Goal: Contribute content: Add original content to the website for others to see

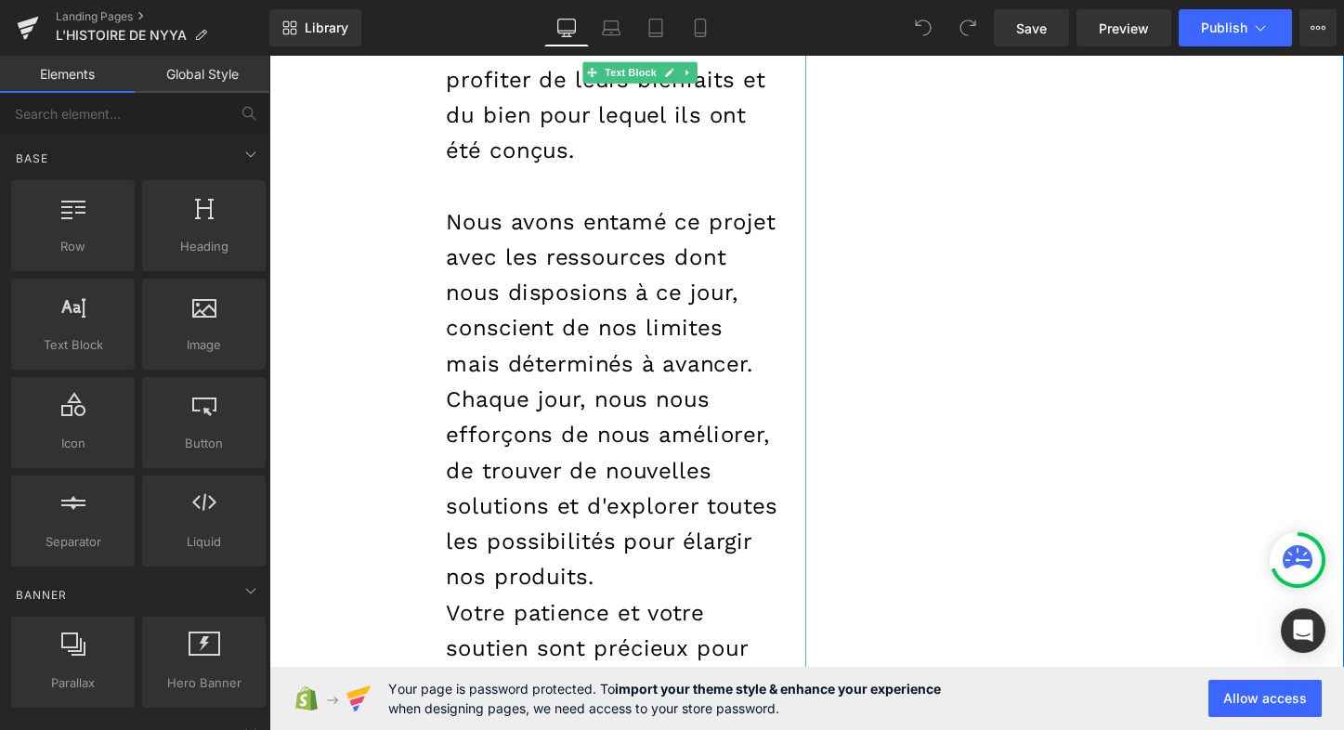
scroll to position [2932, 0]
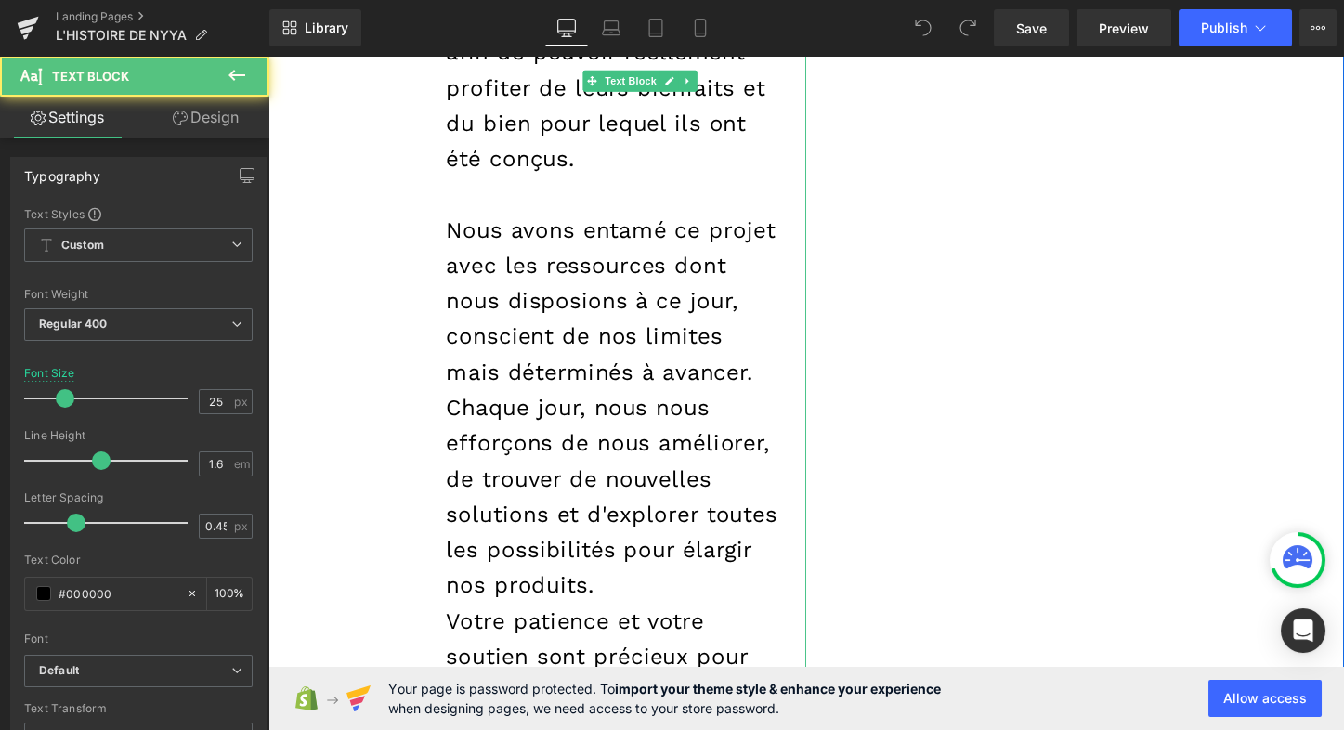
click at [483, 221] on p "Nous avons entamé ce projet avec les ressources dont nous disposions à ce jour,…" at bounding box center [628, 312] width 348 height 186
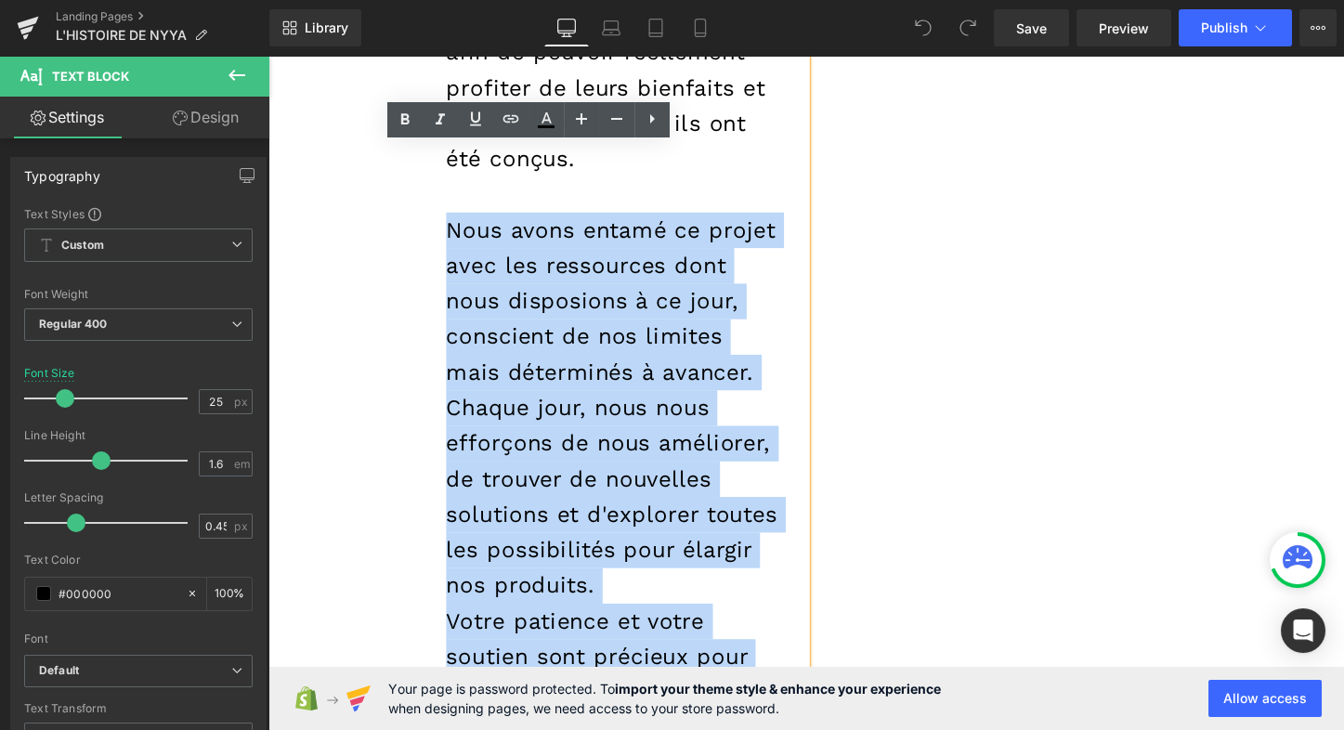
drag, startPoint x: 457, startPoint y: 194, endPoint x: 527, endPoint y: 675, distance: 486.2
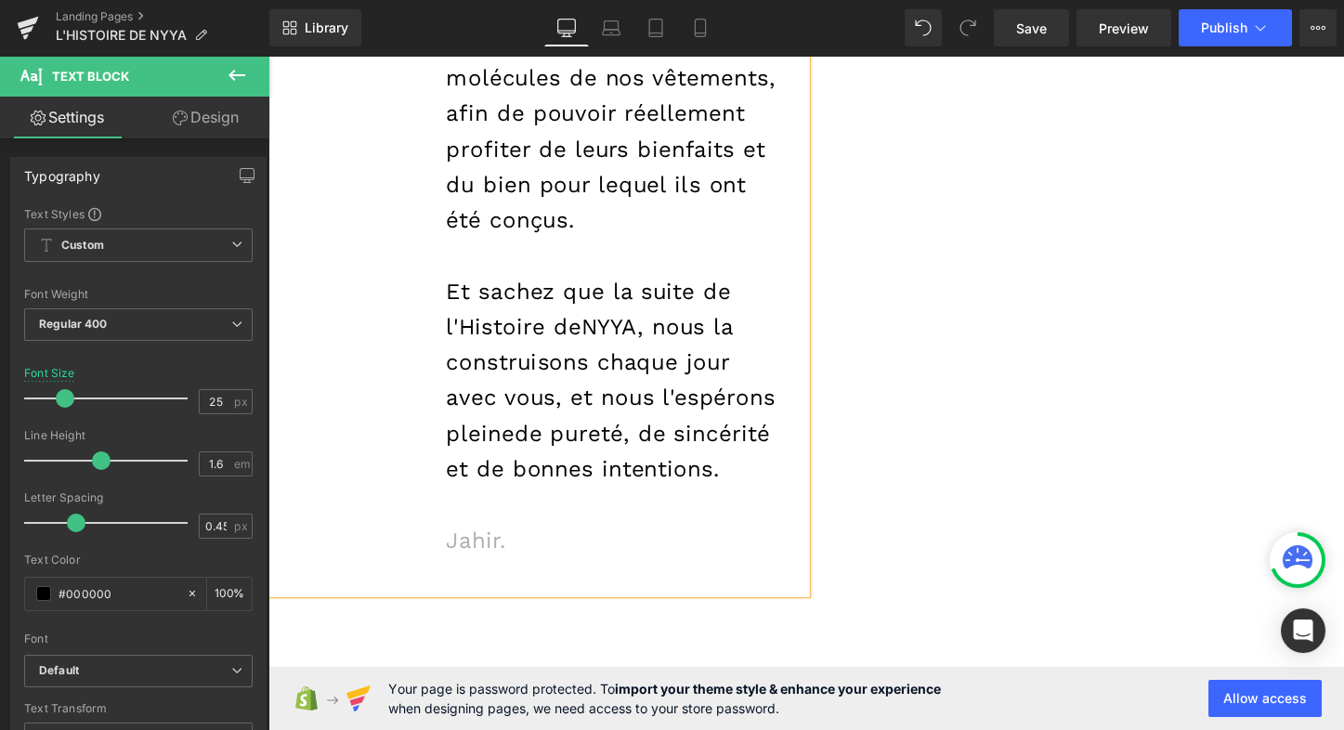
scroll to position [2878, 0]
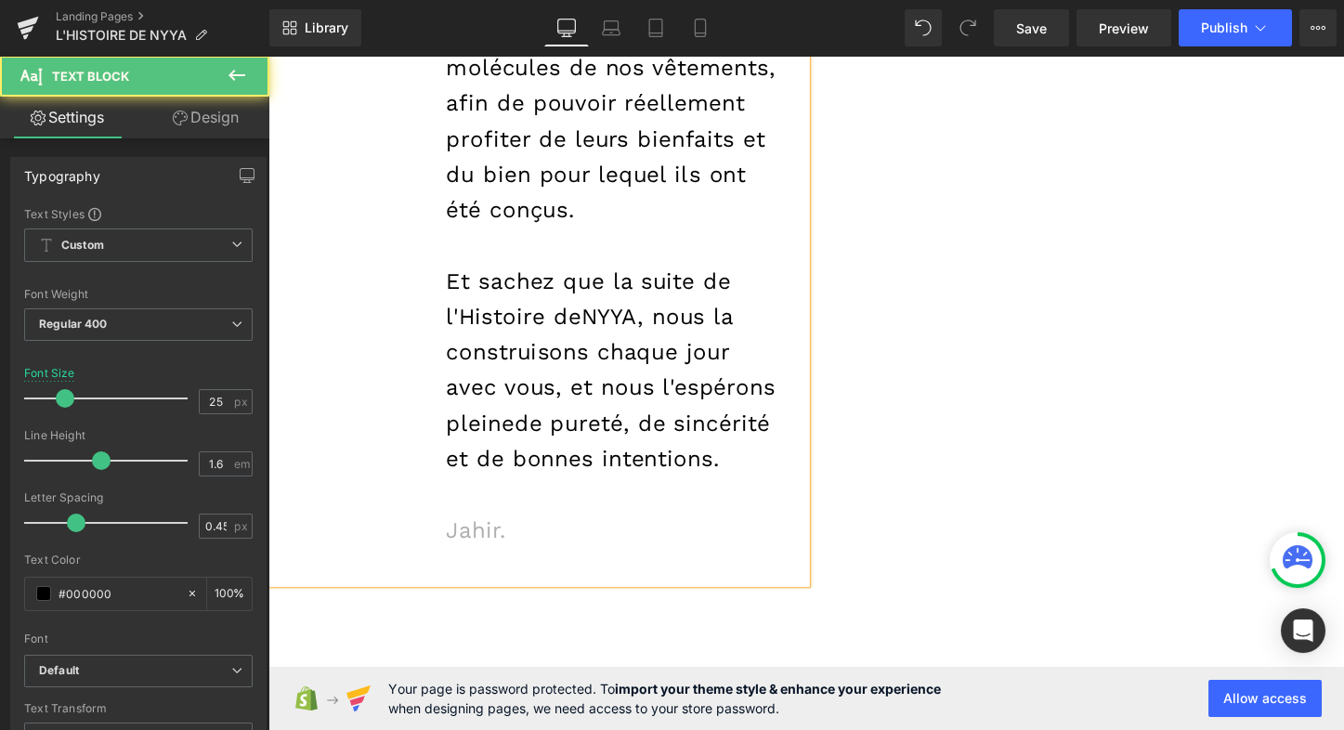
click at [512, 544] on span "Jahir." at bounding box center [485, 551] width 63 height 27
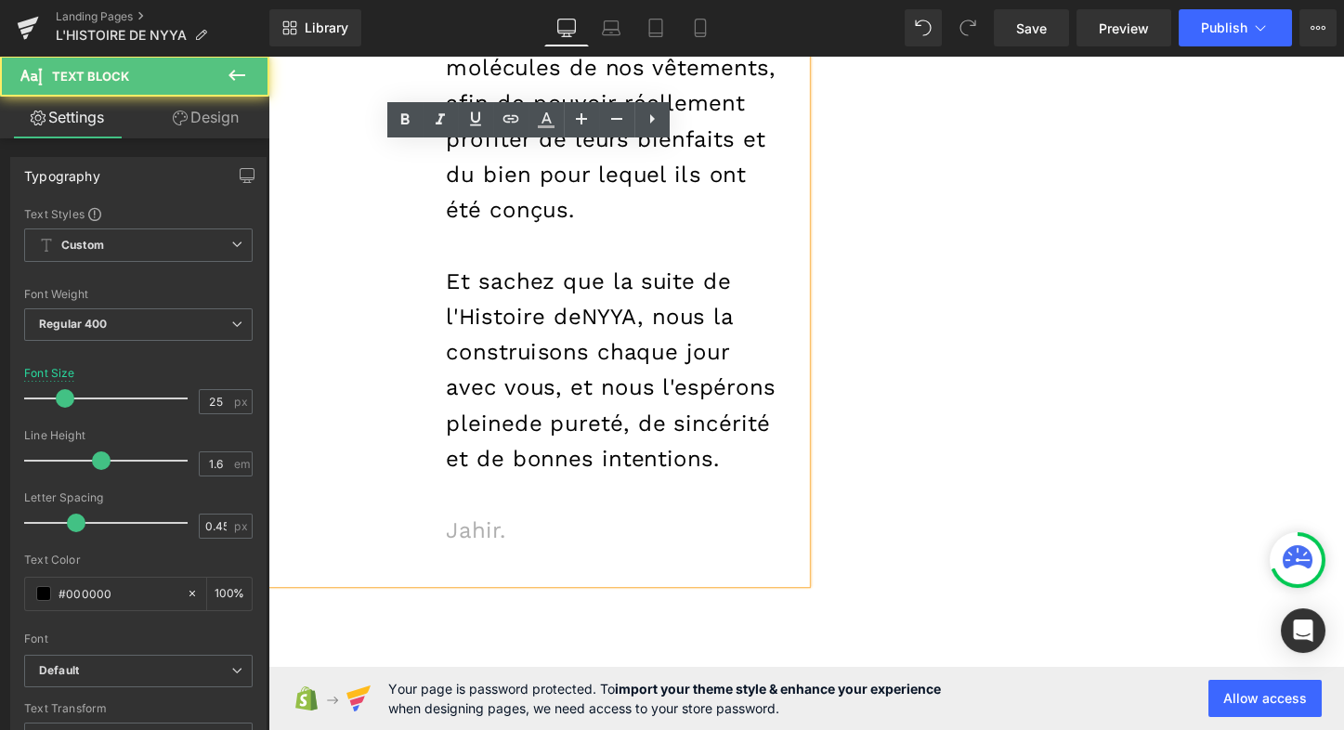
click at [508, 544] on span "Jahir." at bounding box center [485, 551] width 63 height 27
drag, startPoint x: 506, startPoint y: 546, endPoint x: 460, endPoint y: 544, distance: 46.5
click at [460, 544] on span "Jahir." at bounding box center [485, 551] width 63 height 27
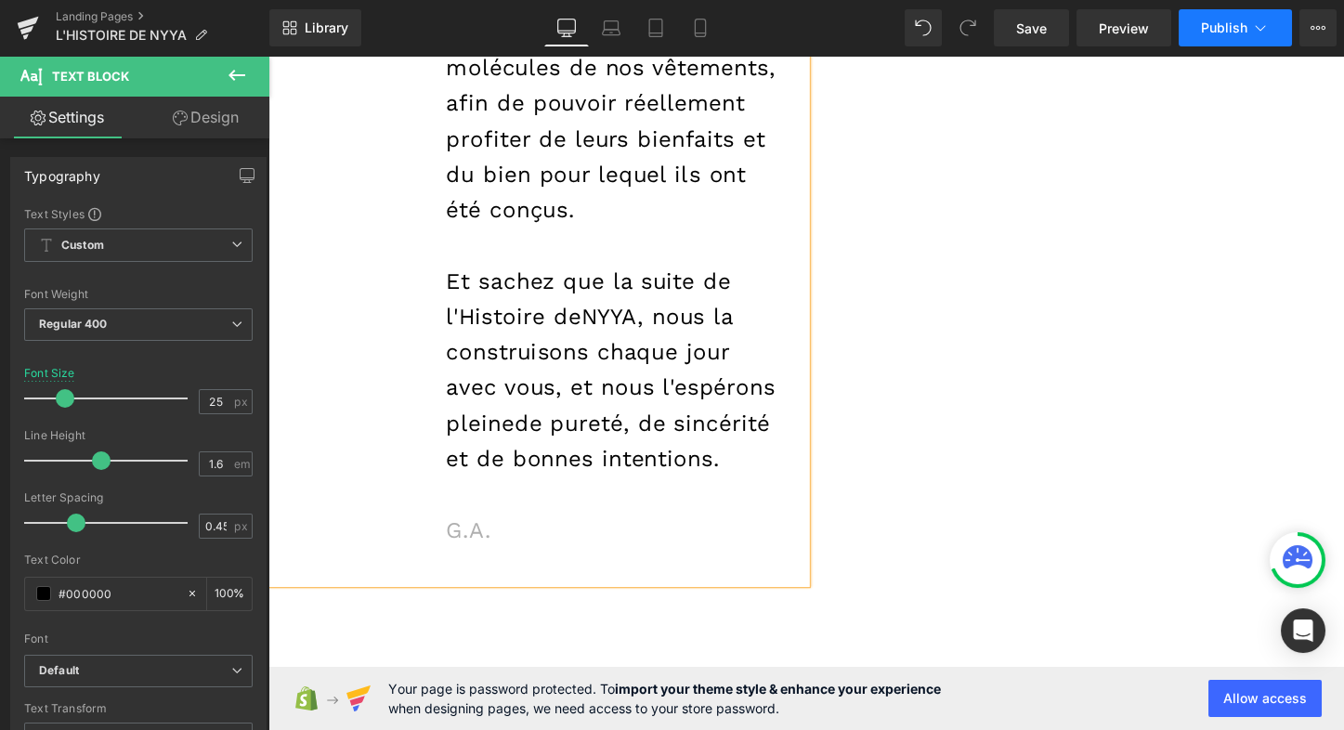
click at [1268, 29] on icon at bounding box center [1260, 28] width 19 height 19
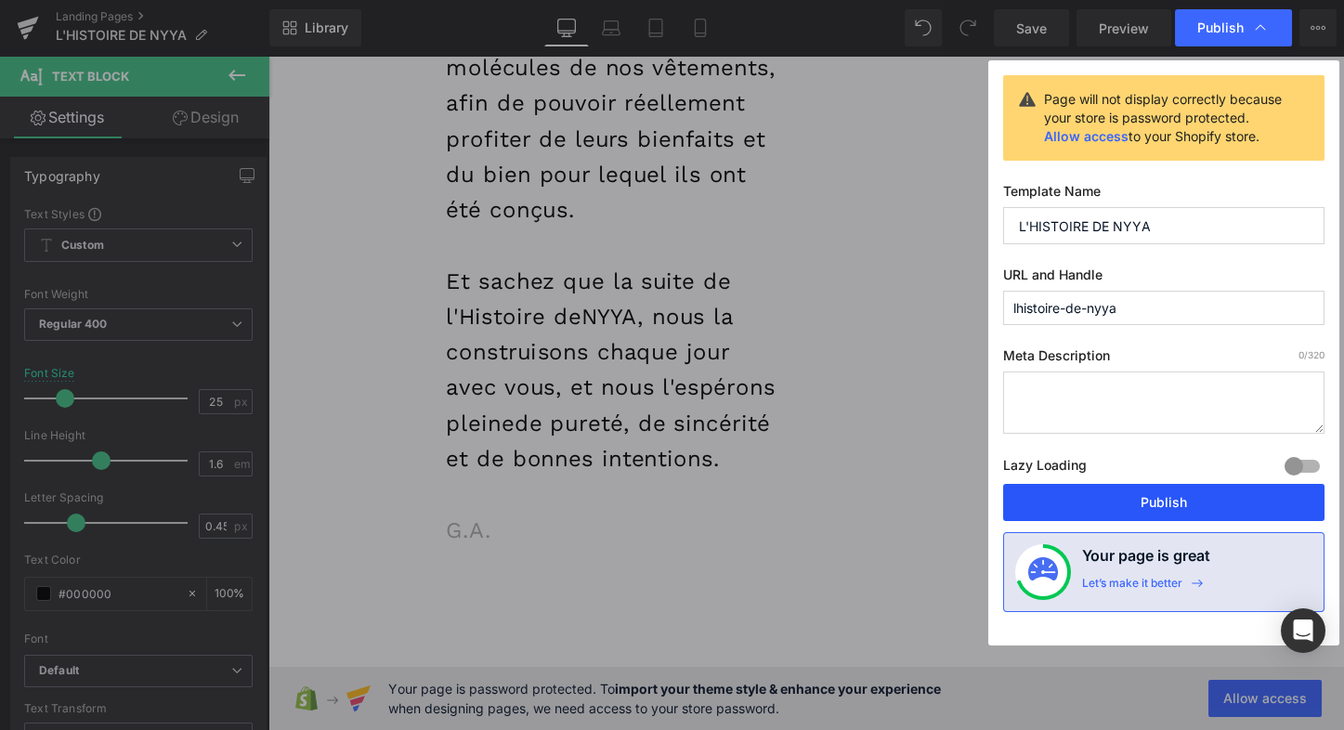
drag, startPoint x: 1111, startPoint y: 498, endPoint x: 880, endPoint y: 463, distance: 234.0
click at [1111, 498] on button "Publish" at bounding box center [1163, 502] width 321 height 37
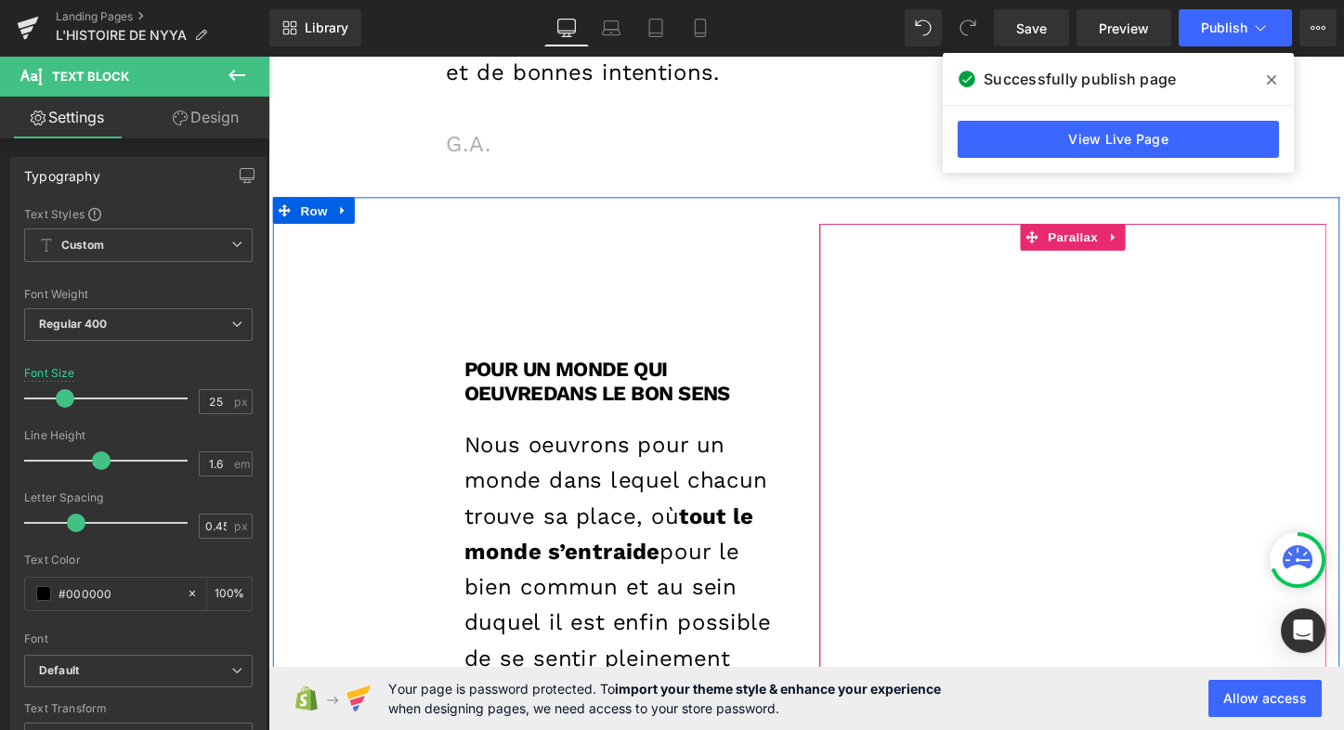
scroll to position [3308, 0]
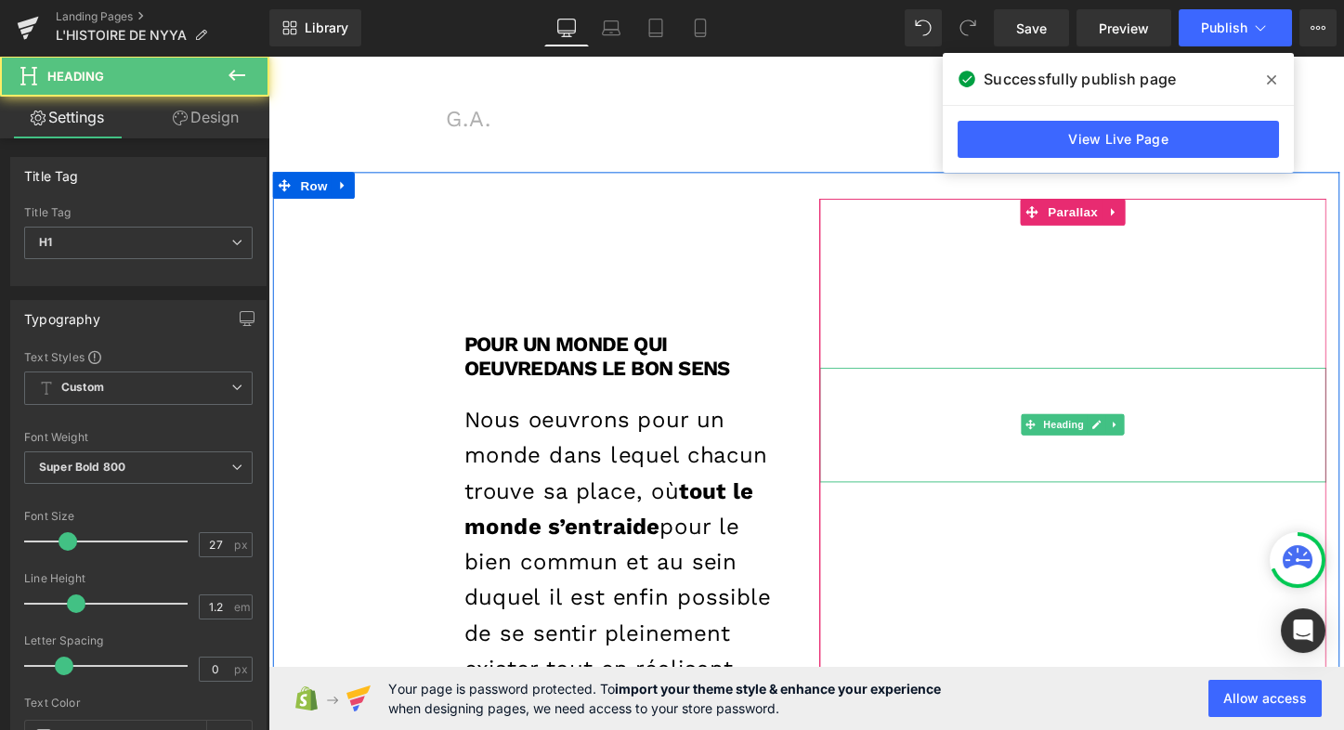
click at [963, 387] on h1 ""Celui qui a créé la mort et la vie afin de vous éprouver (et de savoir) qui de…" at bounding box center [1109, 442] width 492 height 121
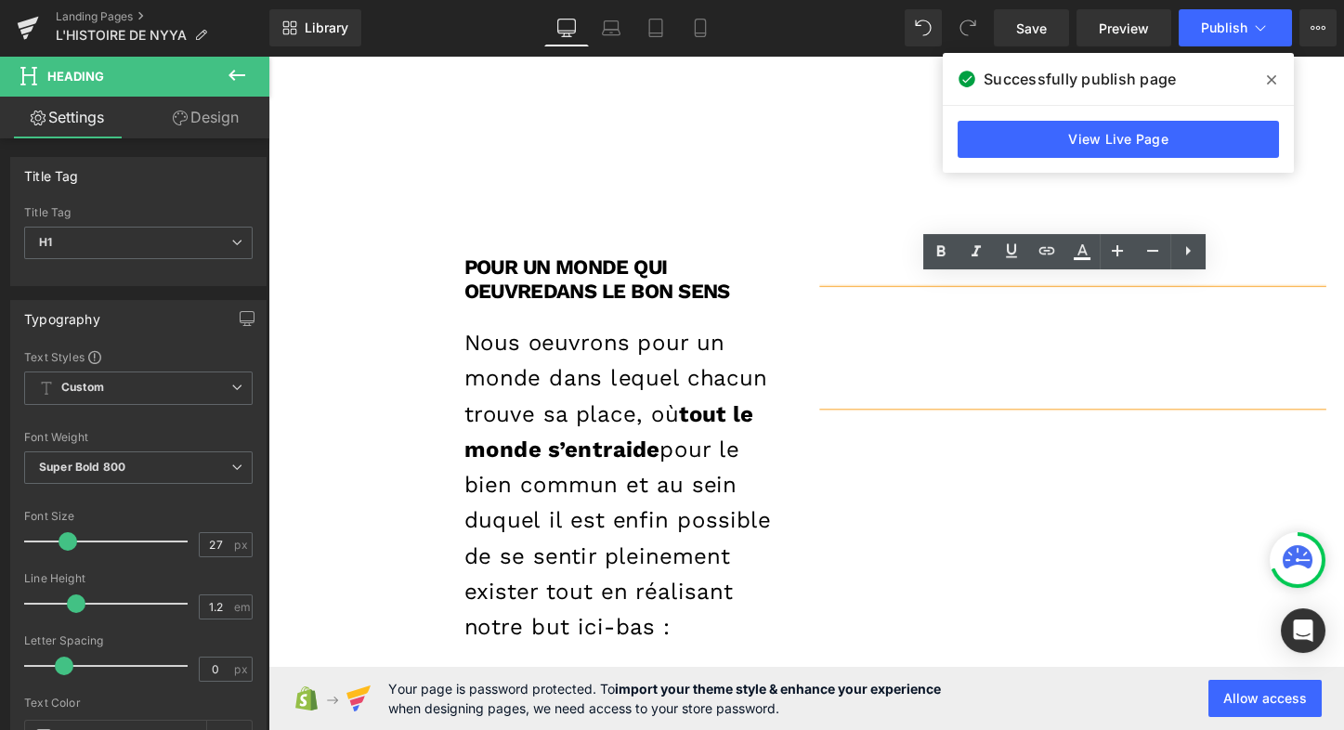
scroll to position [3395, 0]
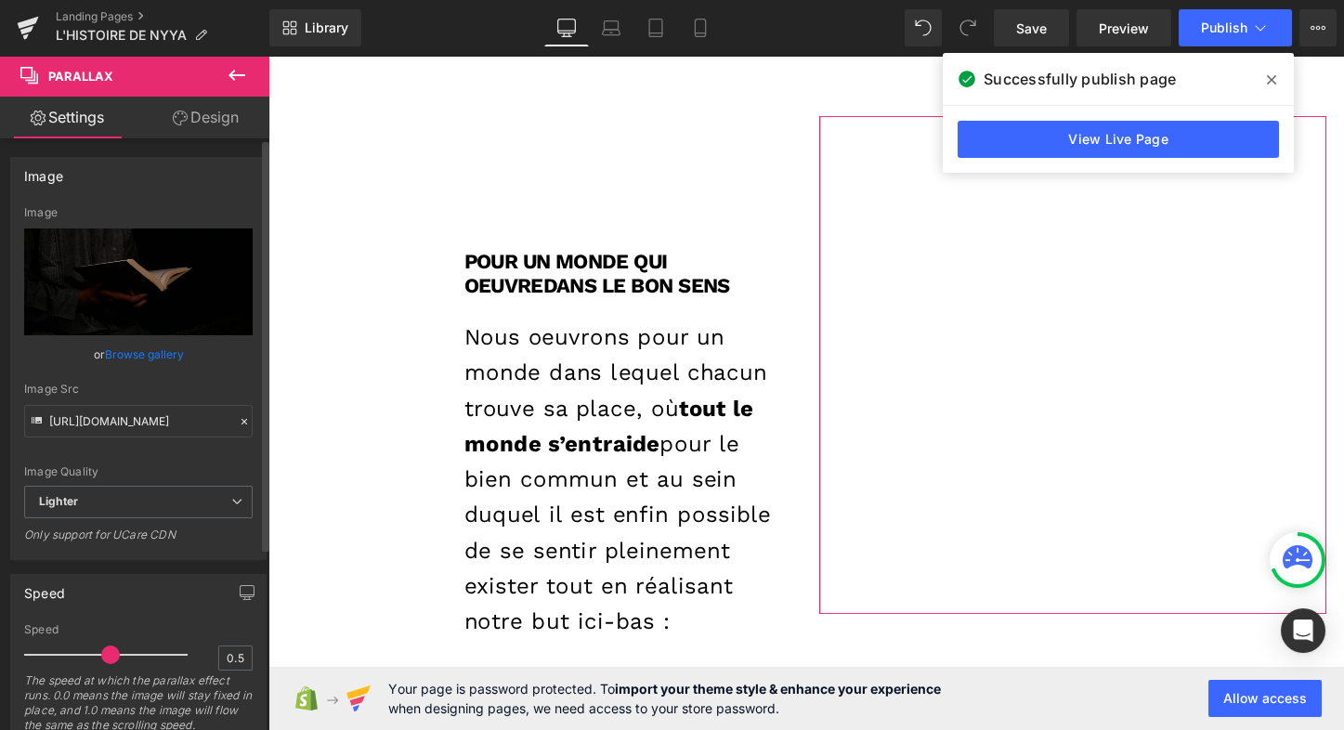
click at [156, 355] on link "Browse gallery" at bounding box center [144, 354] width 79 height 33
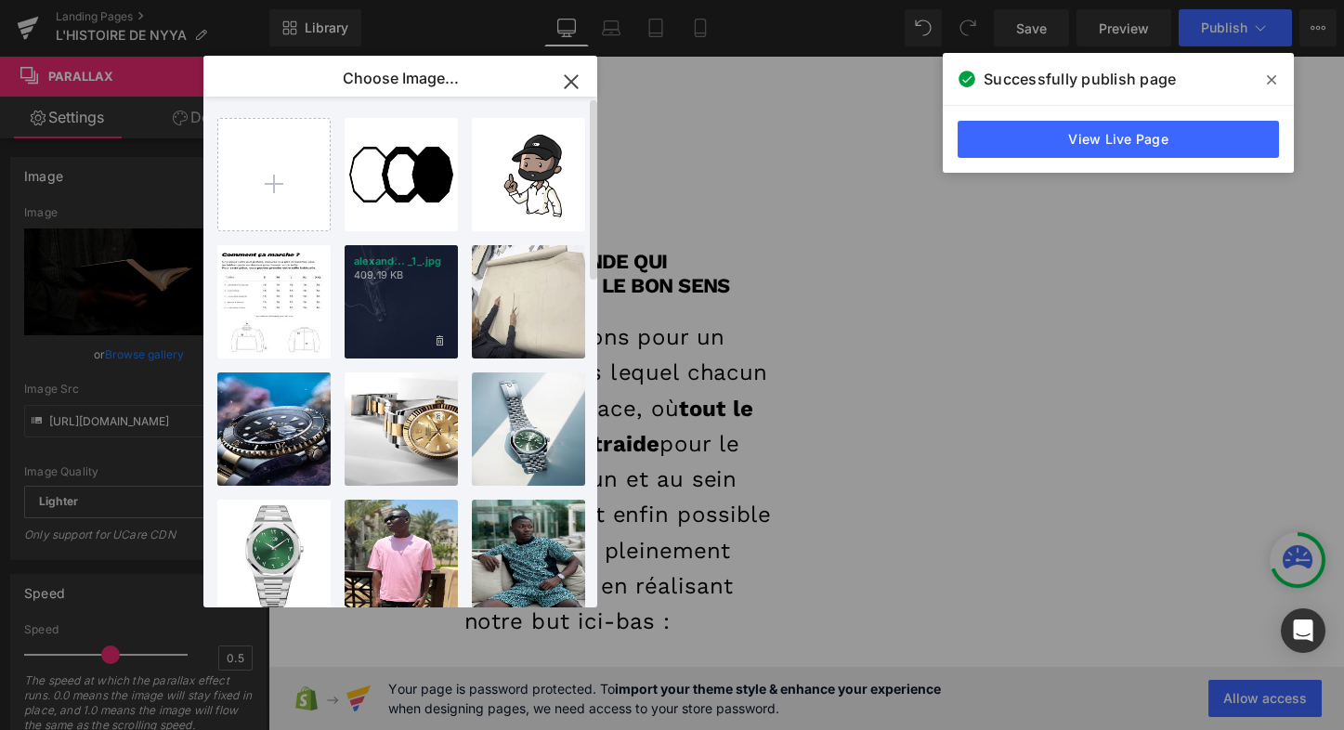
click at [406, 289] on div "alexand... _1_.jpg 409.19 KB" at bounding box center [401, 301] width 113 height 113
type input "[URL][DOMAIN_NAME][PERSON_NAME]"
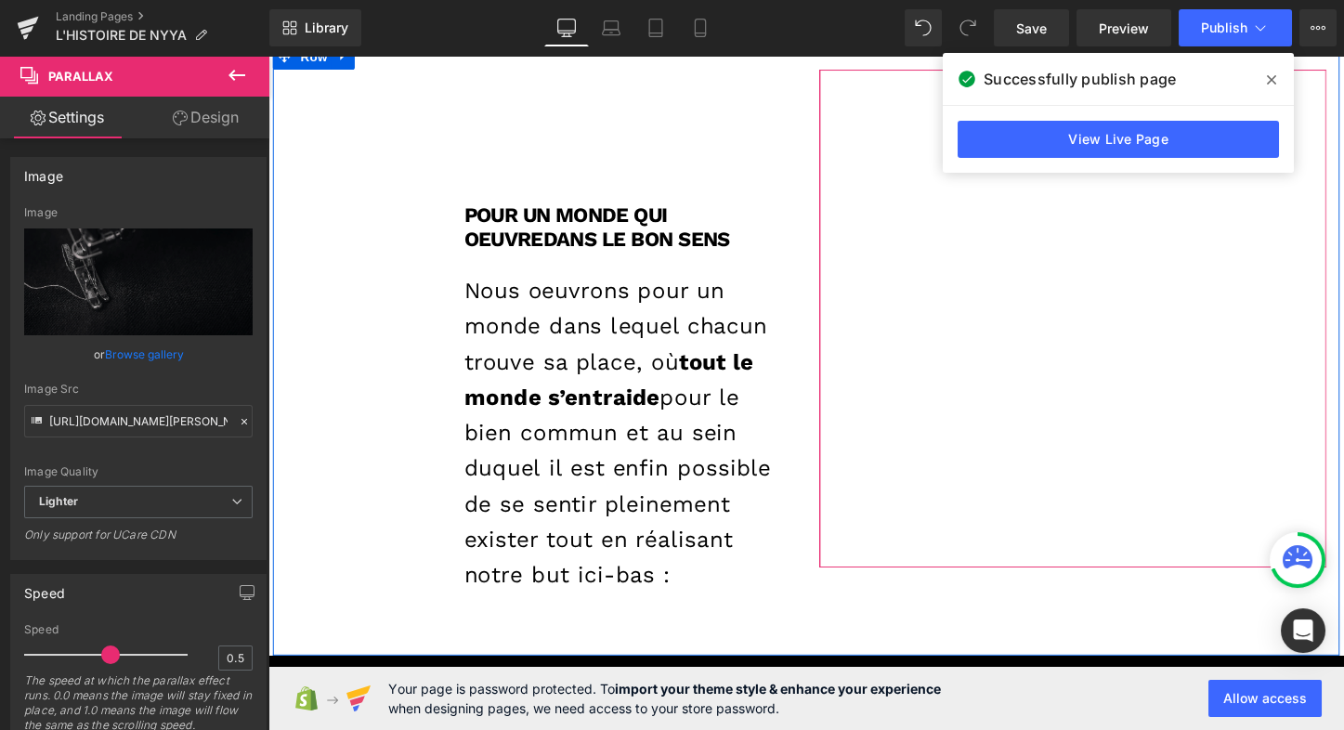
scroll to position [3455, 0]
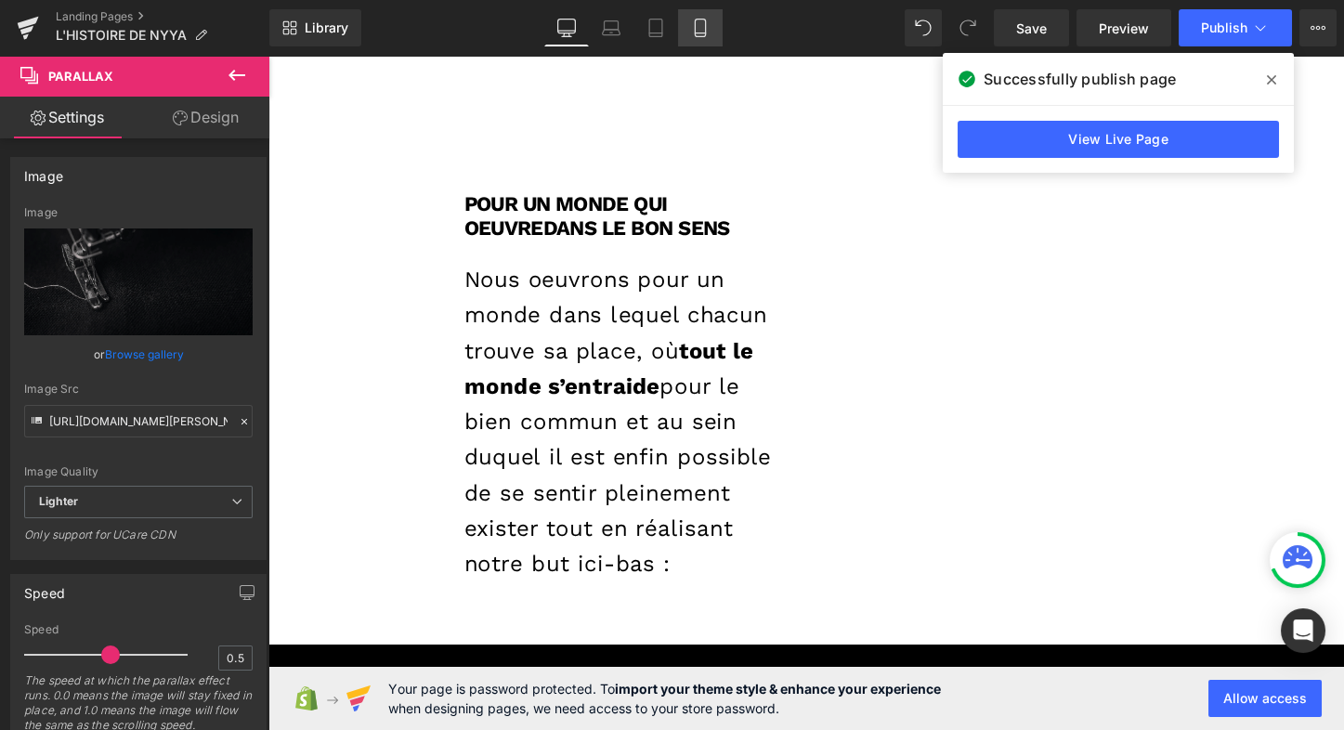
click at [704, 26] on icon at bounding box center [700, 28] width 19 height 19
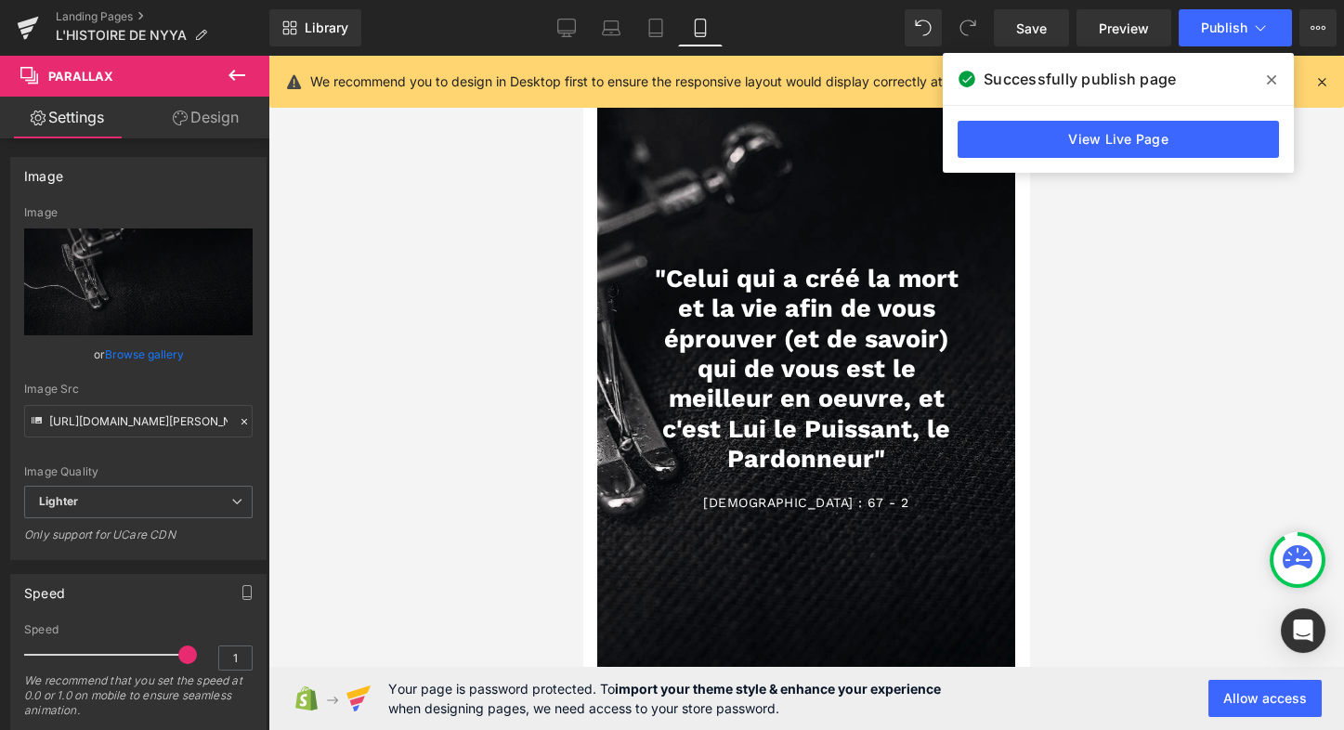
scroll to position [3173, 0]
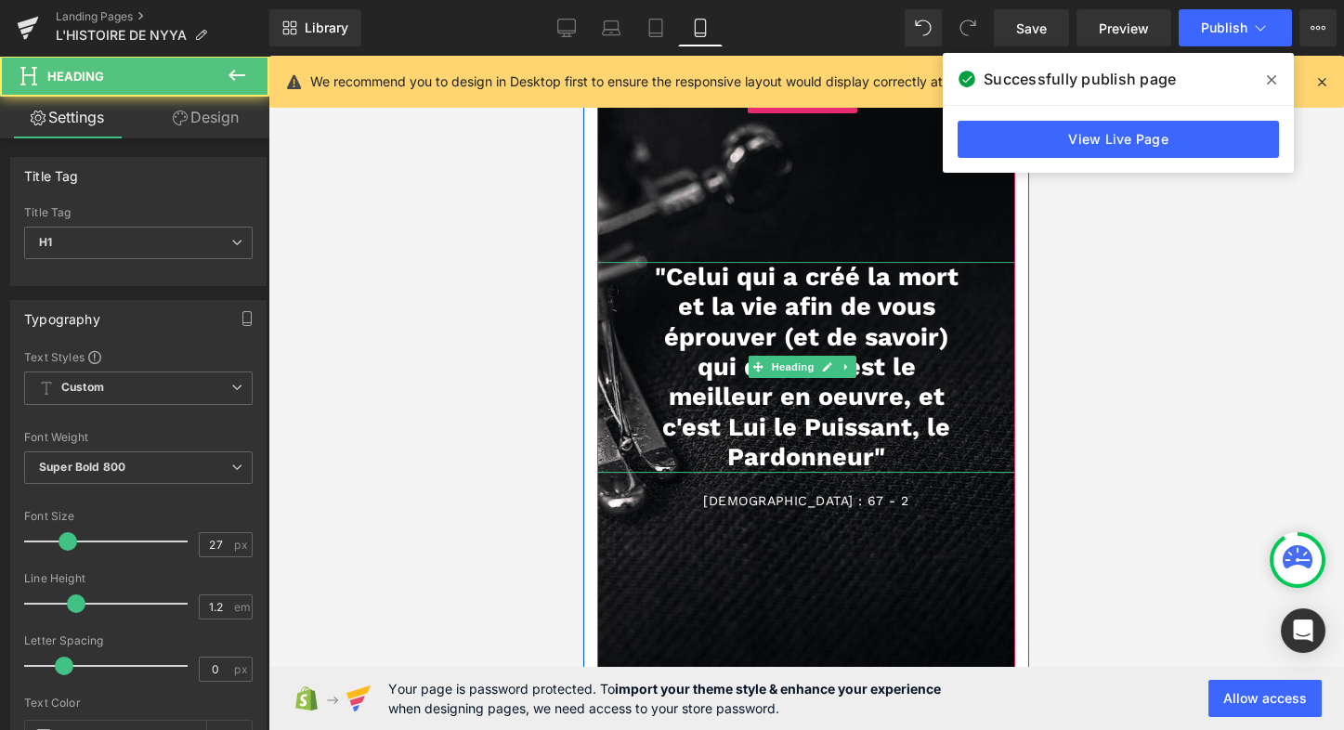
click at [713, 262] on h1 ""Celui qui a créé la mort et la vie afin de vous éprouver (et de savoir) qui de…" at bounding box center [806, 367] width 325 height 211
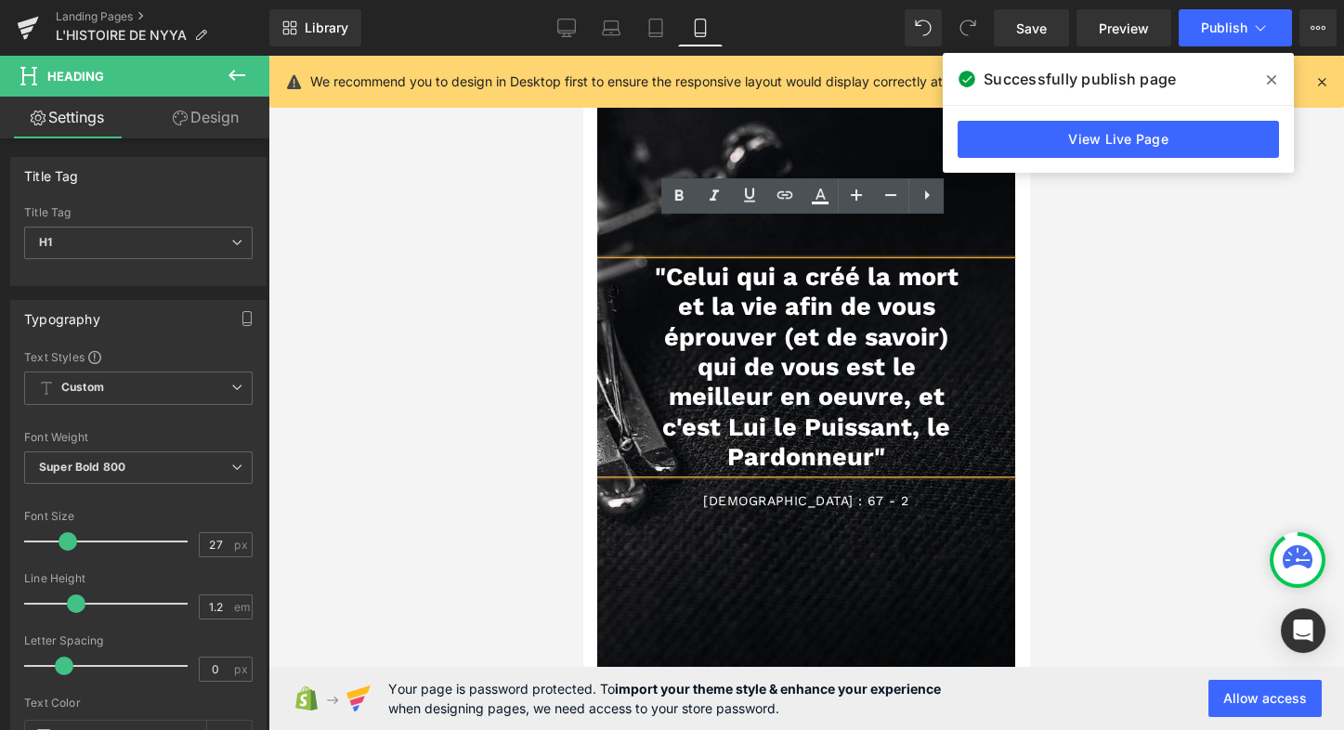
click at [725, 362] on h1 ""Celui qui a créé la mort et la vie afin de vous éprouver (et de savoir) qui de…" at bounding box center [806, 367] width 325 height 211
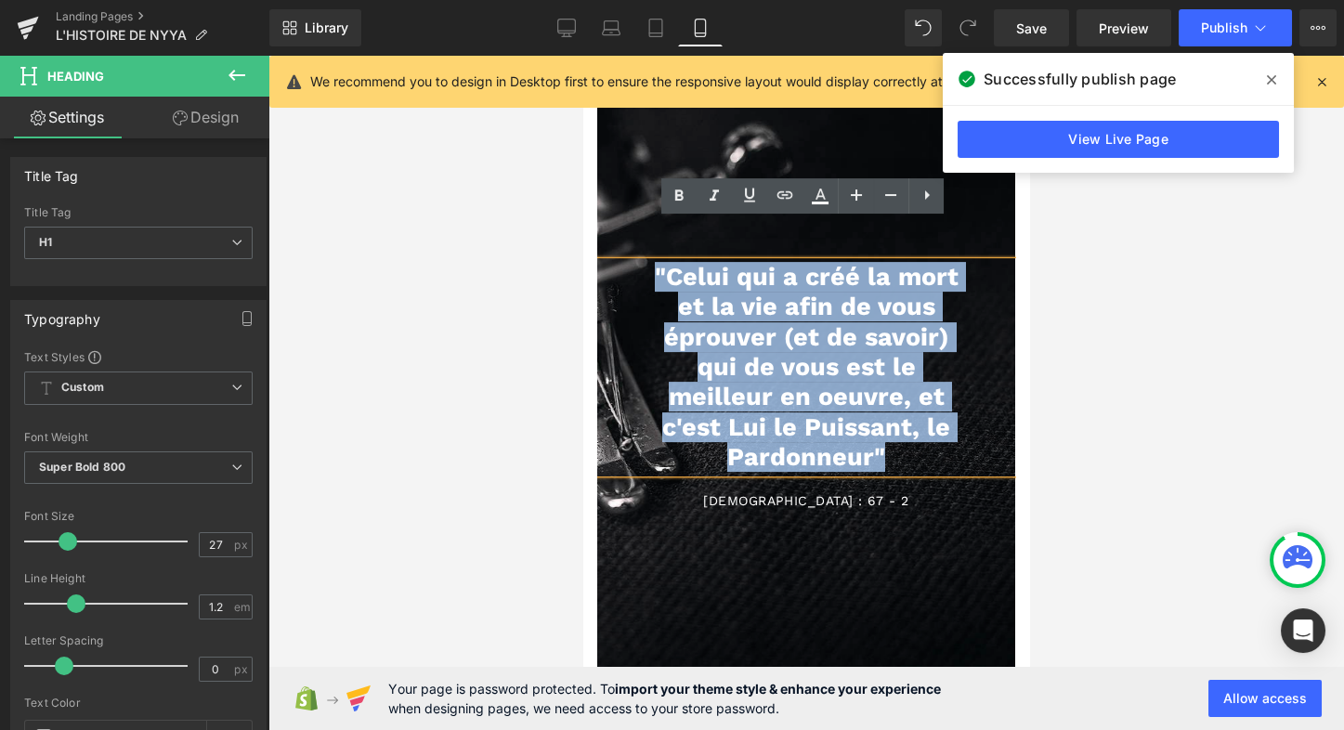
drag, startPoint x: 654, startPoint y: 235, endPoint x: 894, endPoint y: 414, distance: 300.0
click at [894, 414] on h1 ""Celui qui a créé la mort et la vie afin de vous éprouver (et de savoir) qui de…" at bounding box center [806, 367] width 325 height 211
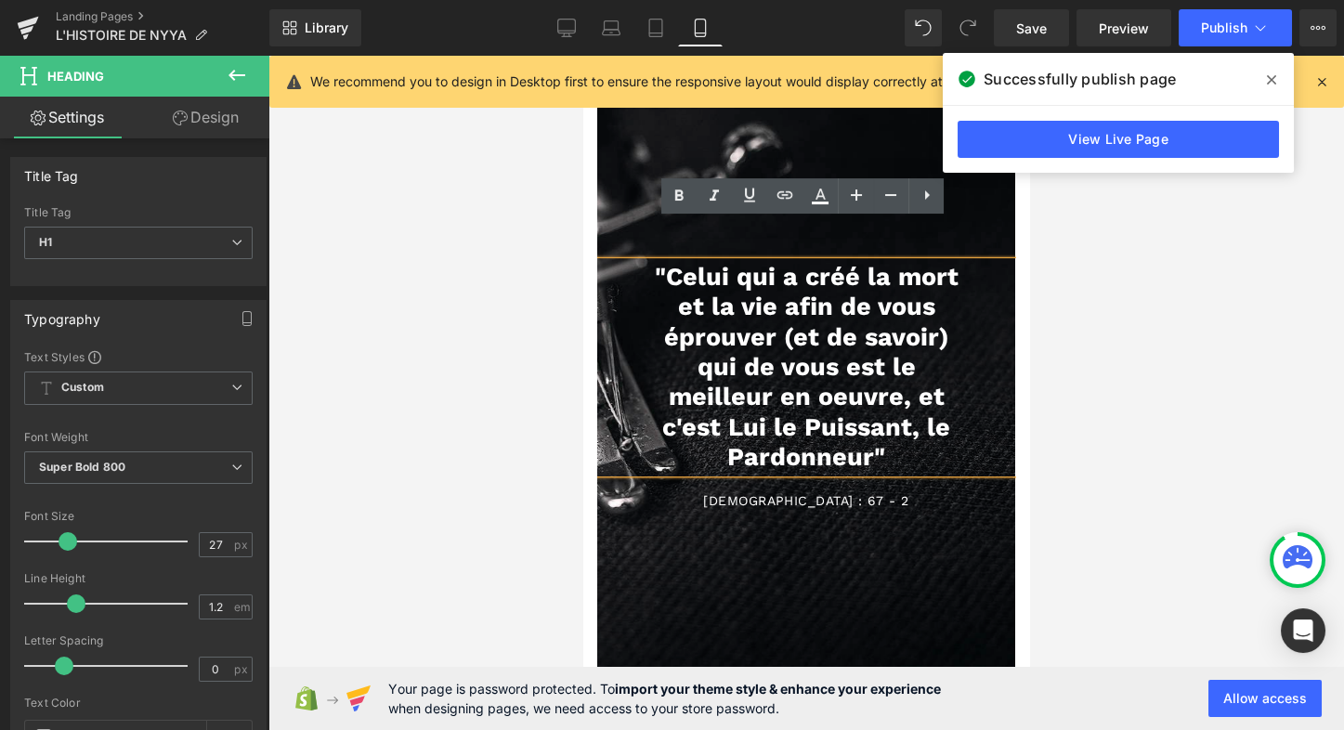
scroll to position [5852, 439]
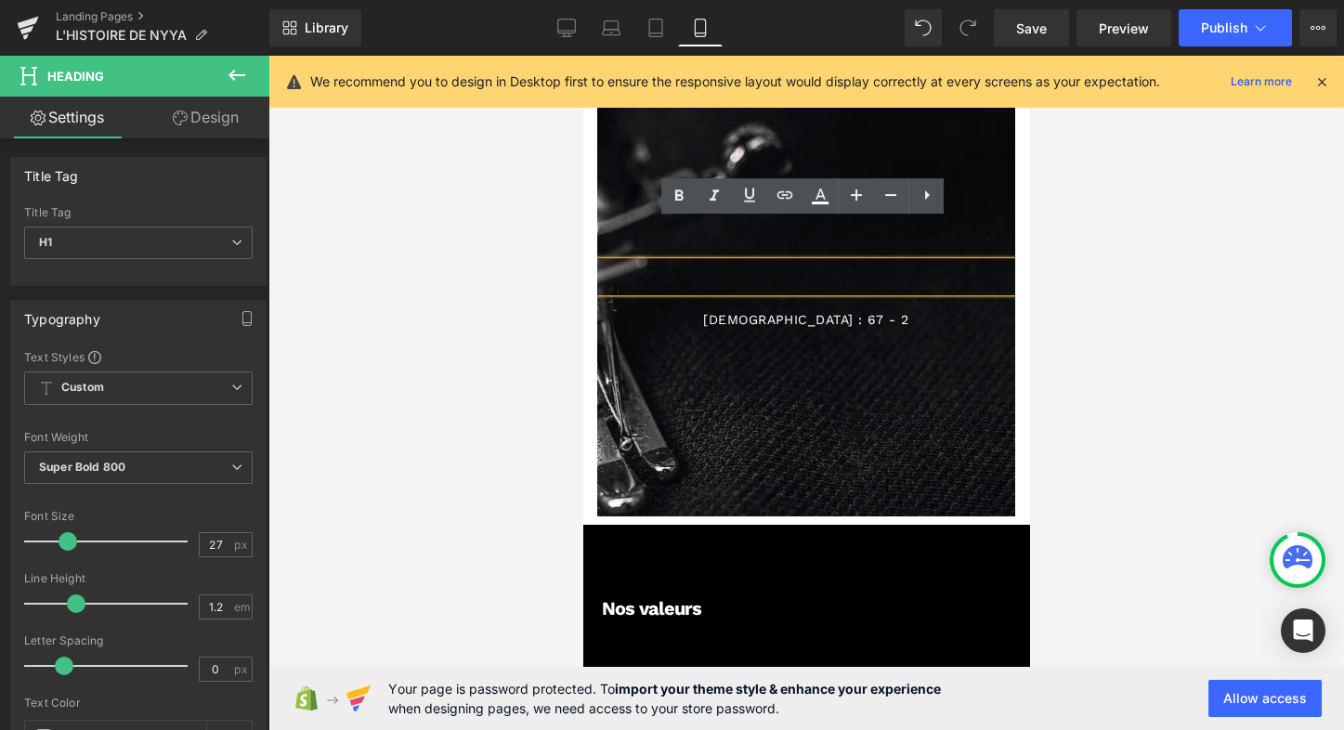
click at [740, 317] on div at bounding box center [806, 392] width 446 height 673
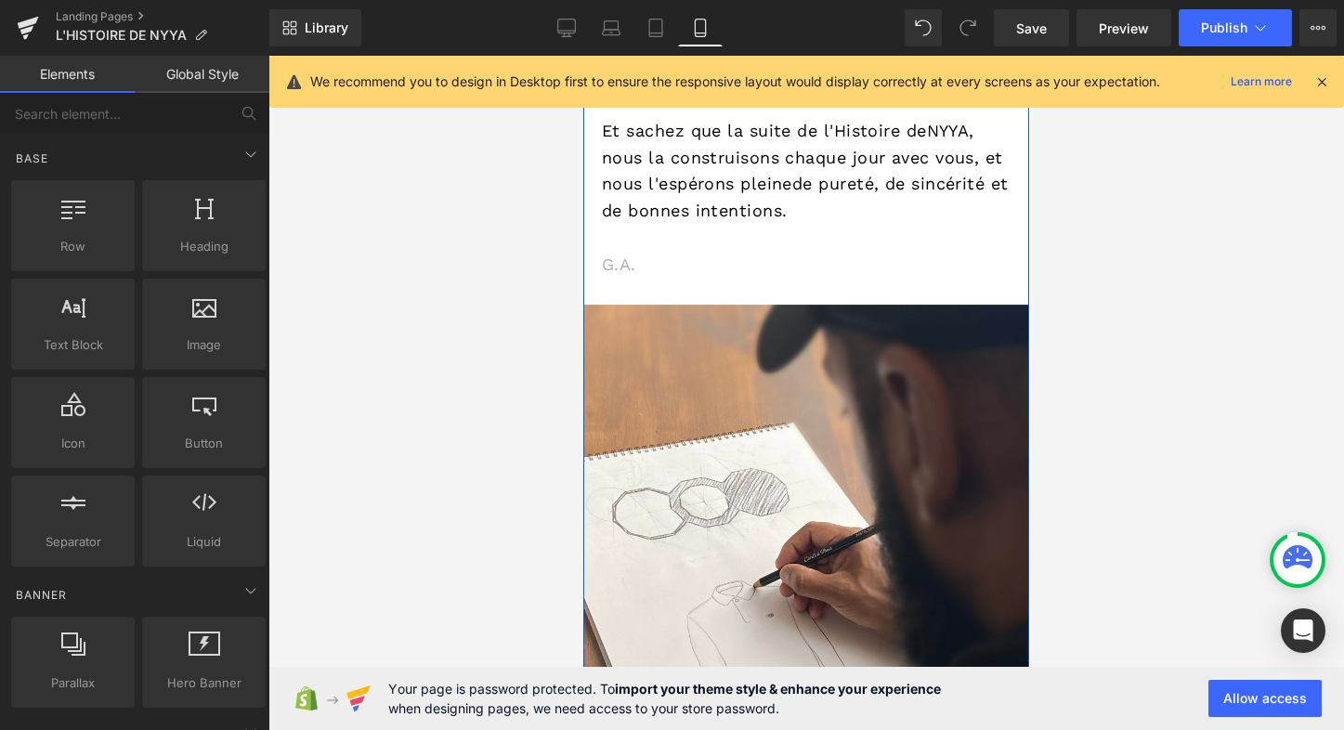
scroll to position [2212, 0]
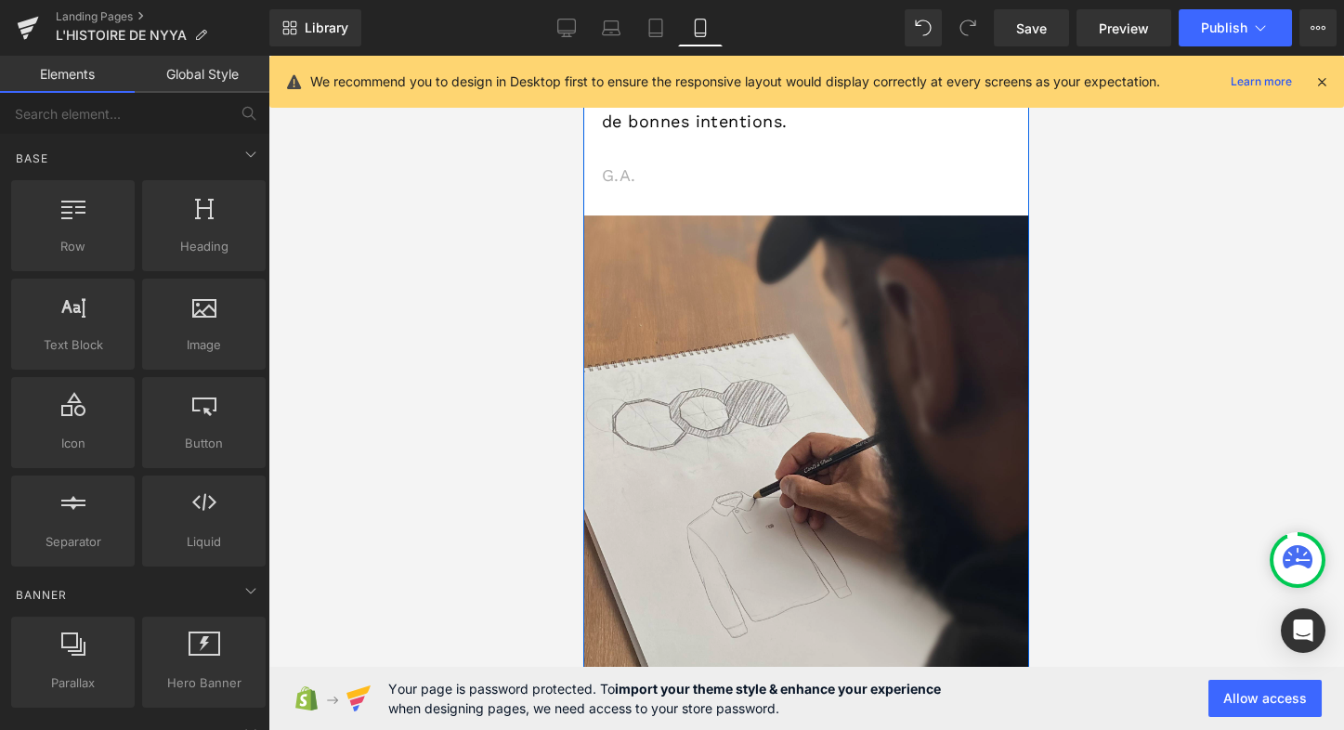
click at [836, 280] on img at bounding box center [806, 453] width 446 height 476
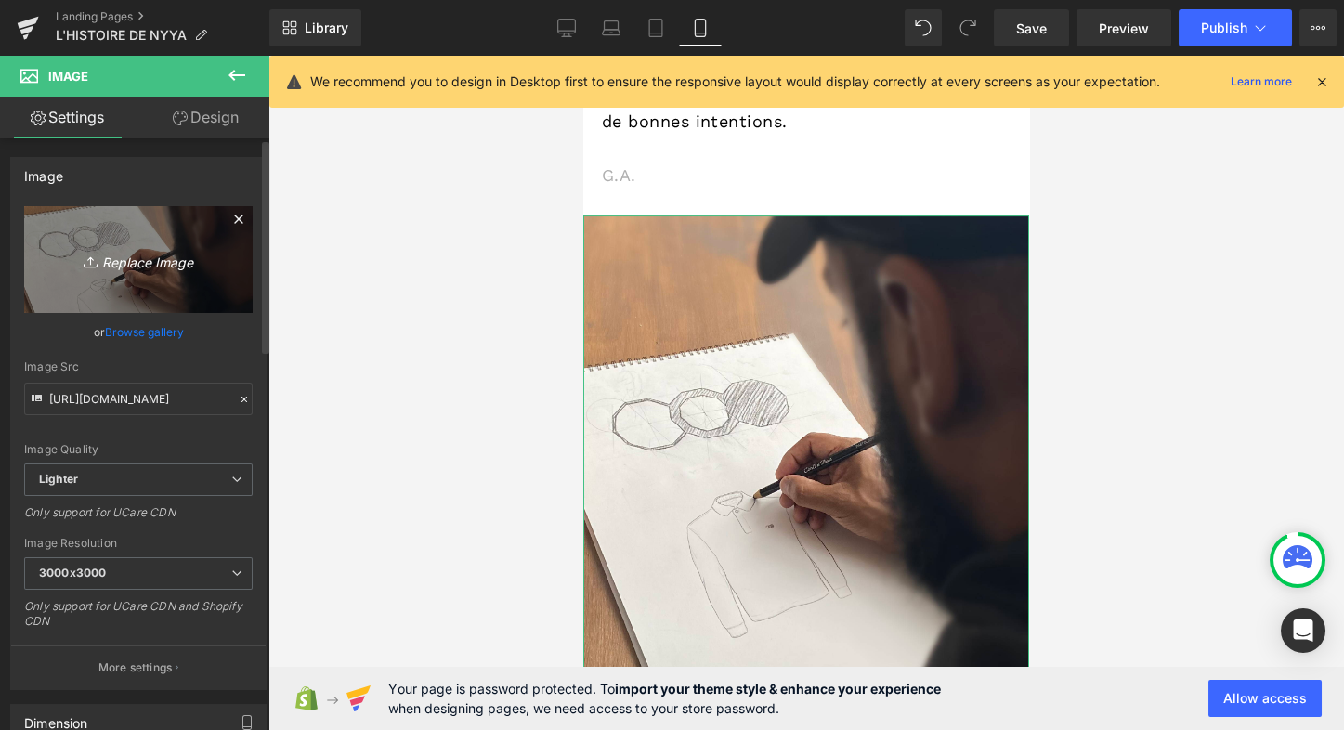
click at [150, 266] on icon "Replace Image" at bounding box center [138, 259] width 149 height 23
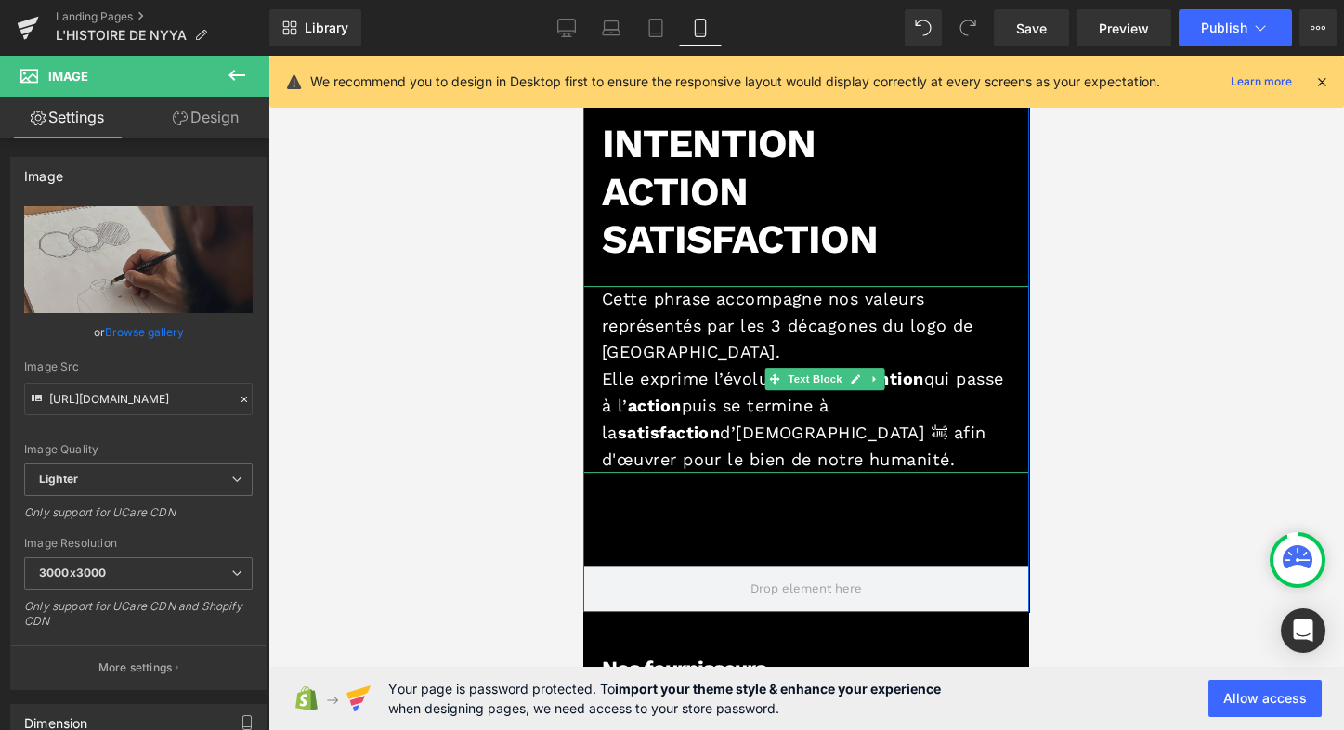
scroll to position [3952, 0]
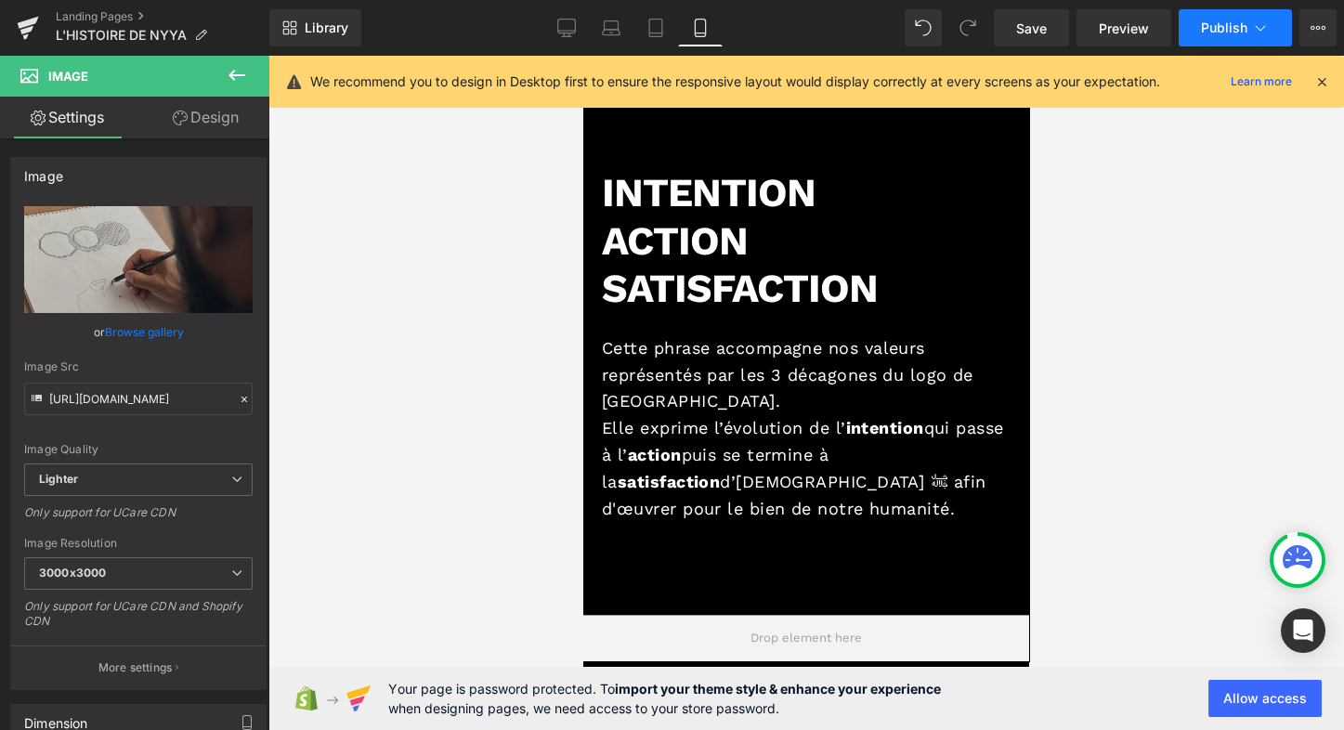
click at [1243, 29] on span "Publish" at bounding box center [1224, 27] width 46 height 15
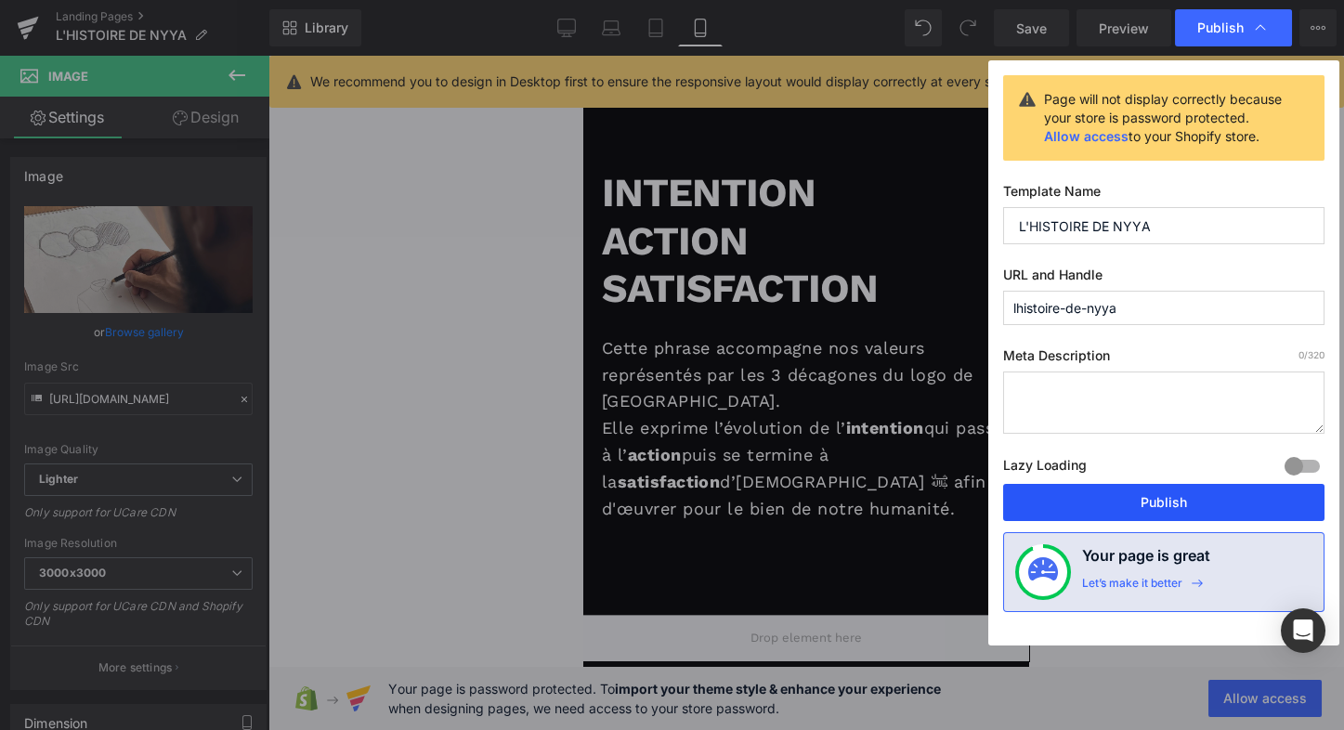
click at [1124, 500] on button "Publish" at bounding box center [1163, 502] width 321 height 37
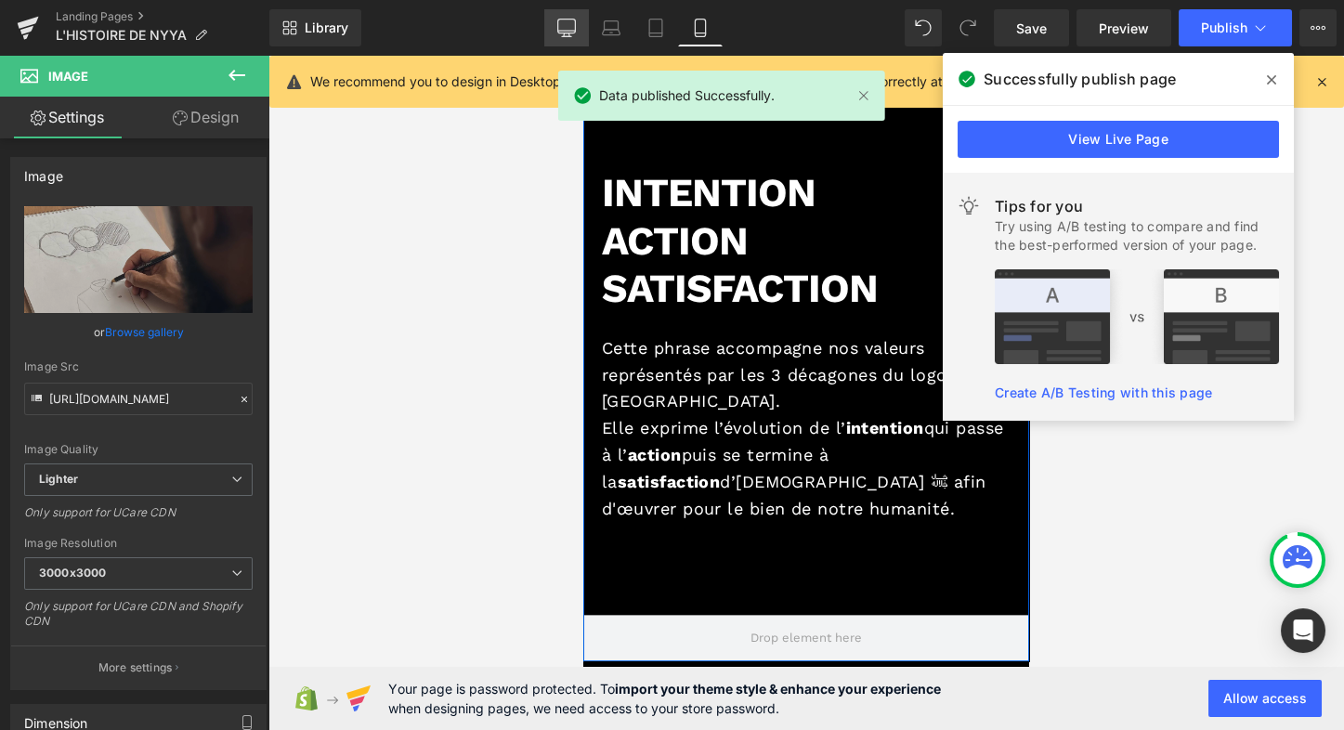
click at [574, 31] on icon at bounding box center [566, 31] width 18 height 0
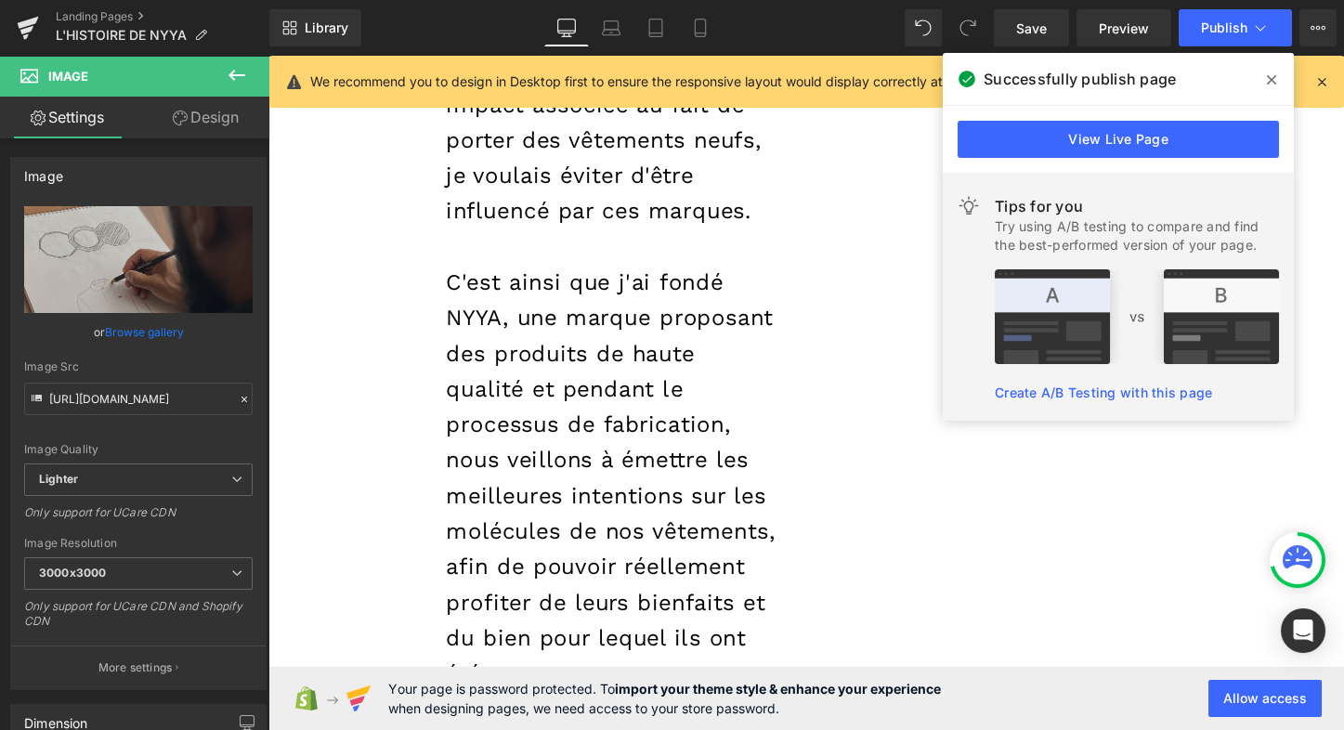
scroll to position [2334, 0]
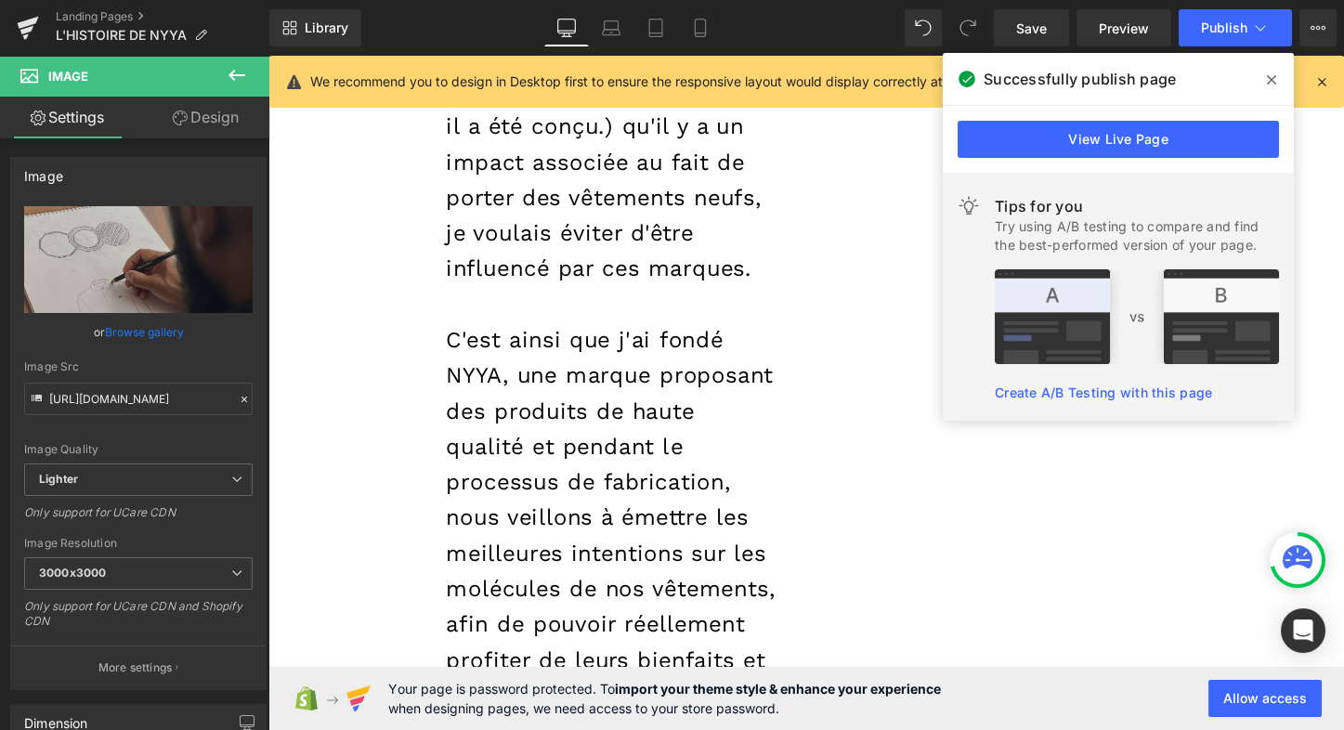
click at [1272, 80] on icon at bounding box center [1271, 79] width 9 height 15
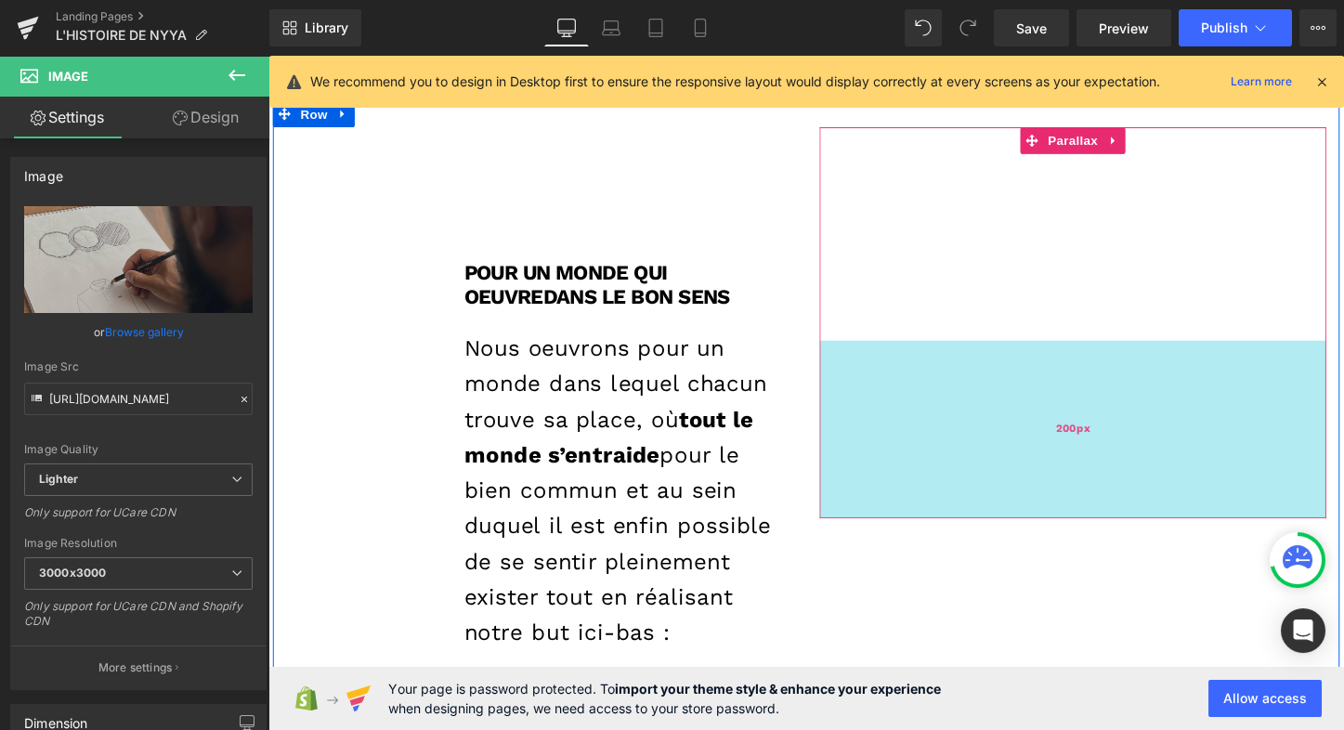
scroll to position [3352, 0]
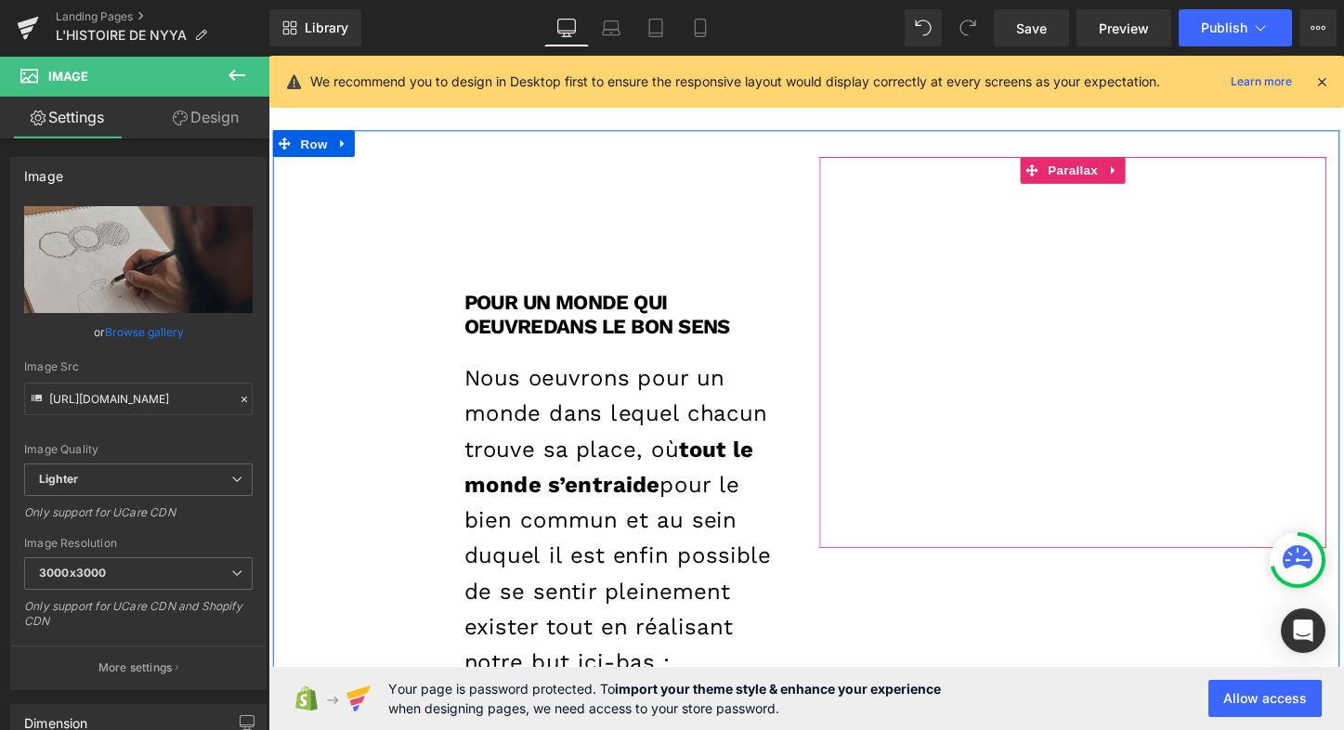
click at [1075, 314] on div at bounding box center [1108, 366] width 529 height 409
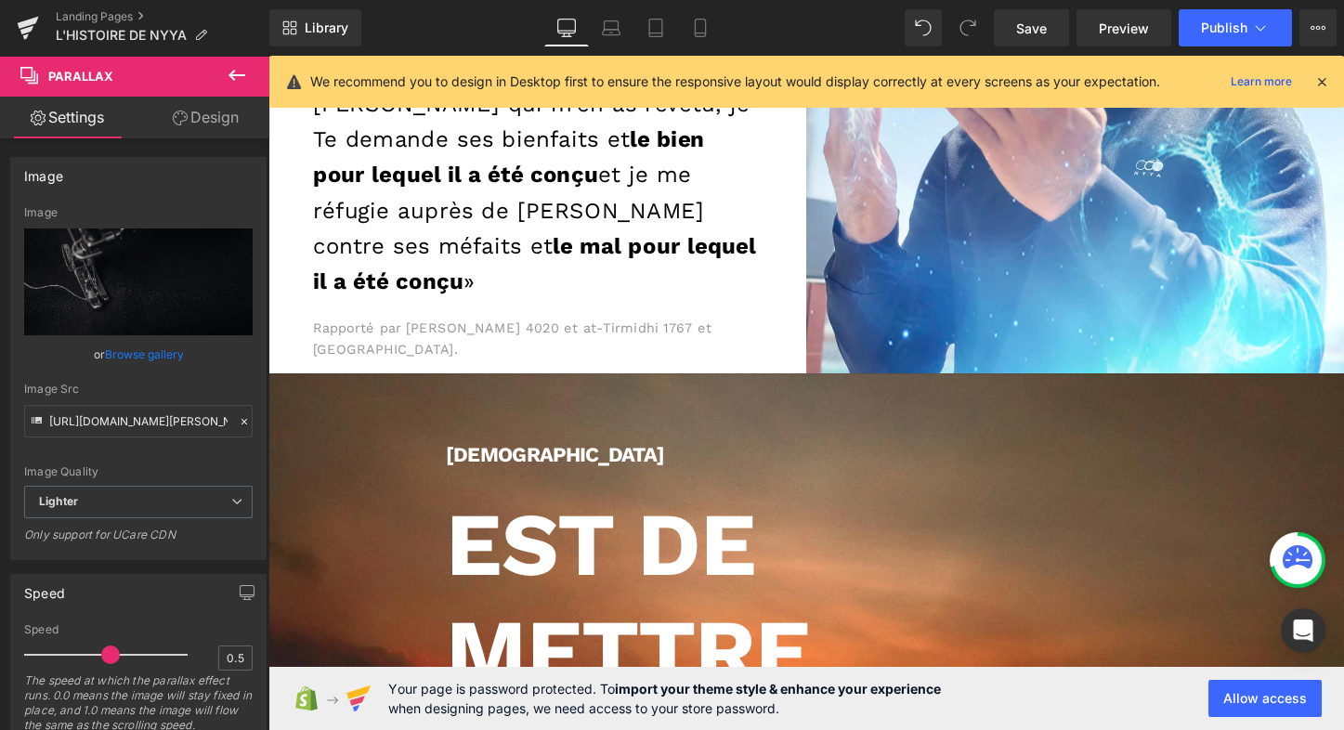
scroll to position [312, 0]
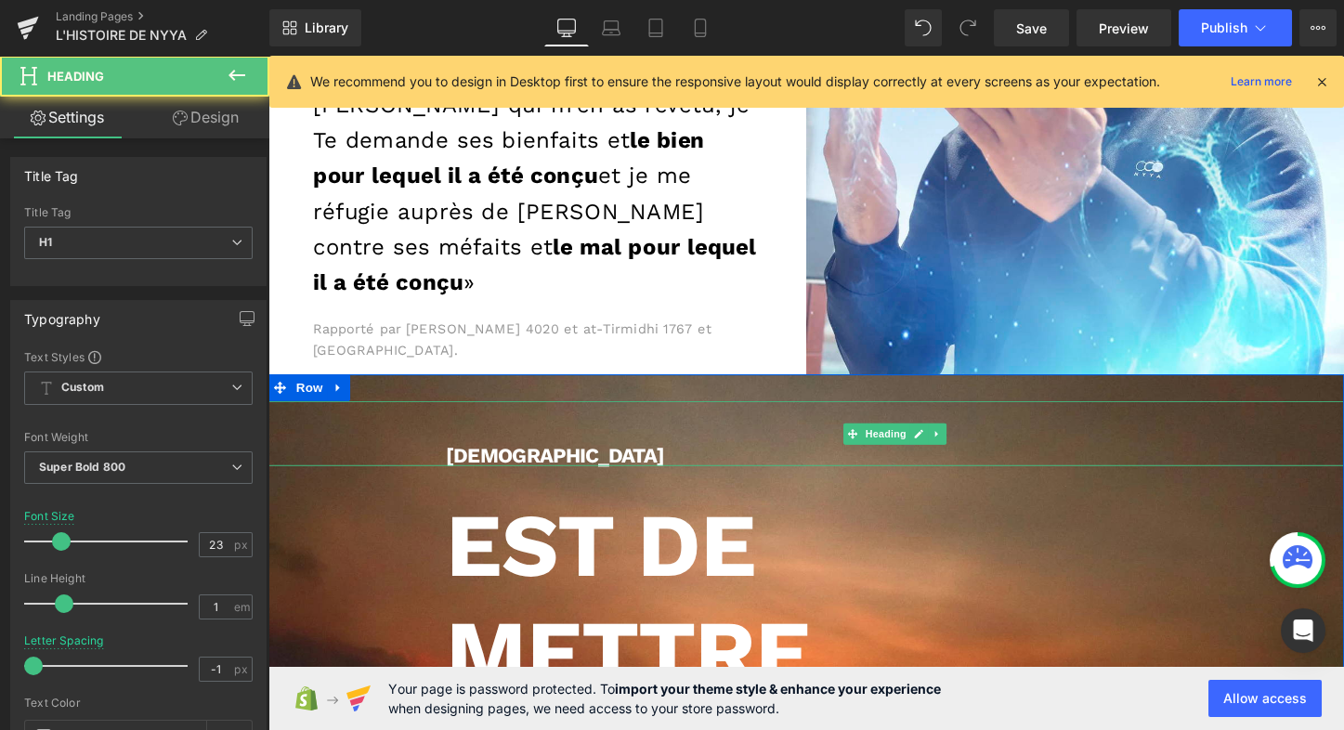
click at [736, 418] on div "[DEMOGRAPHIC_DATA]" at bounding box center [830, 451] width 1124 height 68
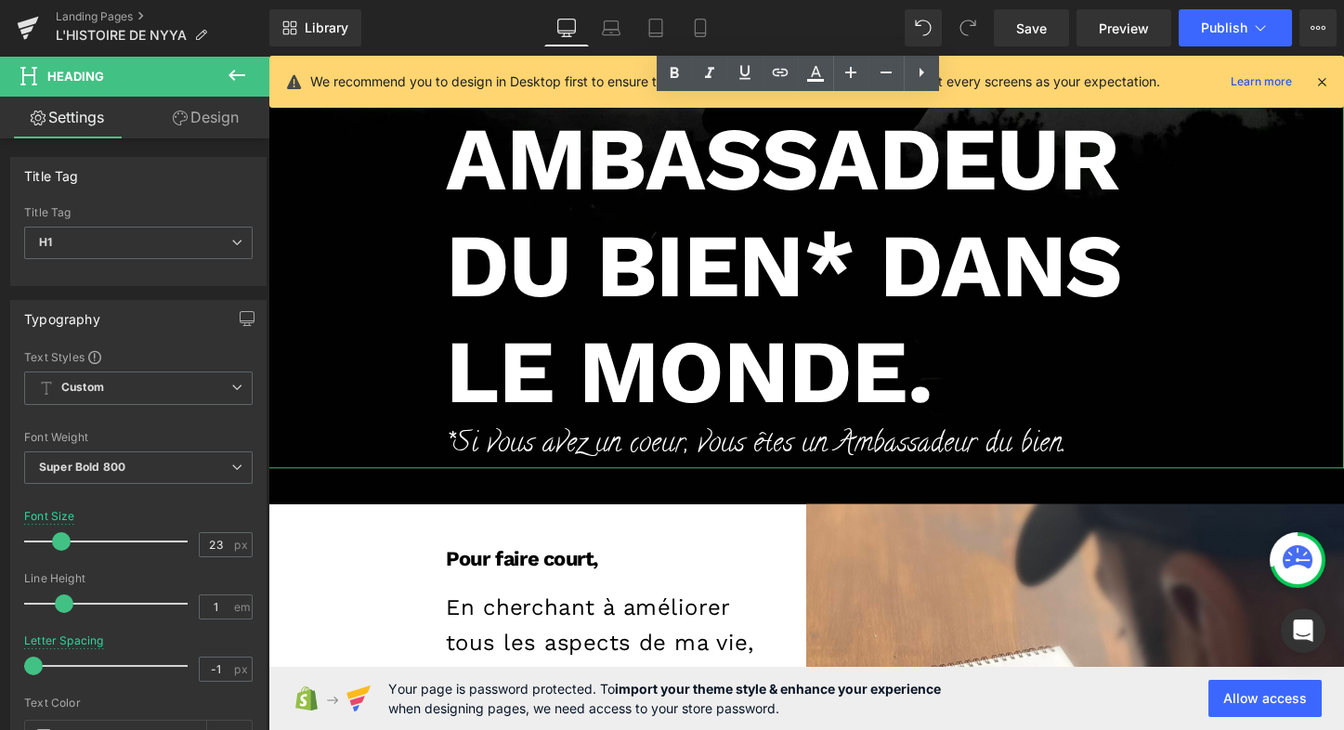
scroll to position [1220, 0]
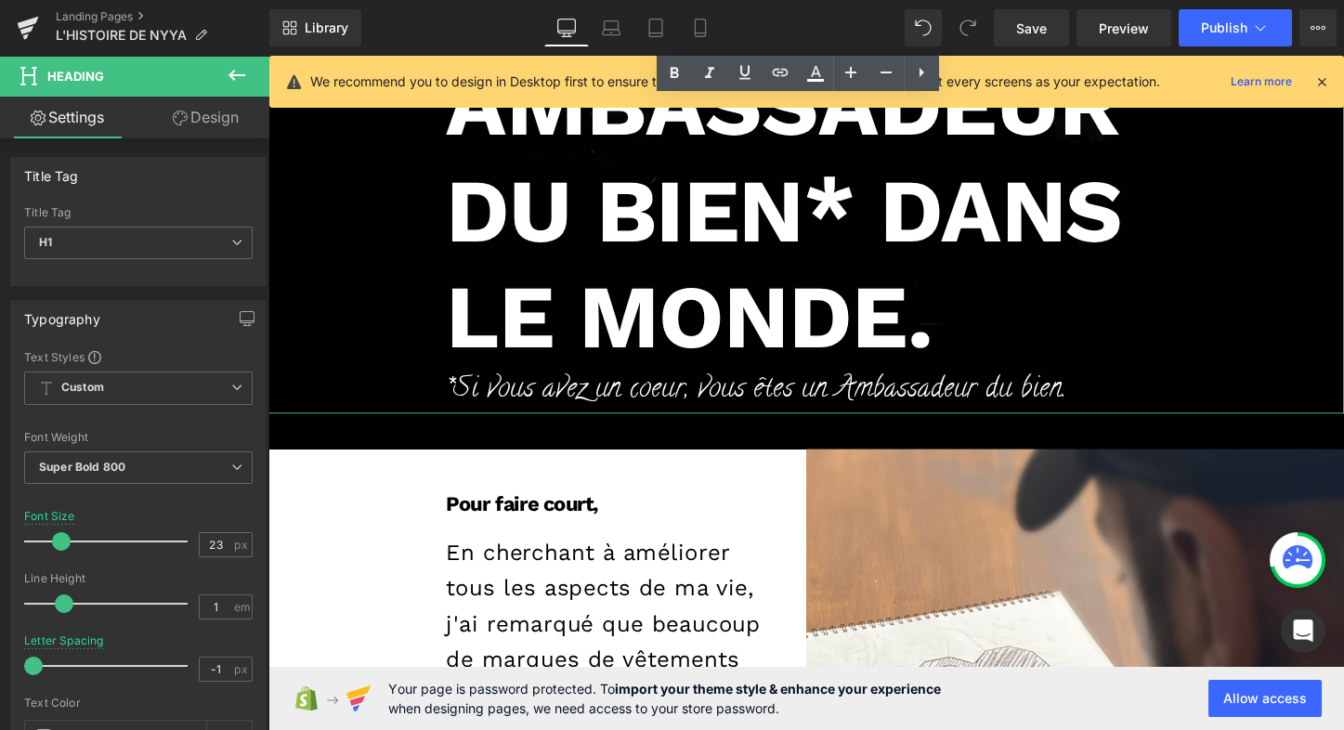
click at [1214, 321] on div "Est dE METTRE EN LUMIÈRE CHAQUE AMBASSADEUR DU BIEN* dans le monde." at bounding box center [830, 3] width 1124 height 853
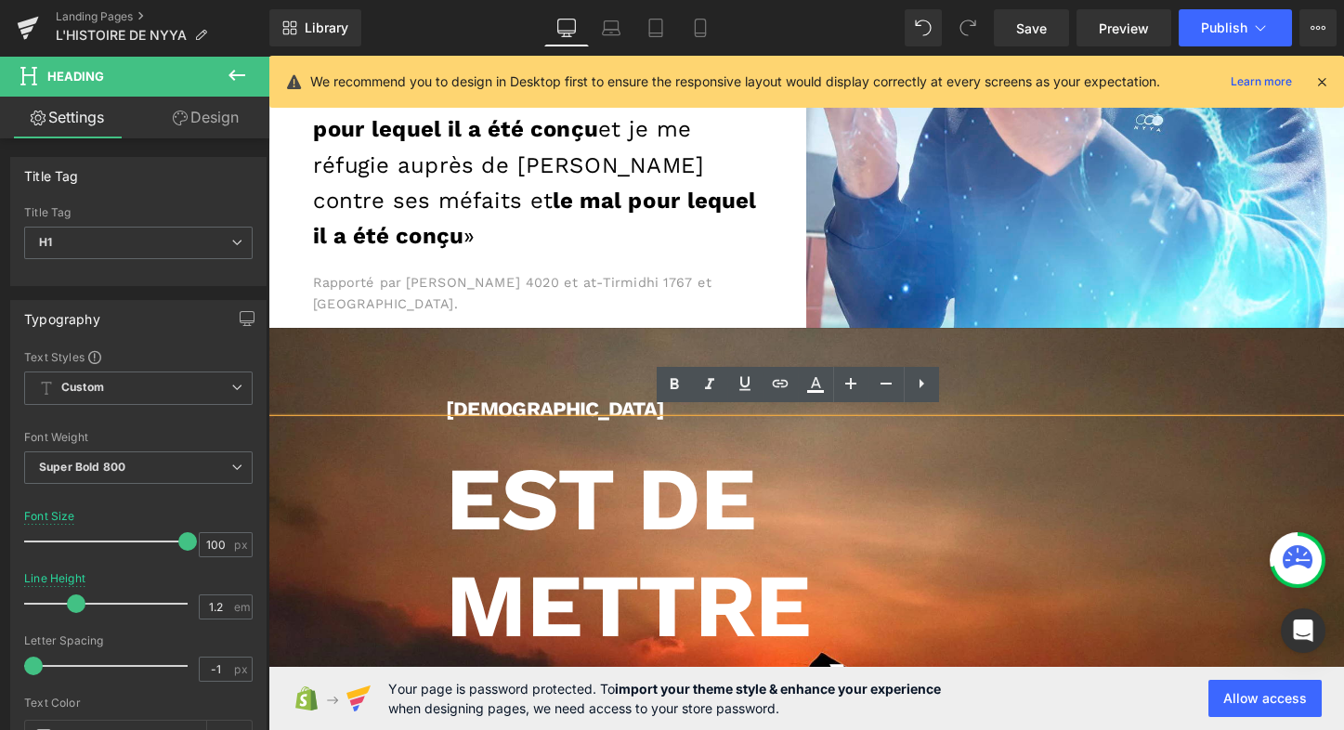
scroll to position [349, 0]
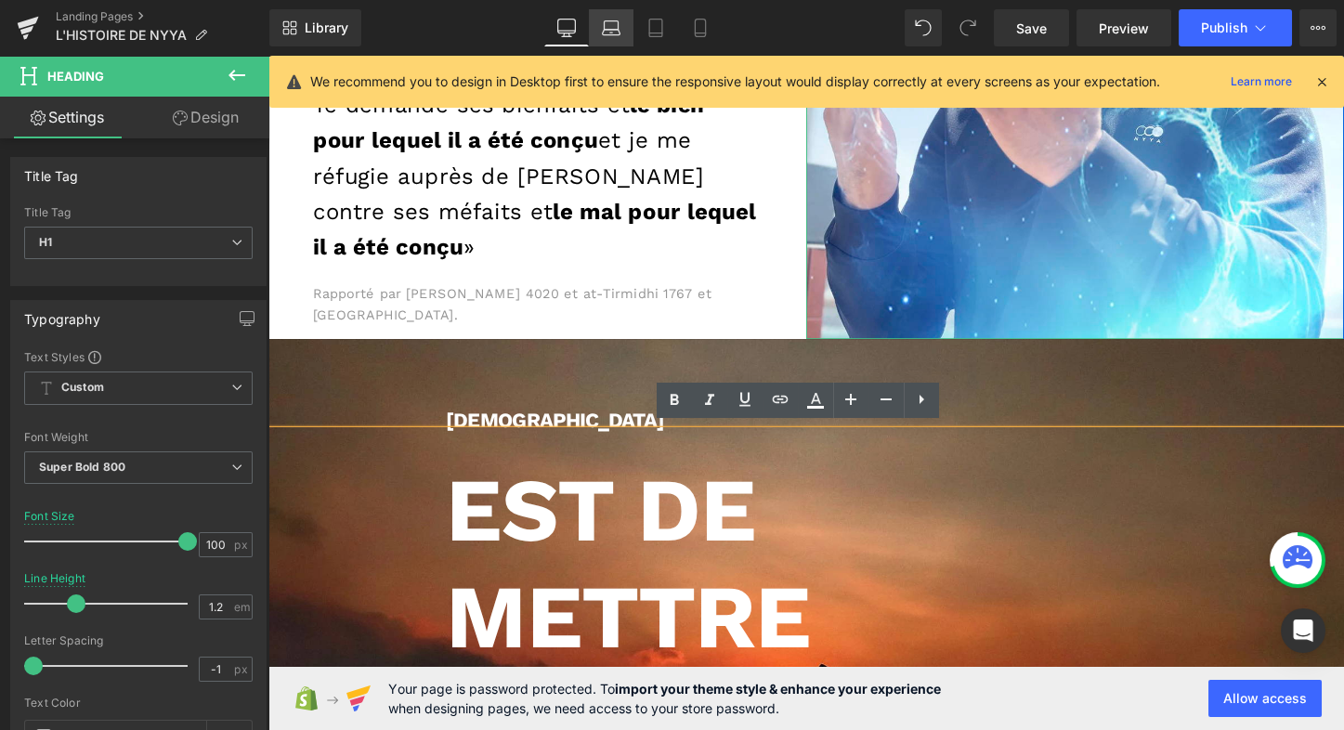
click at [610, 33] on icon at bounding box center [610, 33] width 3 height 0
type input "97"
type input "1"
type input "100"
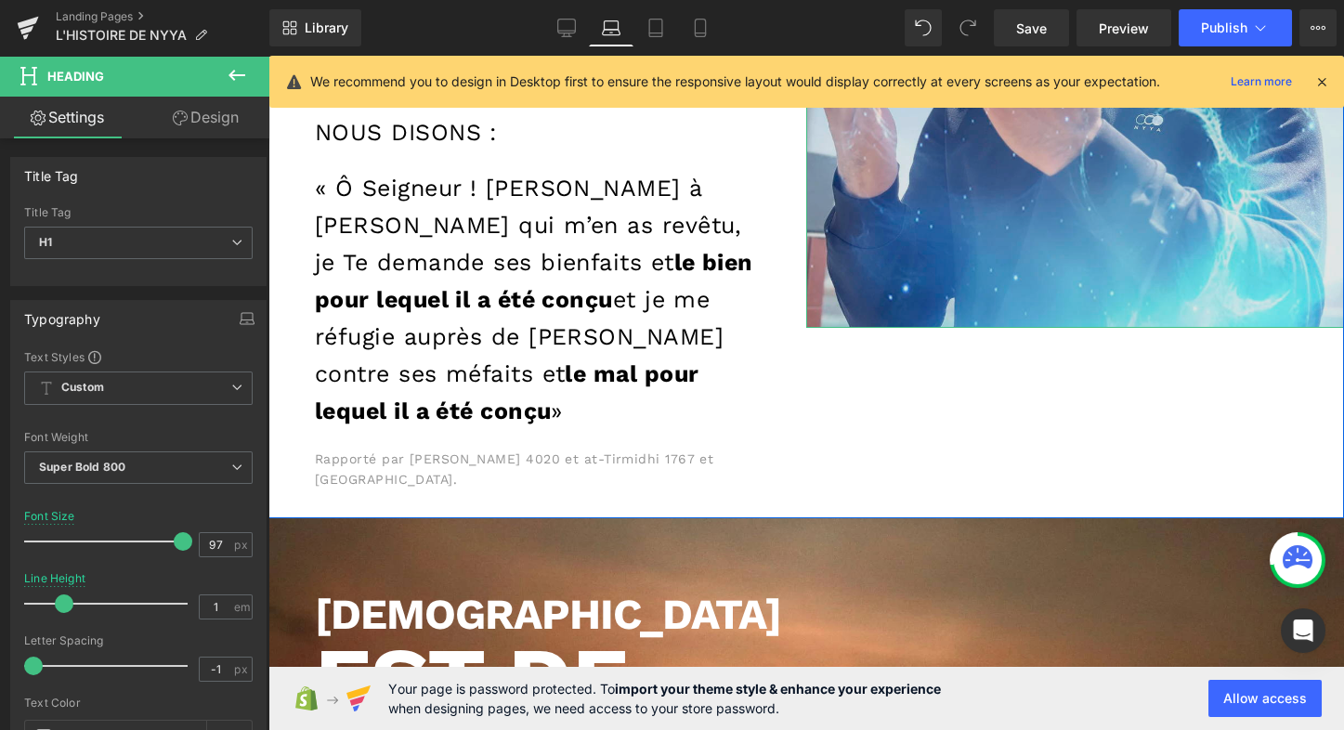
scroll to position [9, 9]
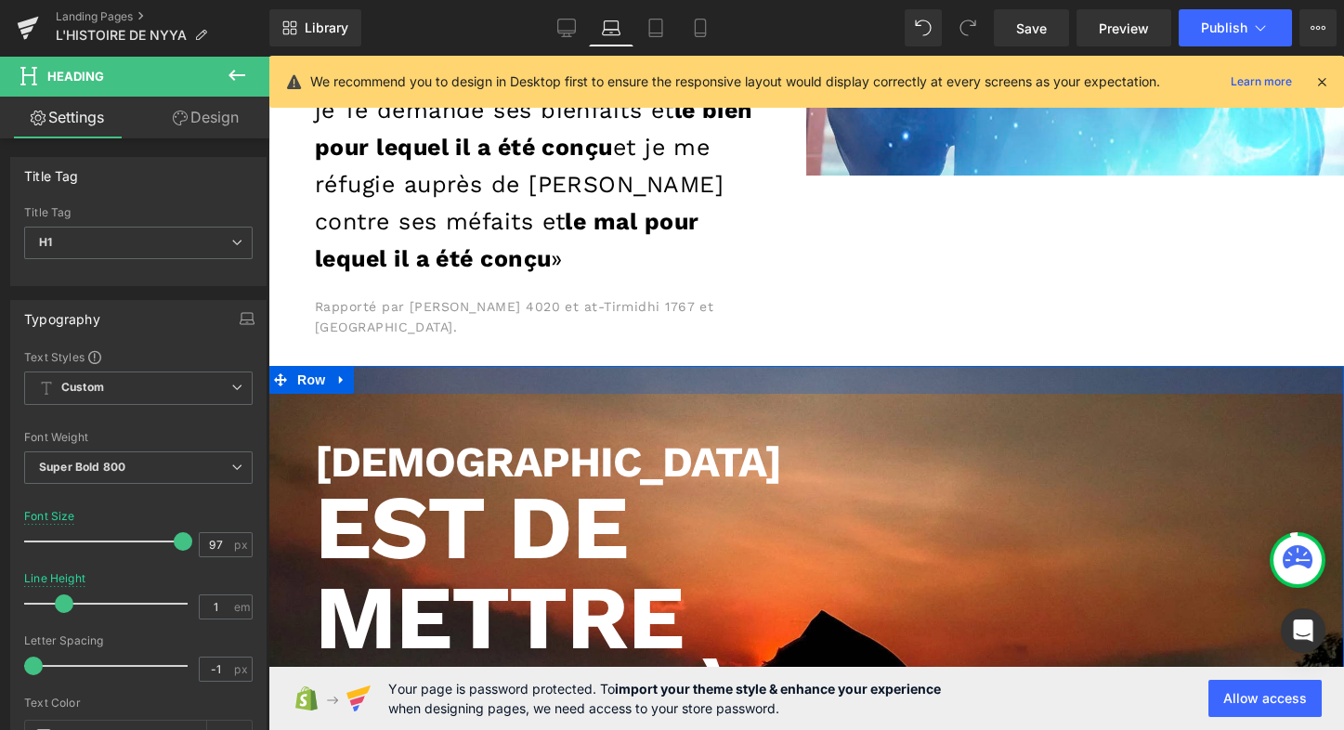
click at [423, 366] on div at bounding box center [806, 380] width 1076 height 28
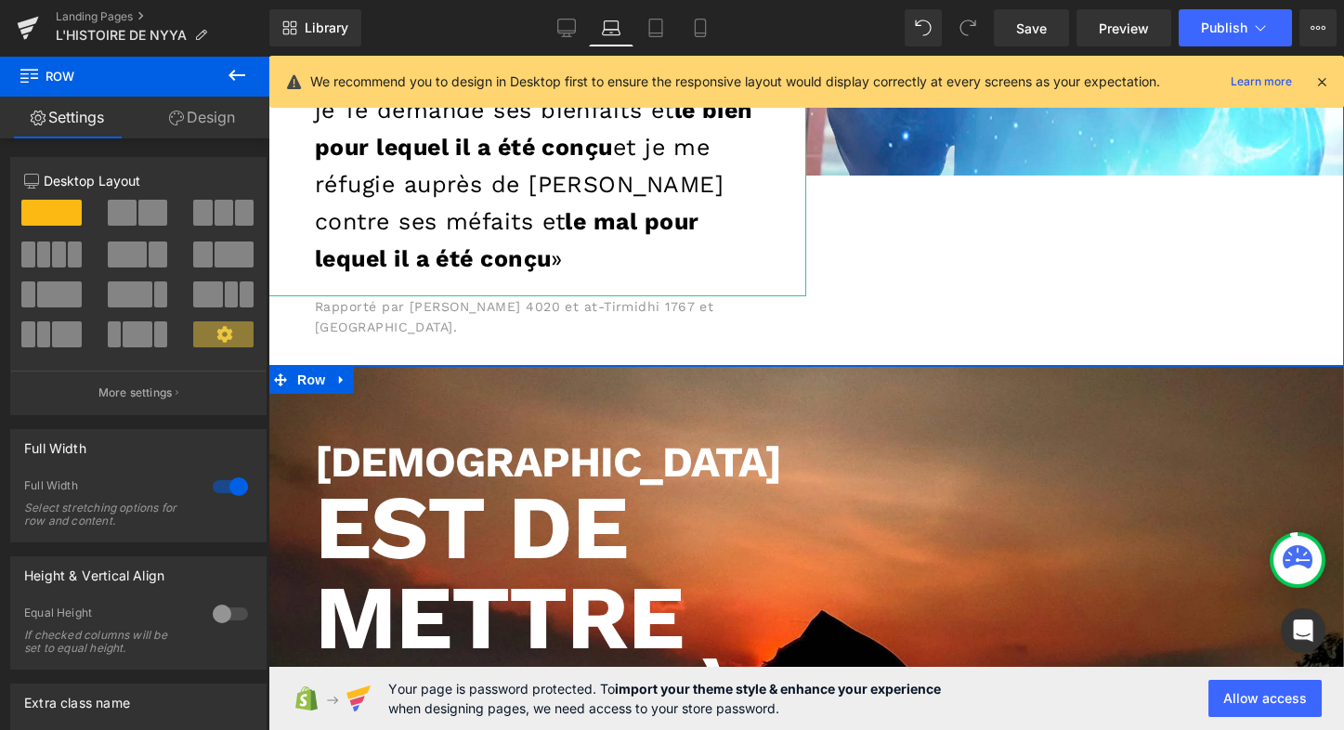
click at [215, 130] on link "Design" at bounding box center [202, 118] width 135 height 42
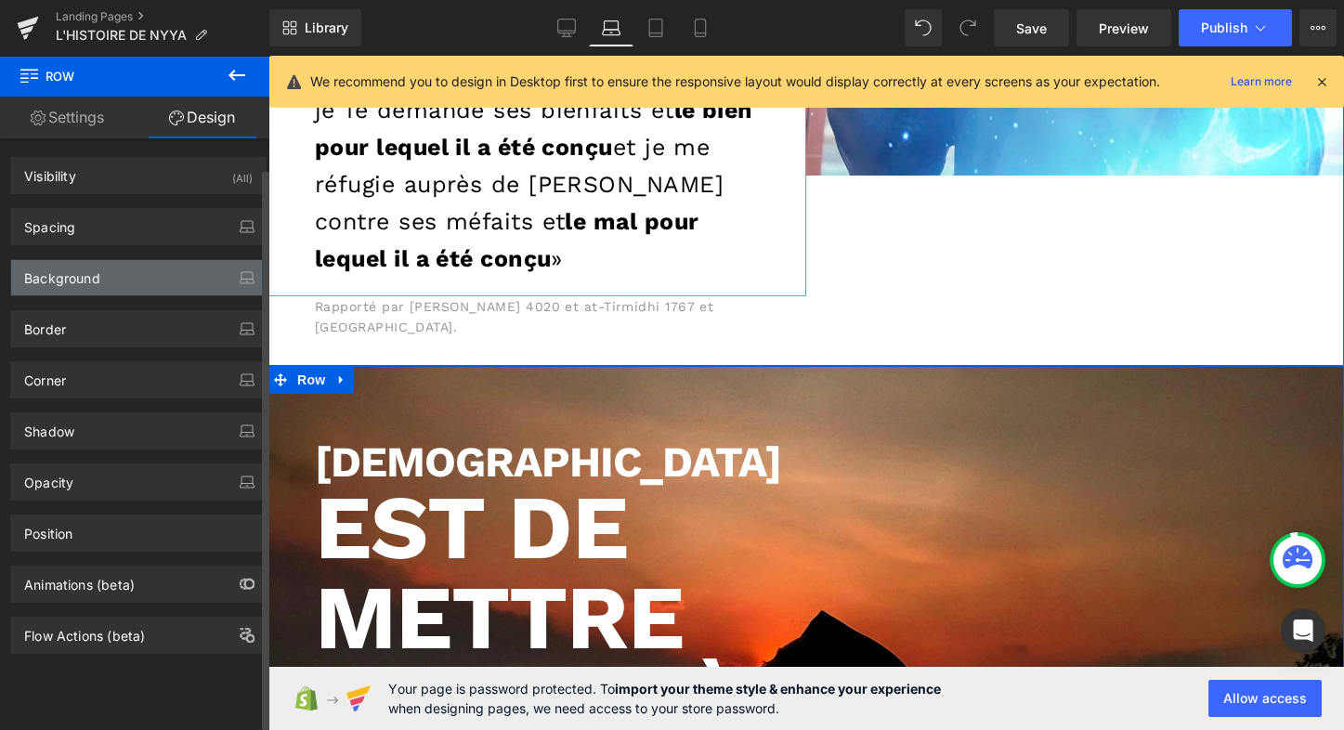
click at [97, 274] on div "Background" at bounding box center [62, 273] width 76 height 26
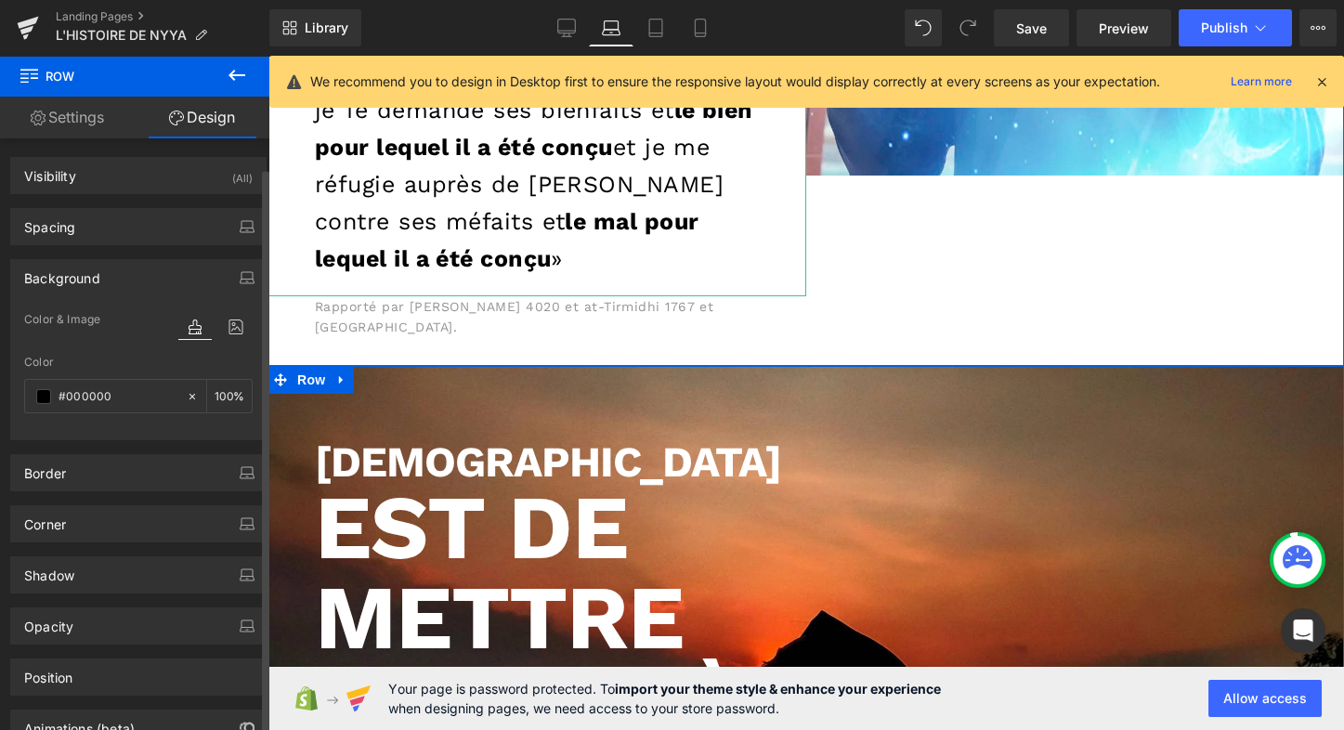
scroll to position [0, 0]
click at [76, 276] on div "Background" at bounding box center [62, 273] width 76 height 26
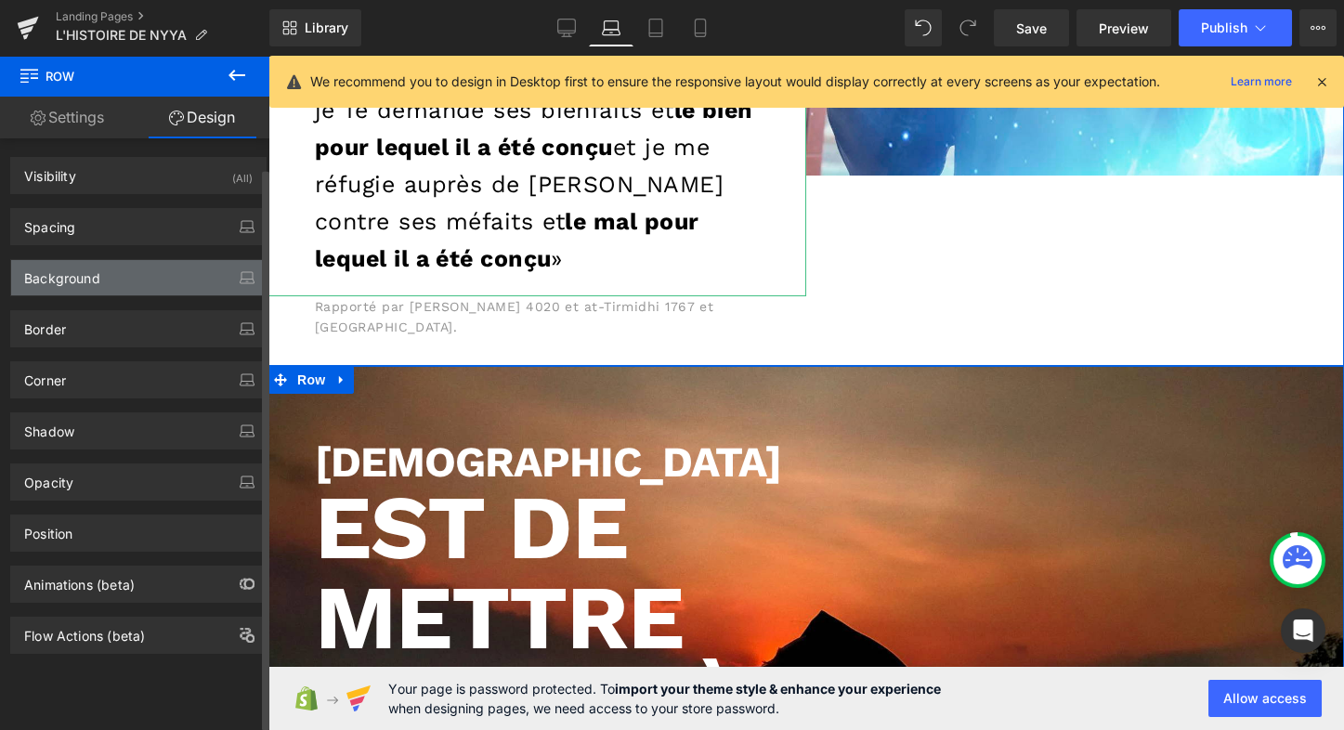
click at [95, 278] on div "Background" at bounding box center [62, 273] width 76 height 26
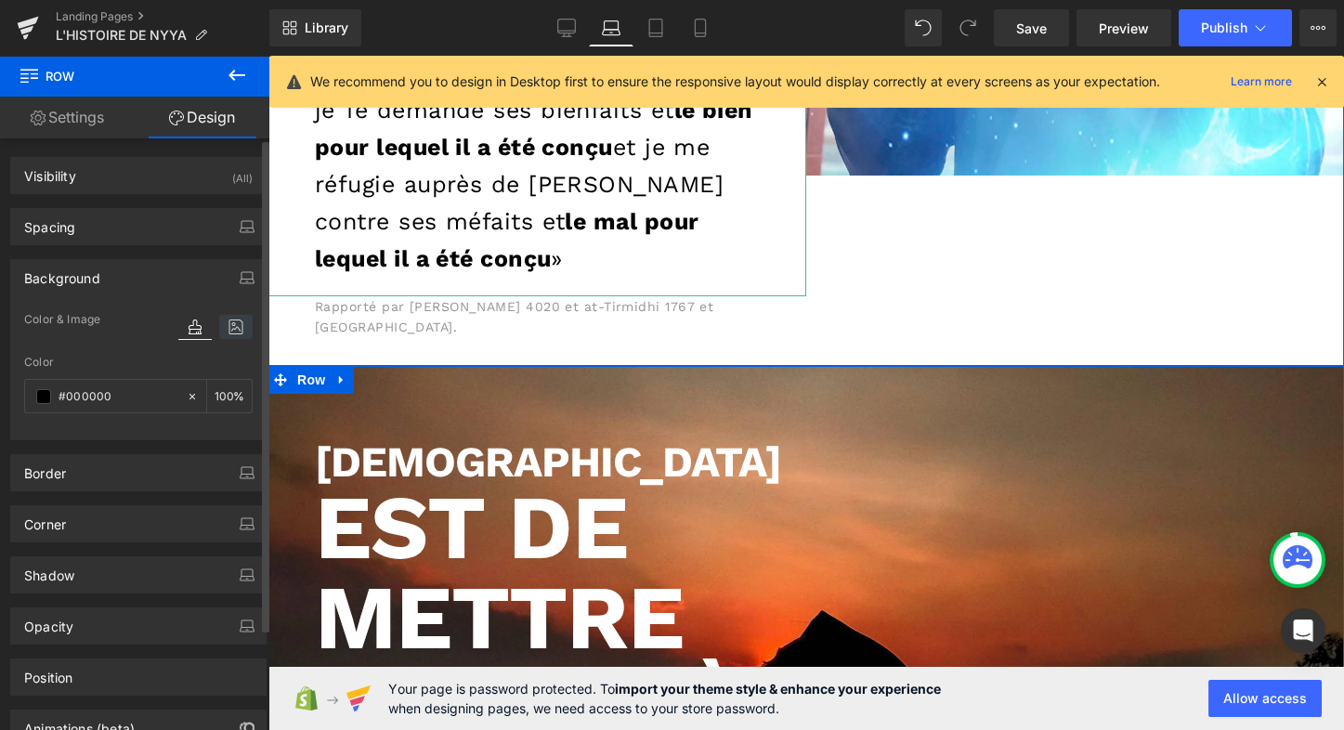
click at [229, 328] on icon at bounding box center [235, 327] width 33 height 24
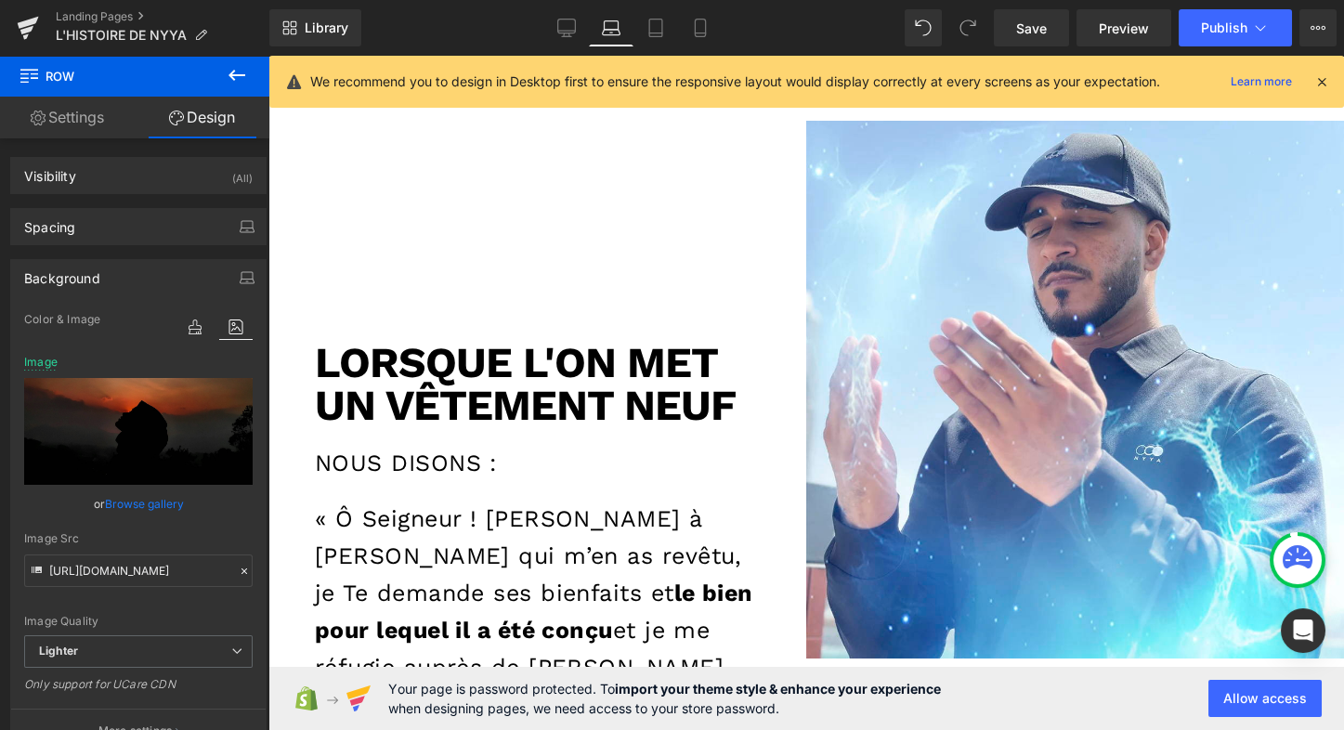
scroll to position [1, 0]
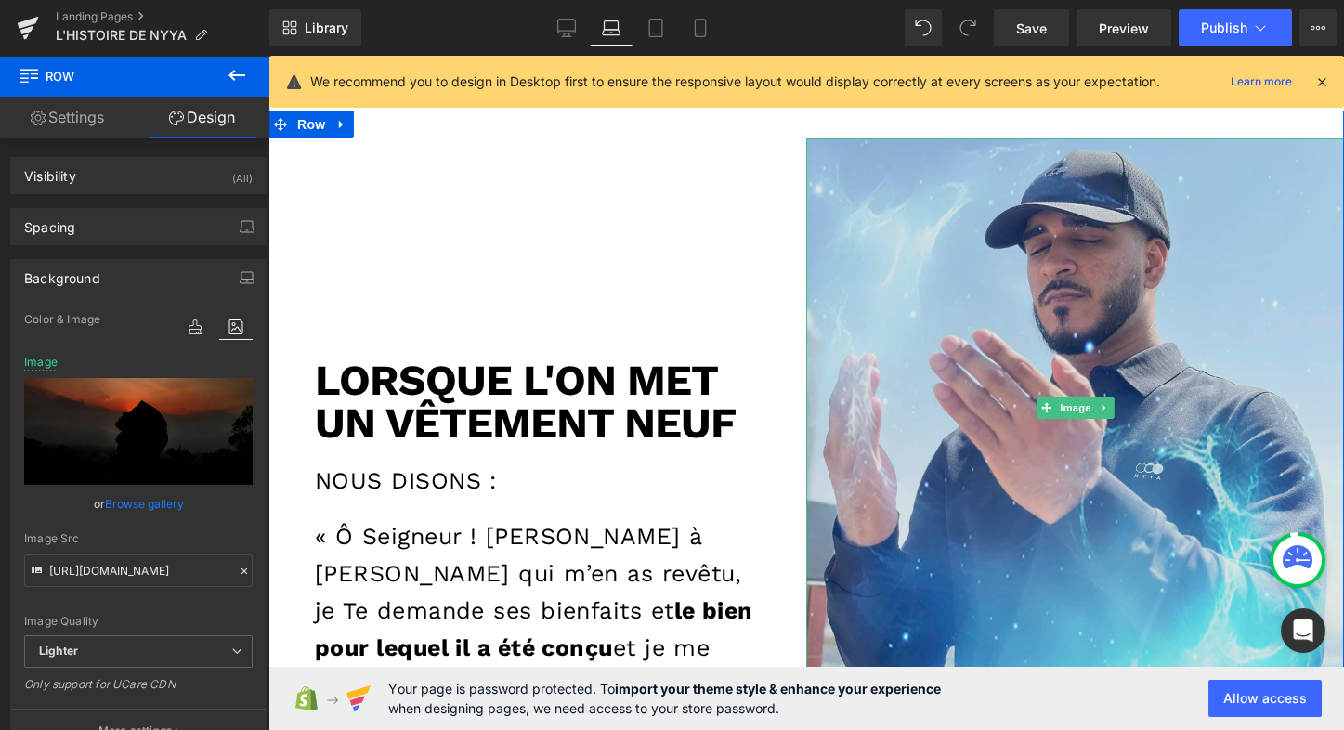
click at [918, 176] on img at bounding box center [1075, 407] width 538 height 538
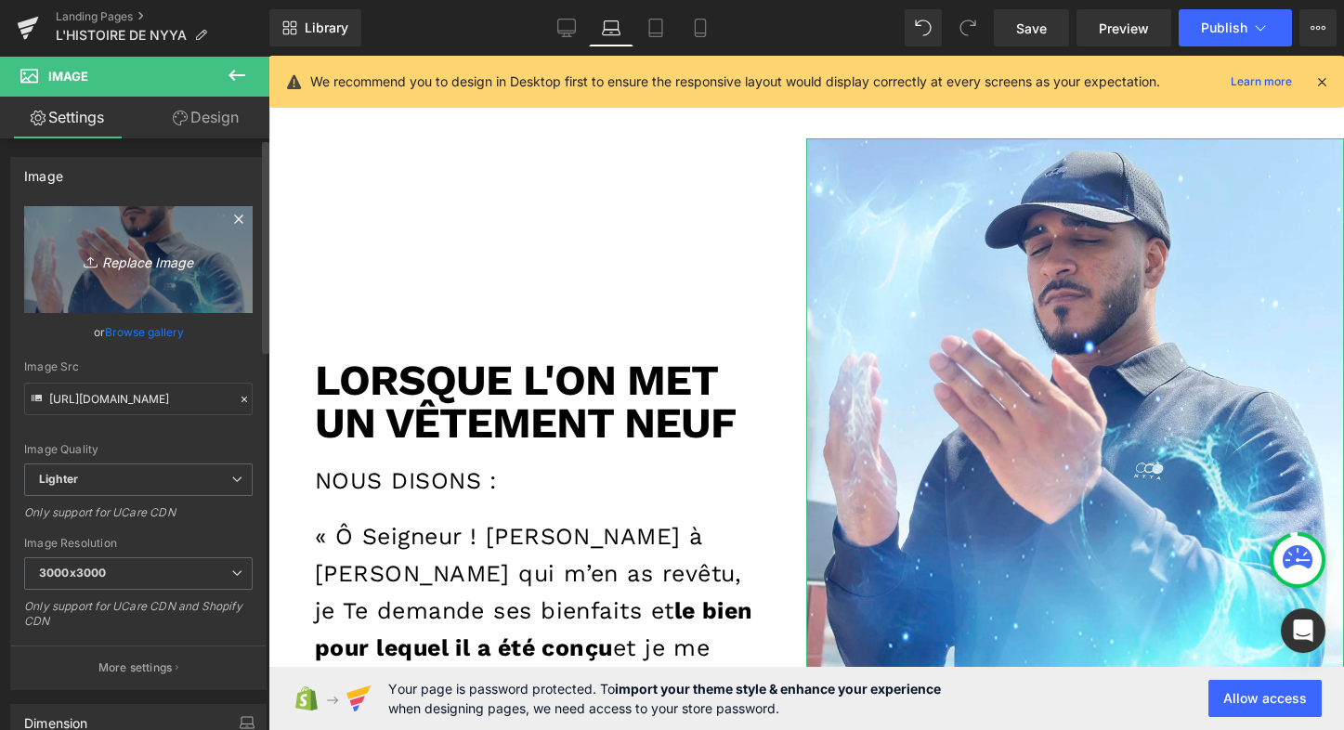
click at [139, 265] on icon "Replace Image" at bounding box center [138, 259] width 149 height 23
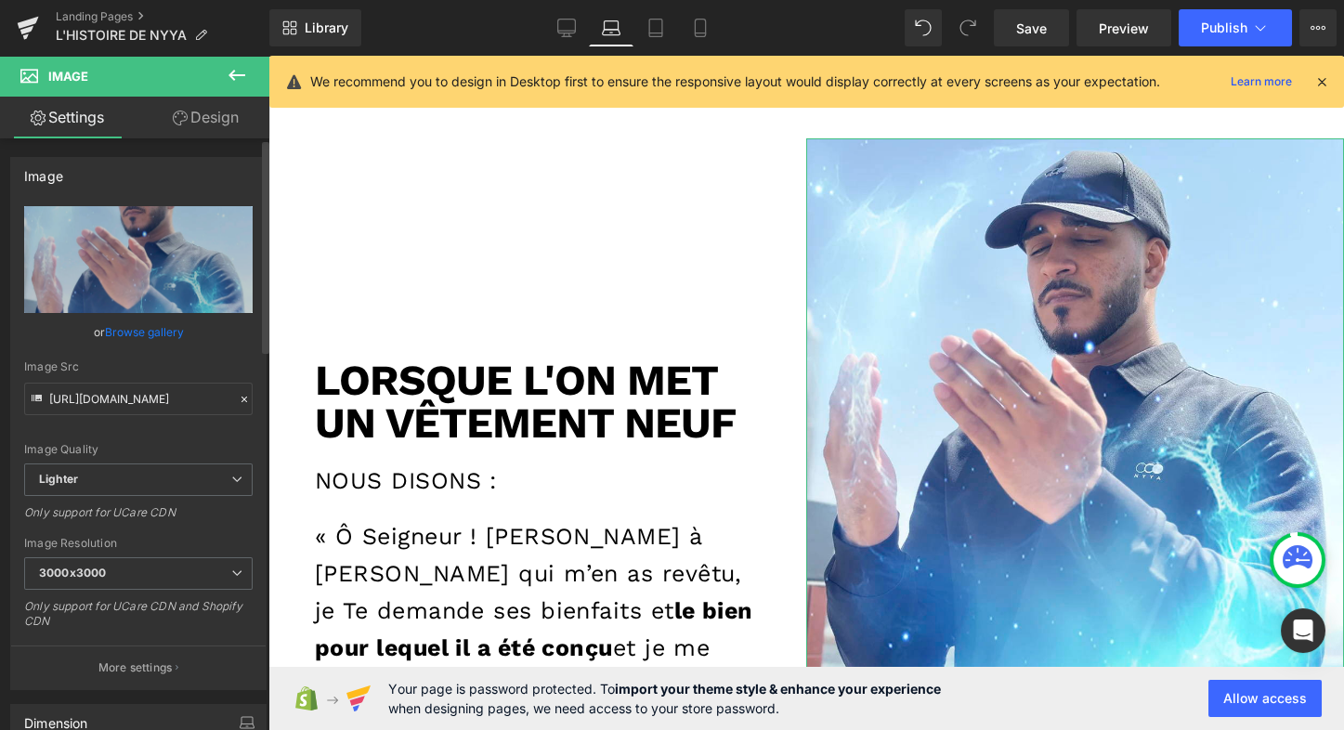
click at [147, 336] on link "Browse gallery" at bounding box center [144, 332] width 79 height 33
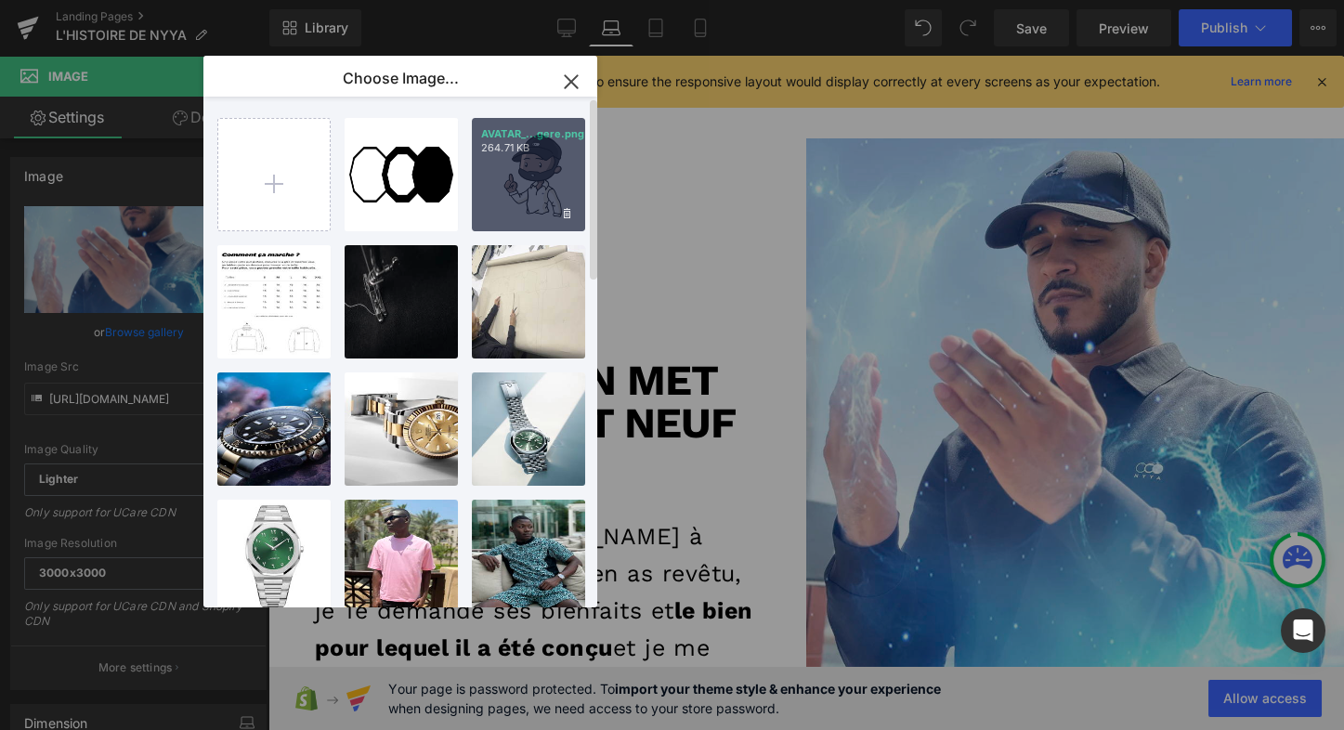
scroll to position [0, 0]
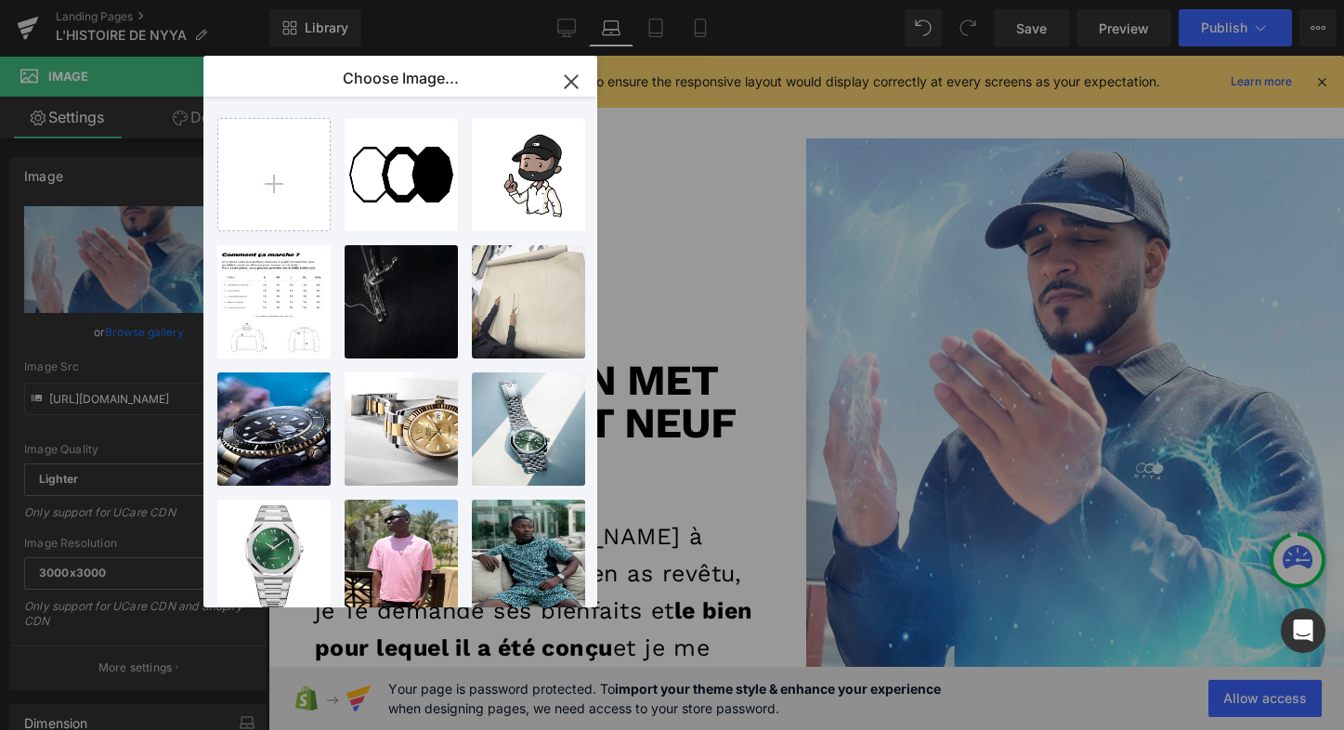
click at [570, 84] on icon "button" at bounding box center [571, 82] width 30 height 30
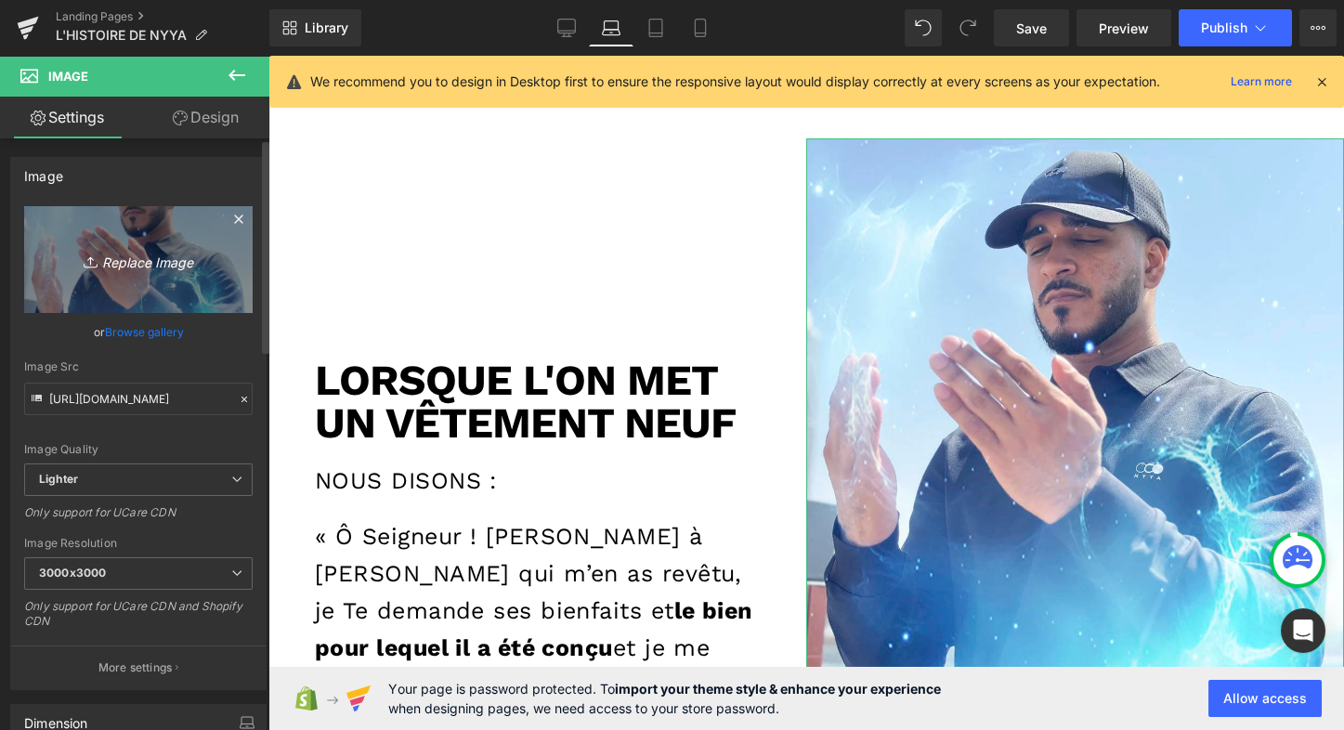
click at [141, 260] on icon "Replace Image" at bounding box center [138, 259] width 149 height 23
type input "C:\fakepath\casq3.webp"
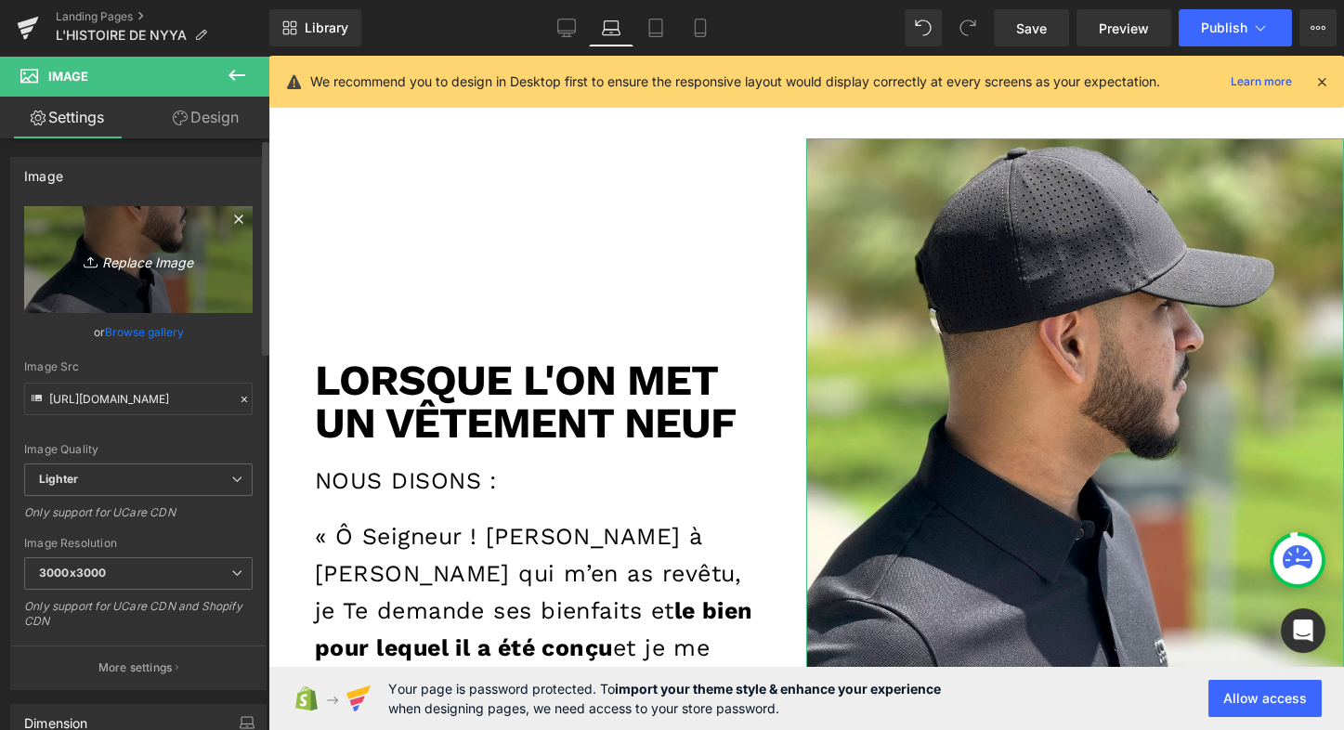
type input "[URL][DOMAIN_NAME]"
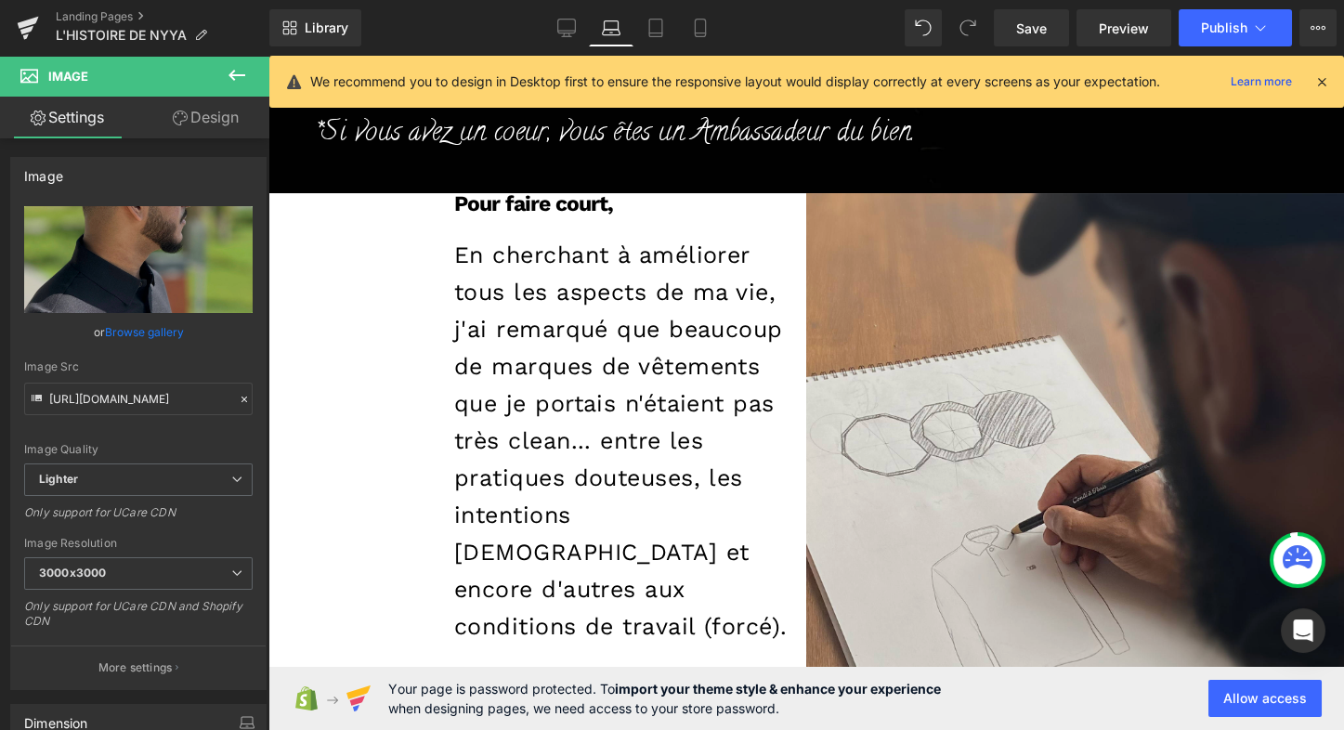
scroll to position [1452, 0]
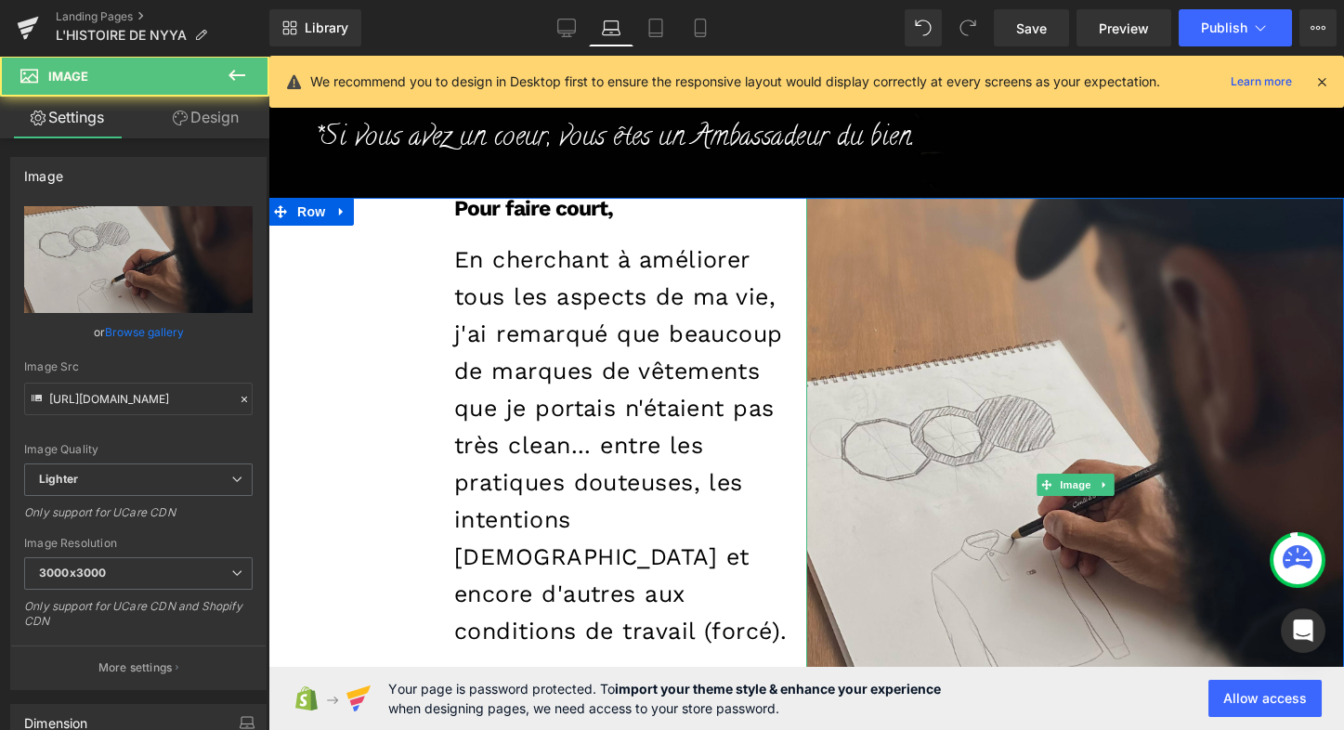
click at [900, 249] on img at bounding box center [1075, 485] width 538 height 574
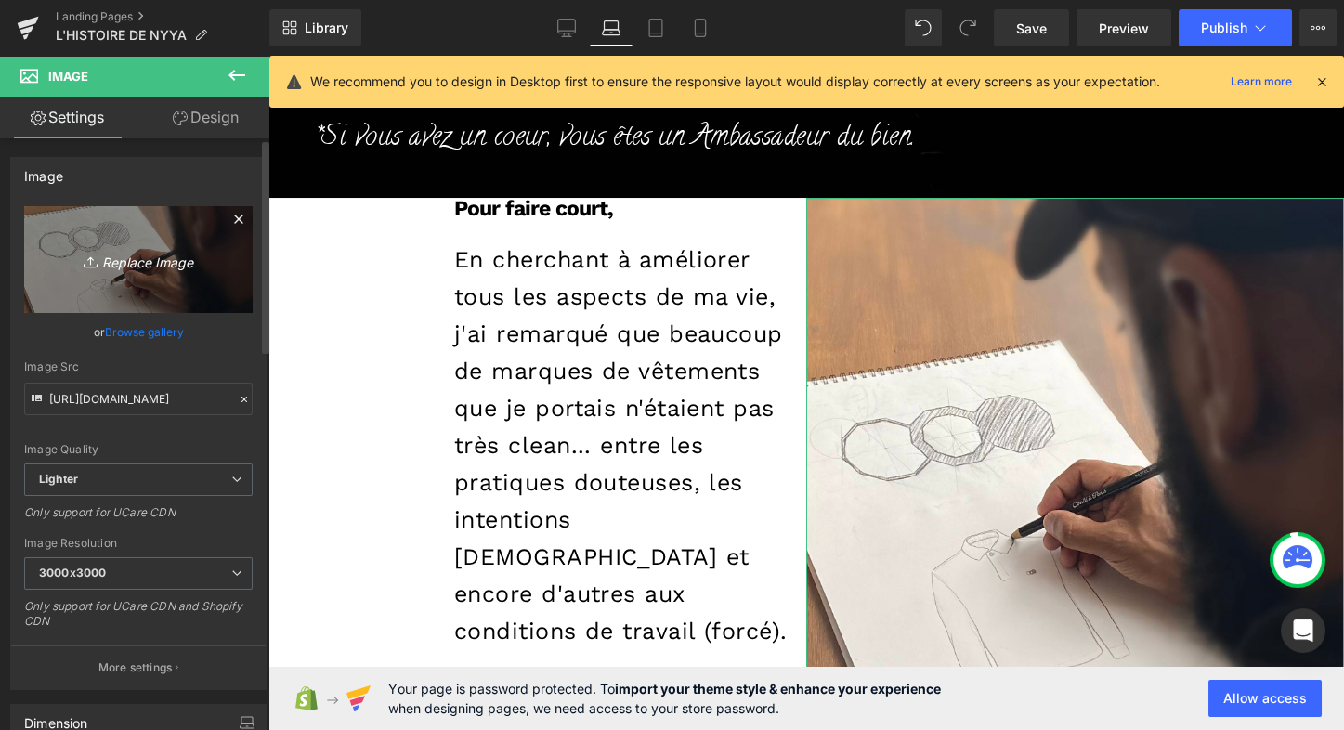
click at [134, 266] on icon "Replace Image" at bounding box center [138, 259] width 149 height 23
type input "C:\fakepath\fond 2.JPG"
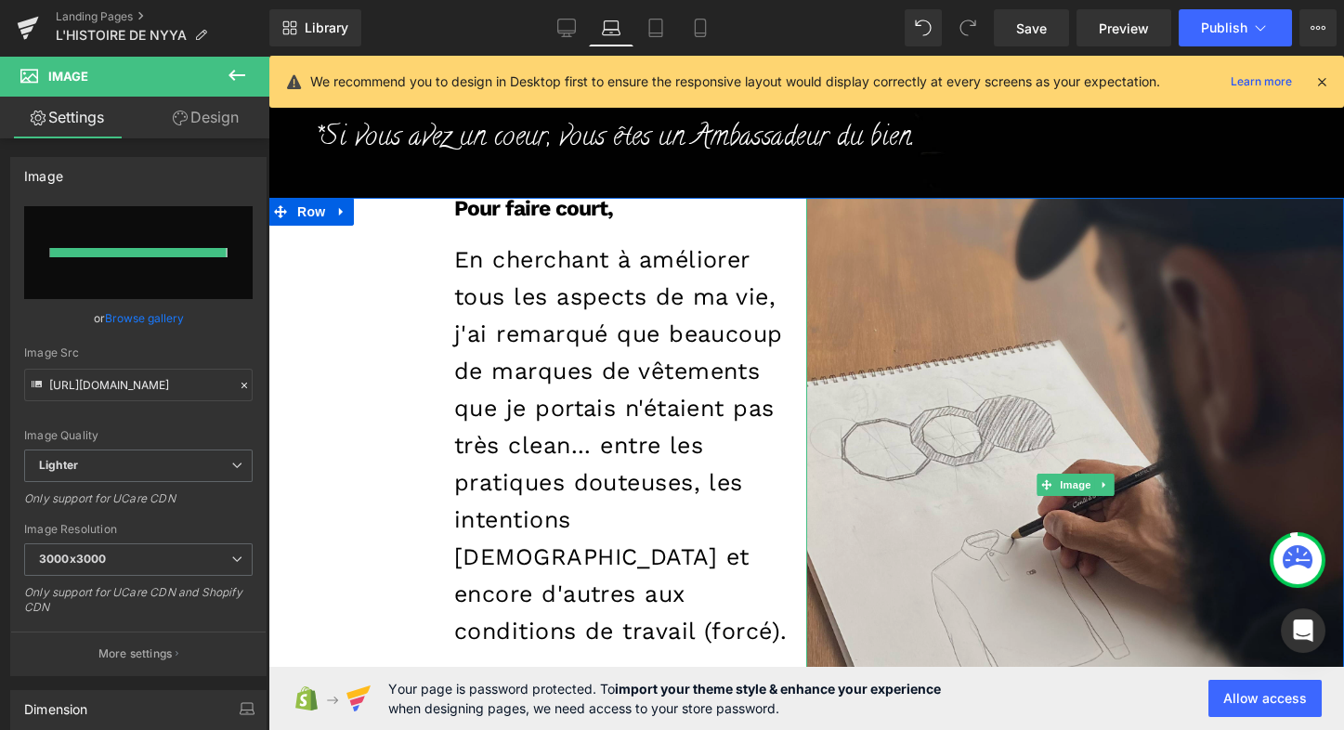
type input "[URL][DOMAIN_NAME]"
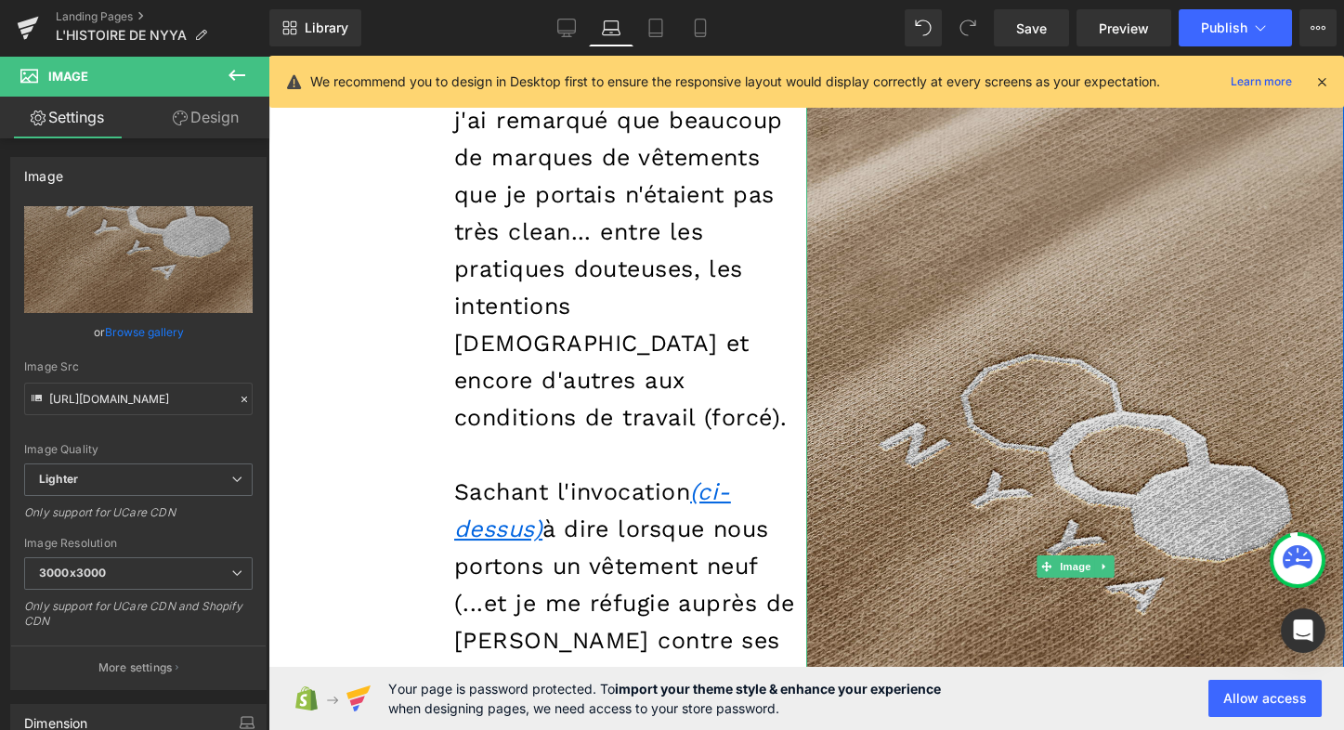
scroll to position [1664, 0]
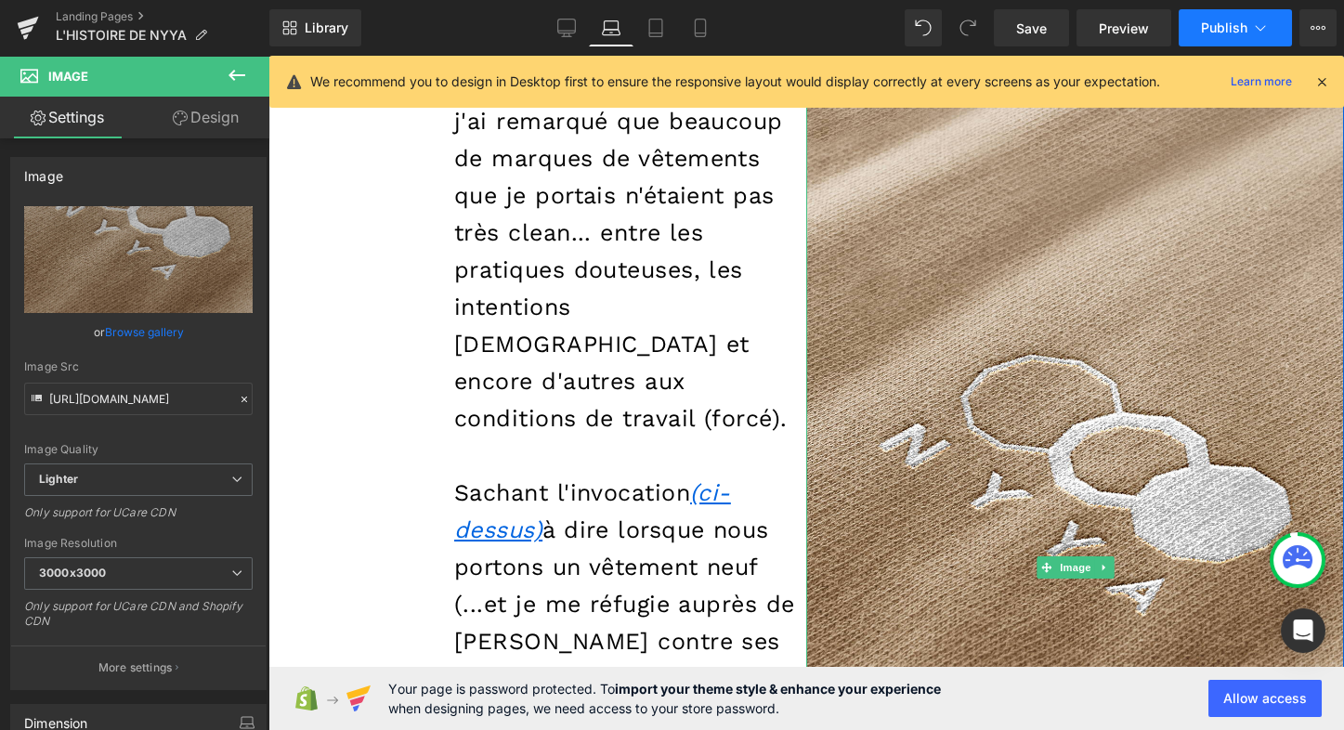
click at [1227, 24] on span "Publish" at bounding box center [1224, 27] width 46 height 15
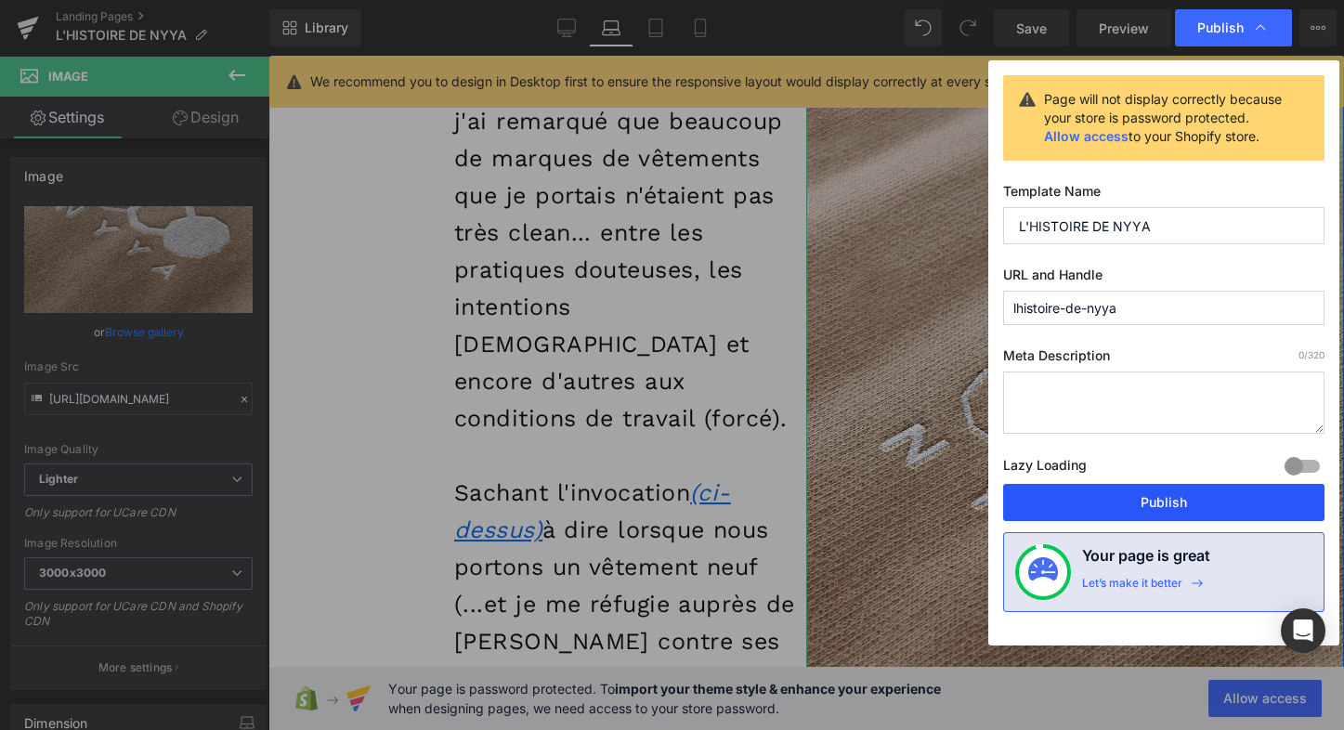
click at [1142, 509] on button "Publish" at bounding box center [1163, 502] width 321 height 37
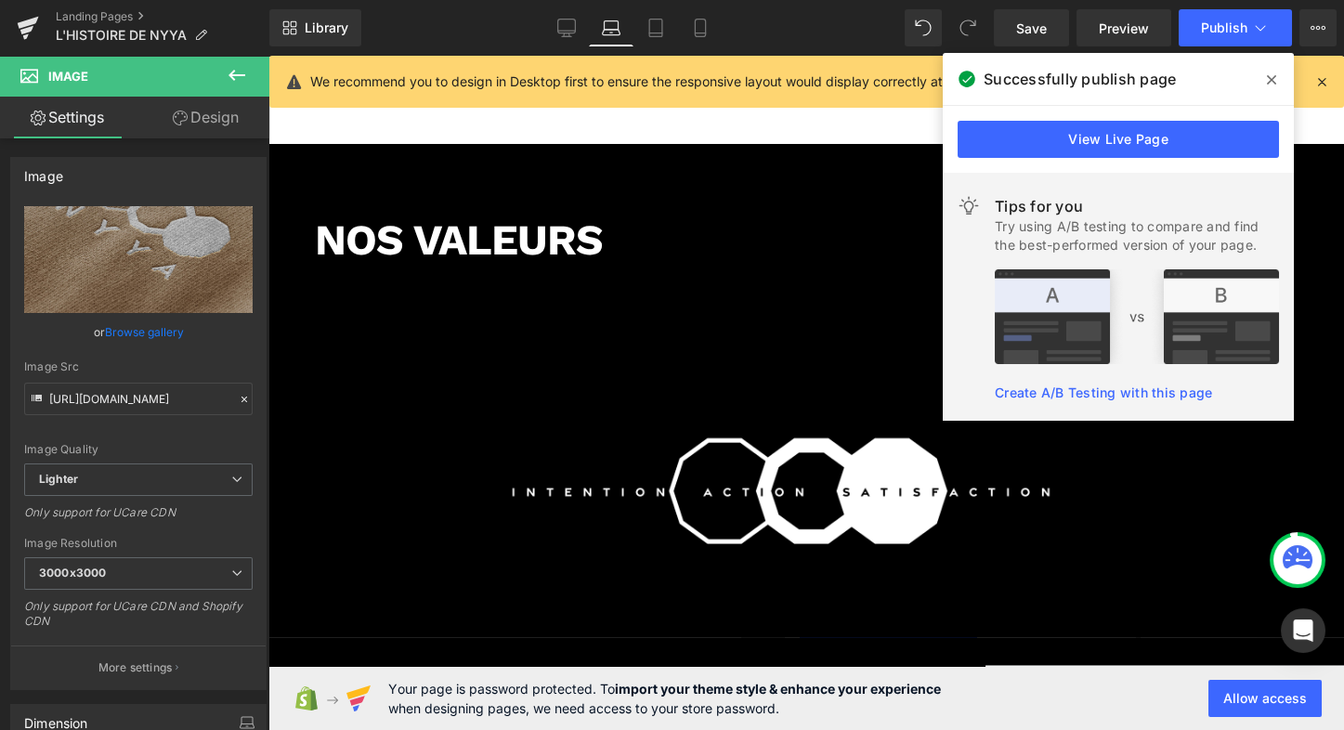
scroll to position [3832, 0]
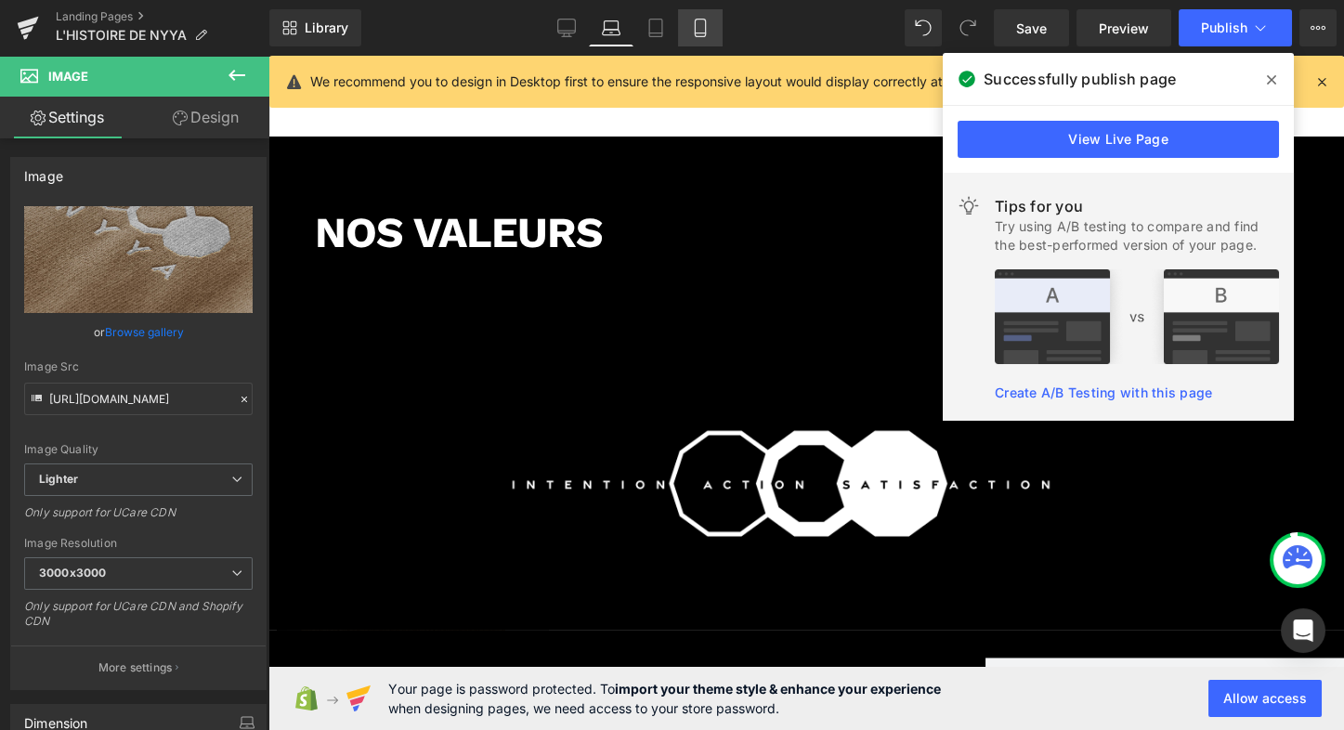
click at [698, 29] on icon at bounding box center [700, 28] width 19 height 19
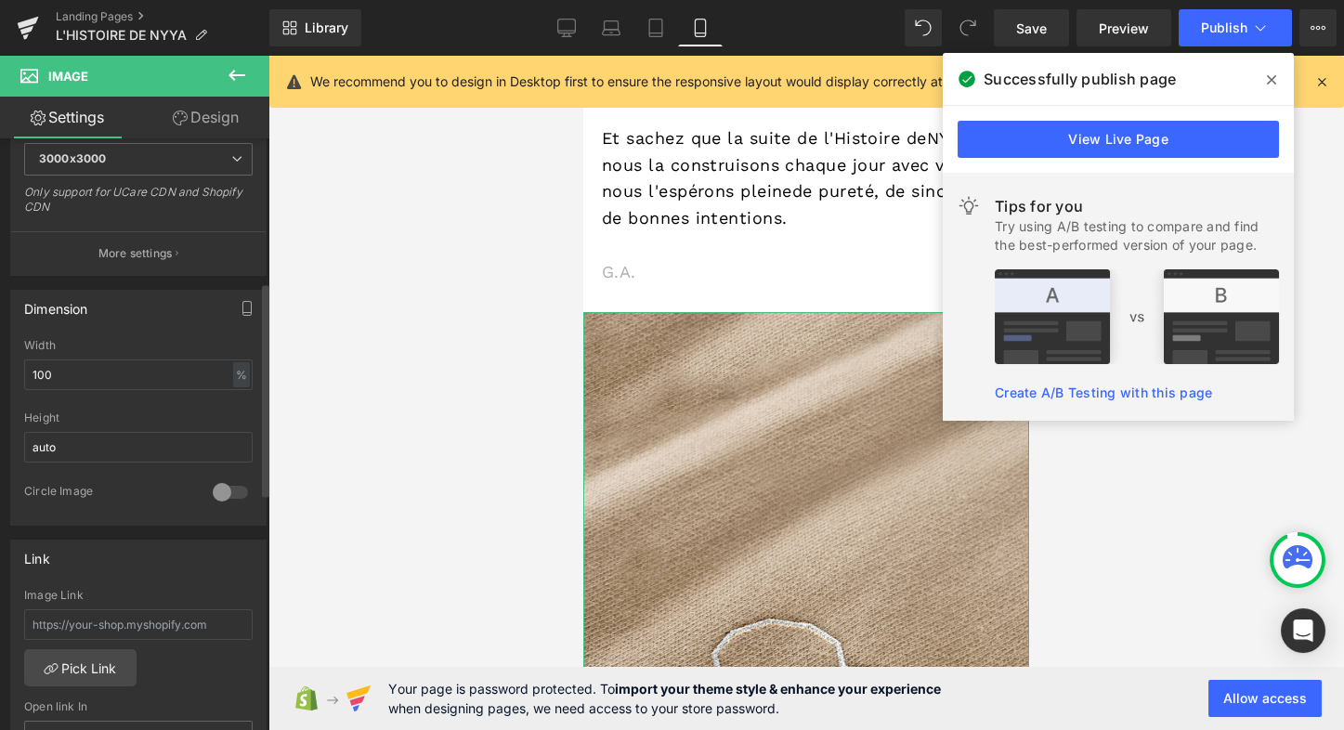
scroll to position [415, 0]
click at [75, 437] on input "auto" at bounding box center [138, 446] width 228 height 31
click at [64, 438] on input "auto" at bounding box center [138, 446] width 228 height 31
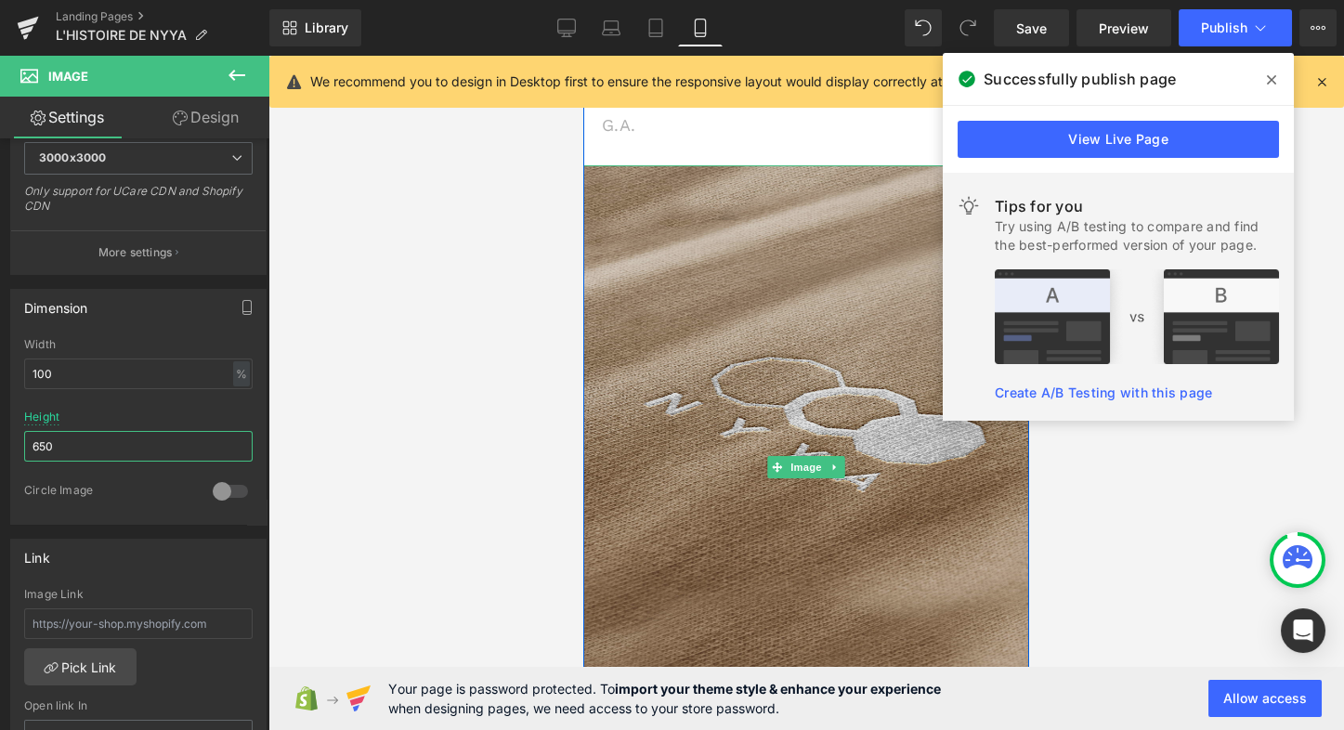
scroll to position [2370, 0]
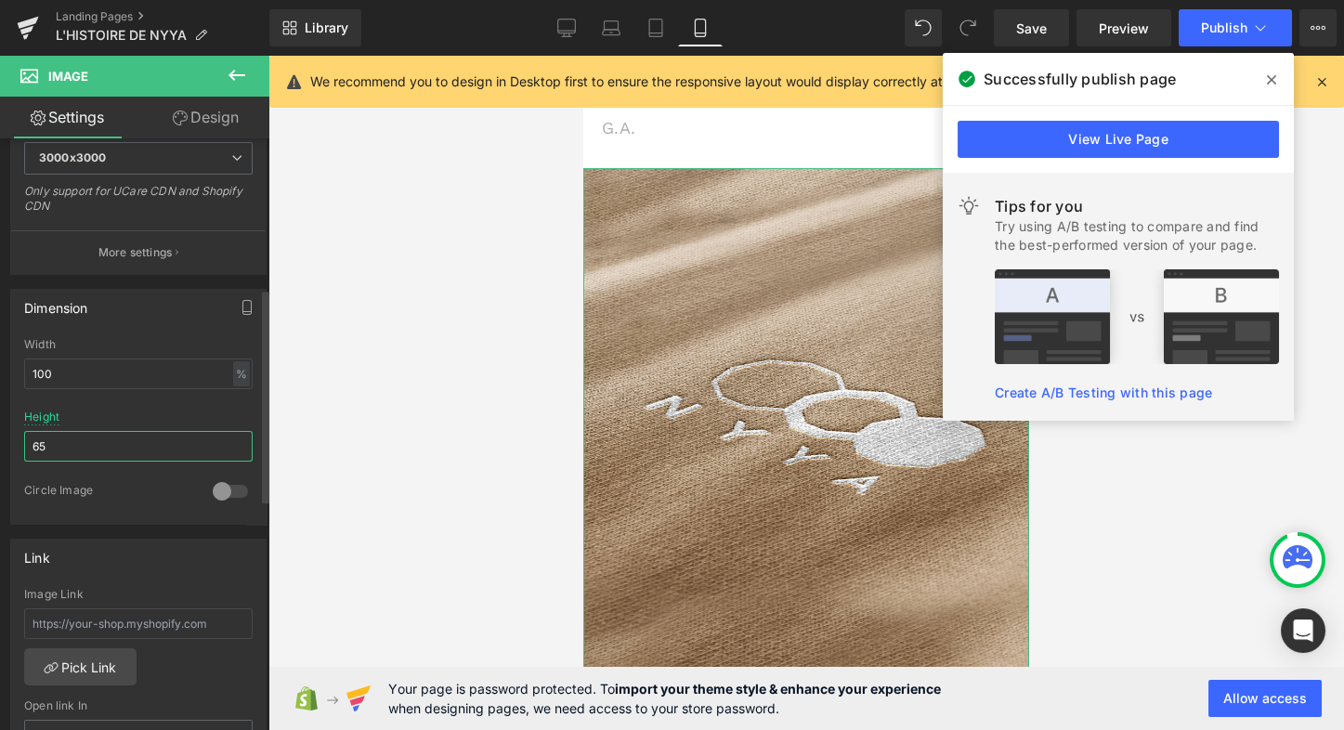
type input "6"
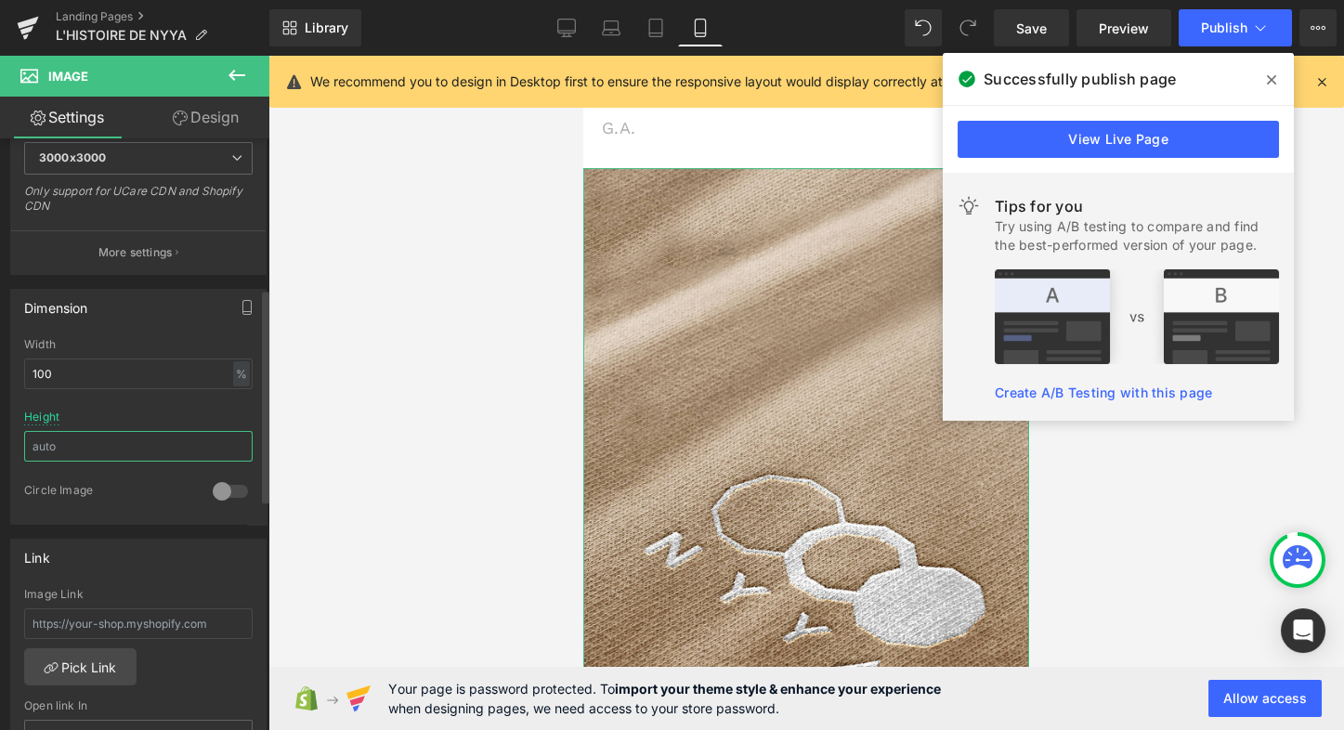
scroll to position [6430, 439]
click at [55, 435] on input "text" at bounding box center [138, 446] width 228 height 31
click at [154, 398] on div at bounding box center [138, 404] width 228 height 12
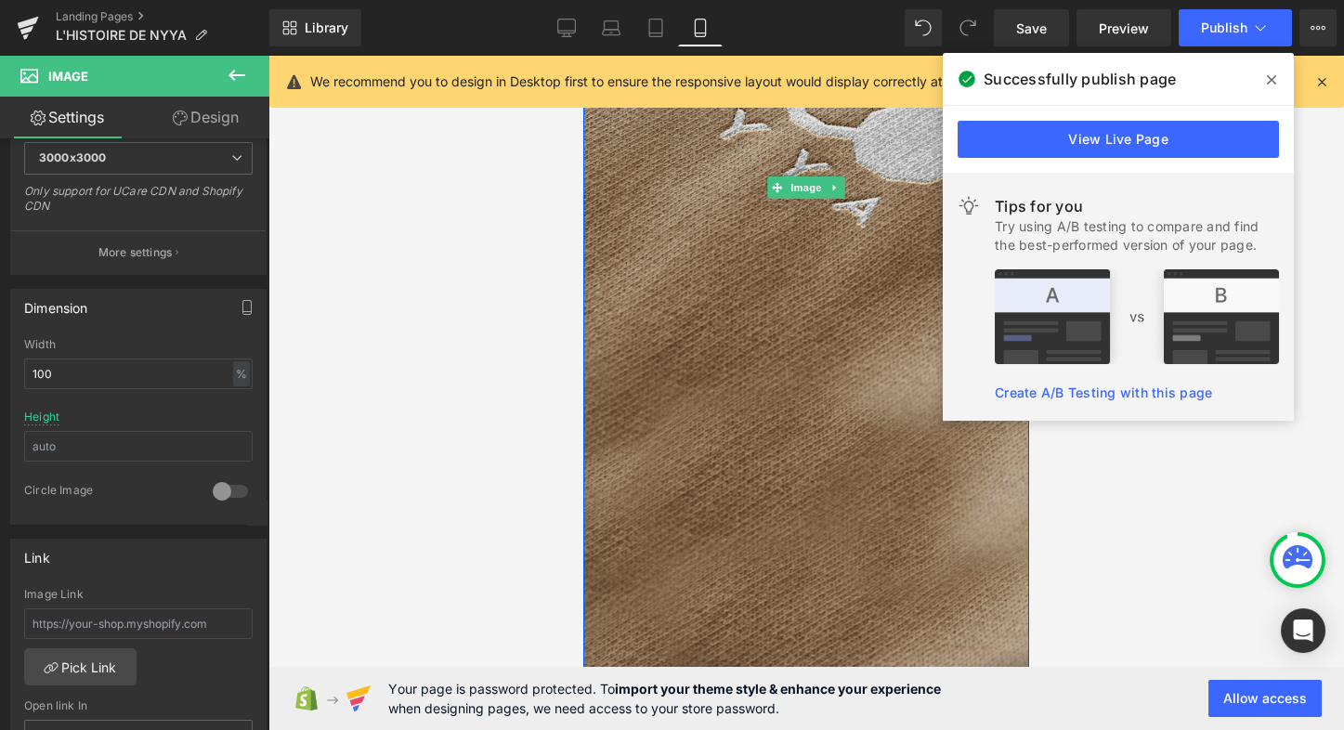
scroll to position [2850, 0]
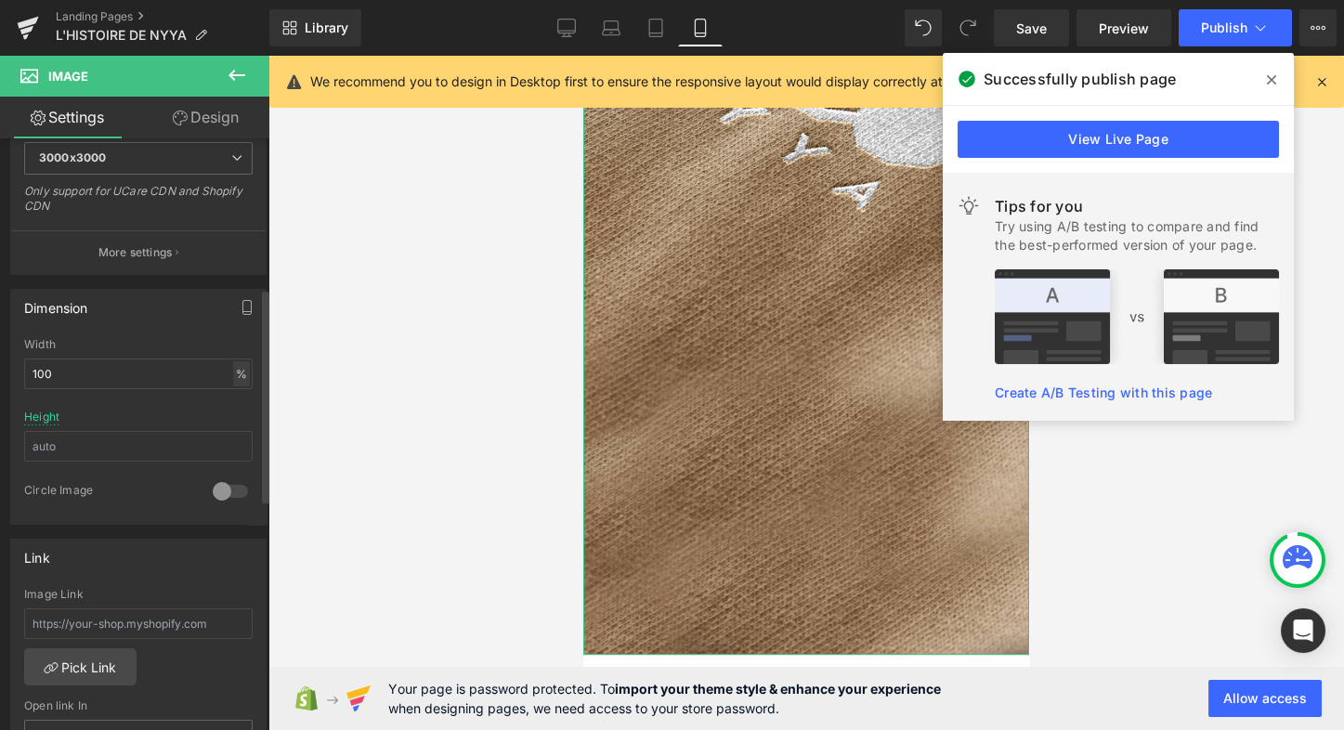
click at [235, 372] on div "%" at bounding box center [241, 373] width 17 height 25
click at [235, 369] on div "%" at bounding box center [241, 373] width 17 height 25
click at [237, 449] on input "text" at bounding box center [138, 446] width 228 height 31
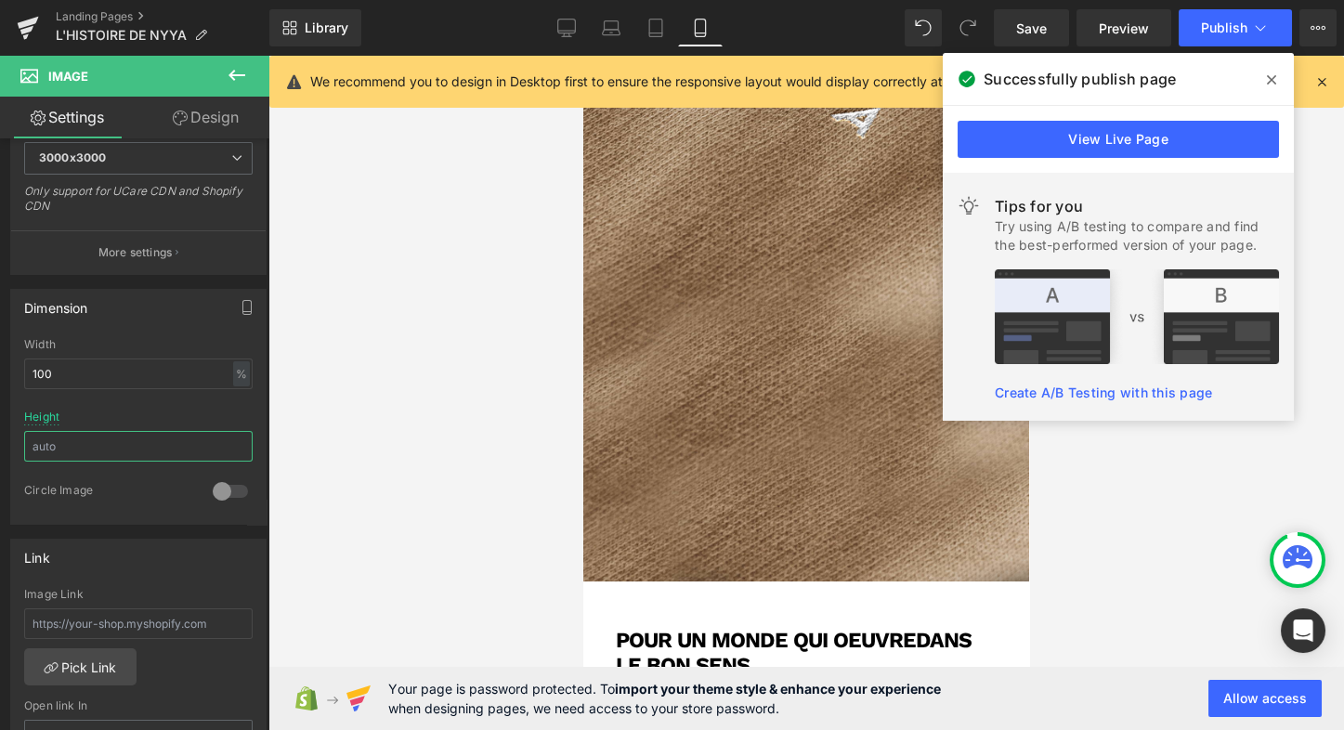
scroll to position [2922, 0]
click at [572, 27] on icon at bounding box center [566, 28] width 19 height 19
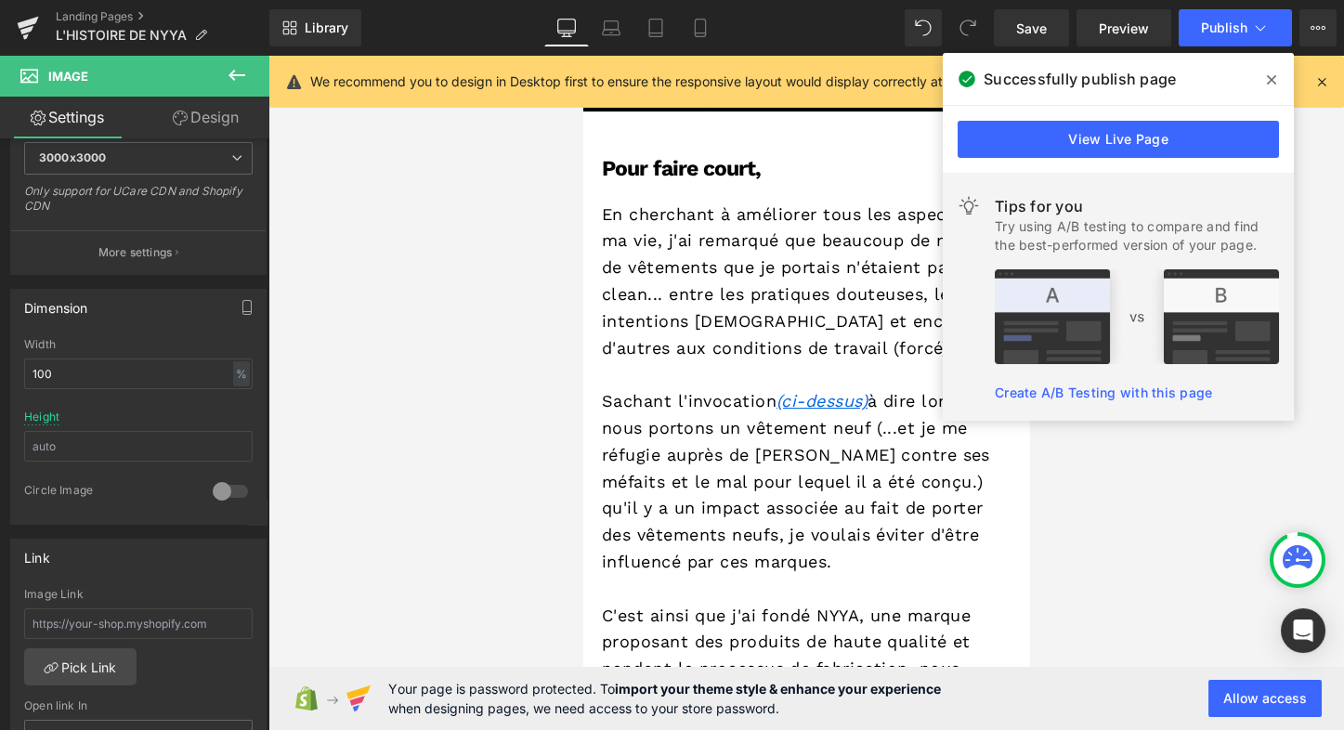
type input "auto"
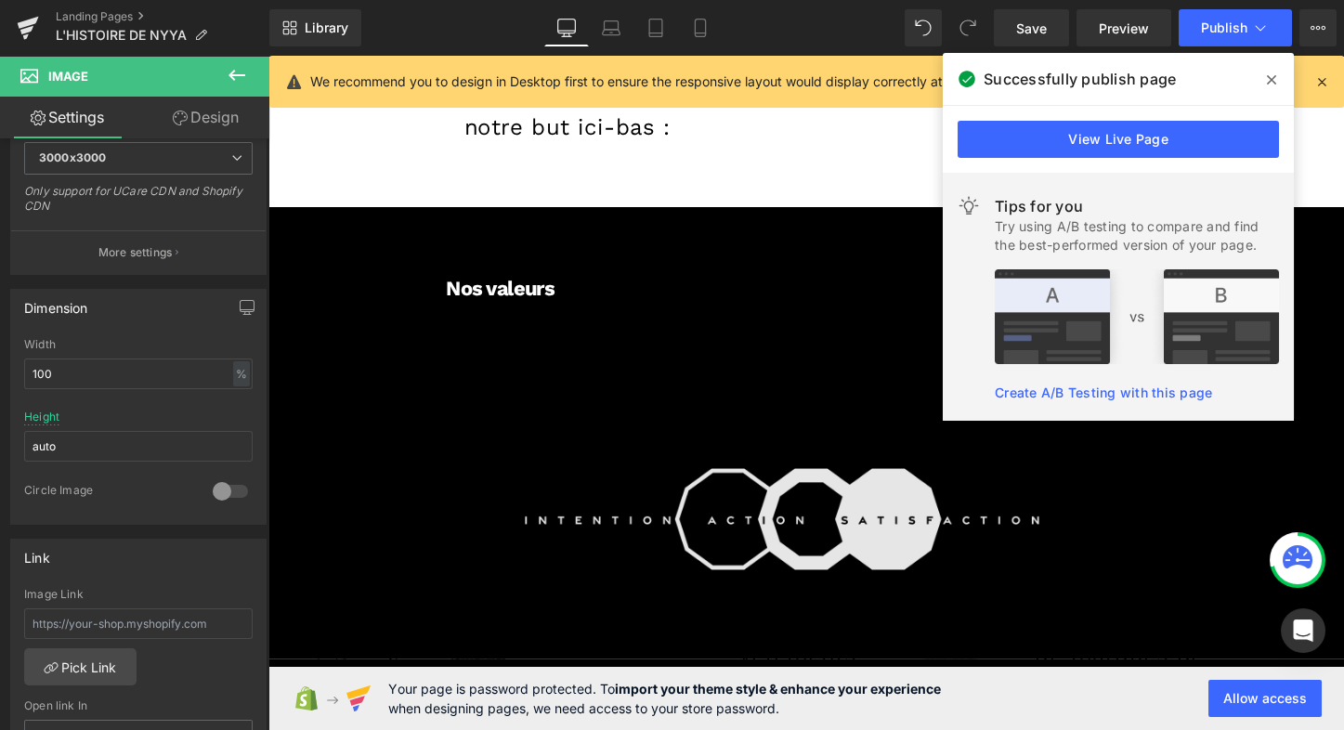
scroll to position [4035, 0]
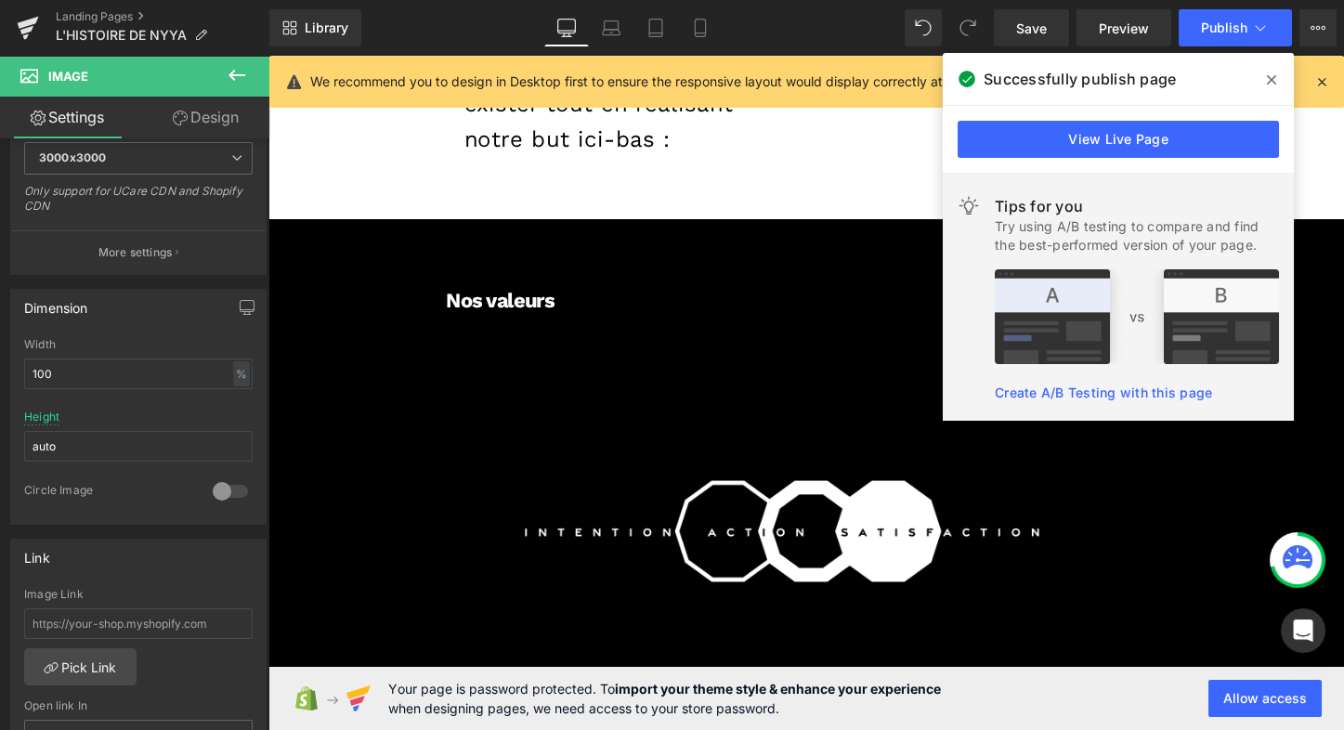
click at [1275, 76] on icon at bounding box center [1271, 79] width 9 height 9
